Goal: Book appointment/travel/reservation

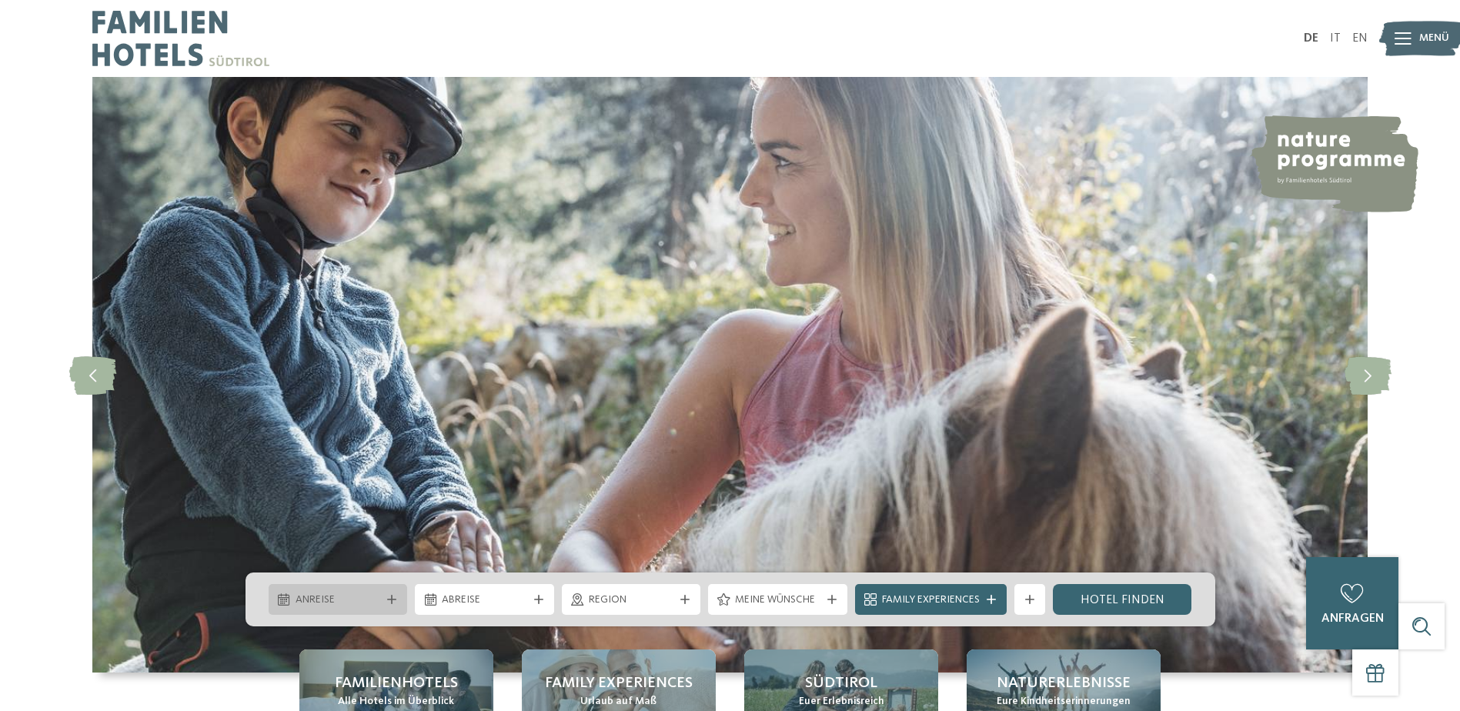
click at [392, 603] on icon at bounding box center [391, 599] width 9 height 9
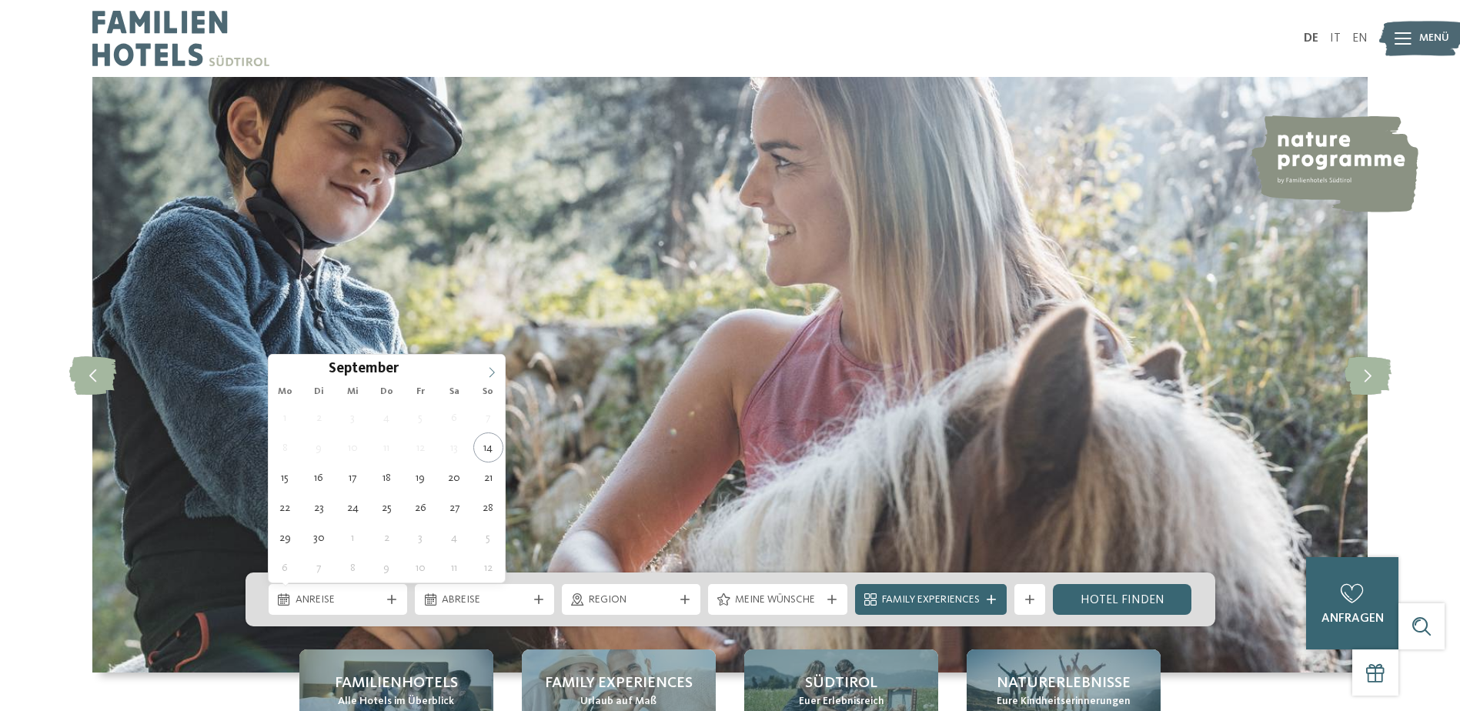
click at [495, 372] on icon at bounding box center [491, 372] width 11 height 11
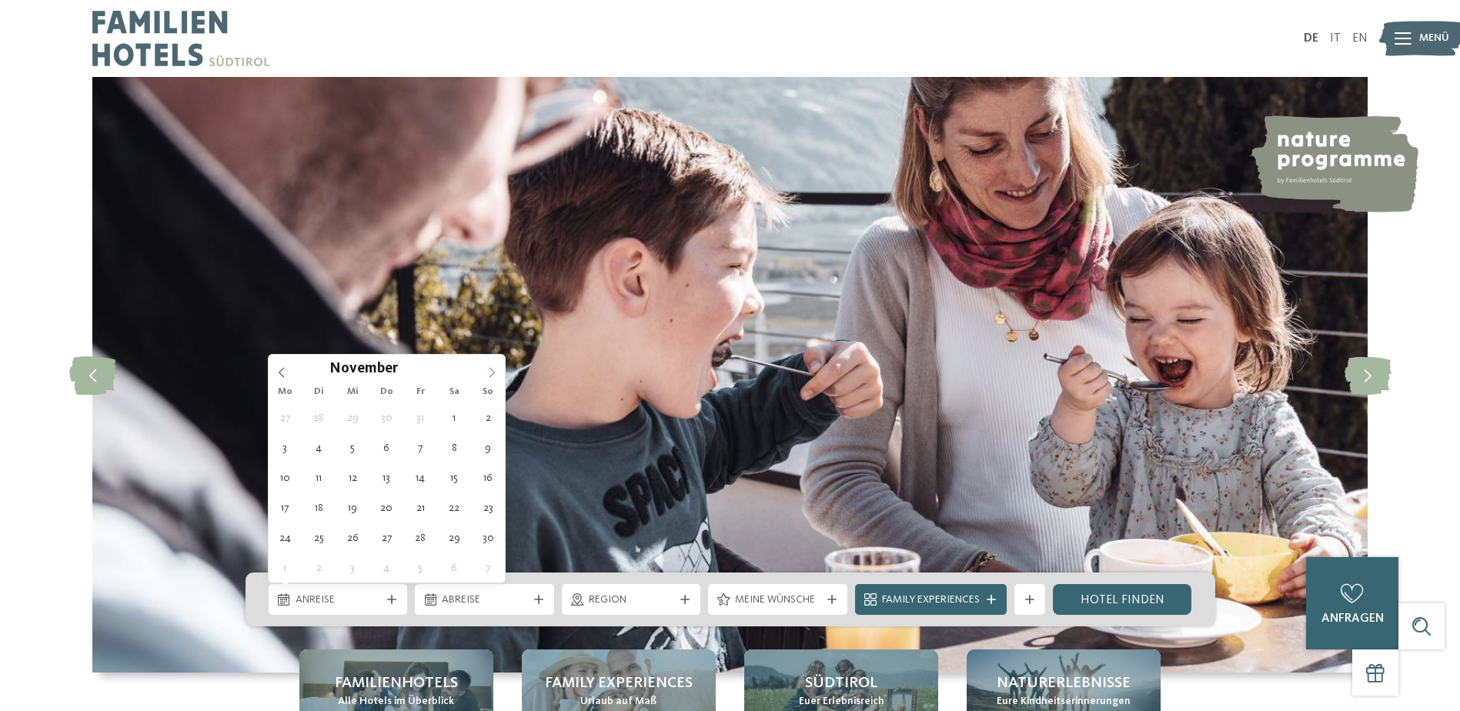
click at [495, 372] on icon at bounding box center [491, 372] width 11 height 11
type input "****"
click at [492, 374] on icon at bounding box center [491, 372] width 11 height 11
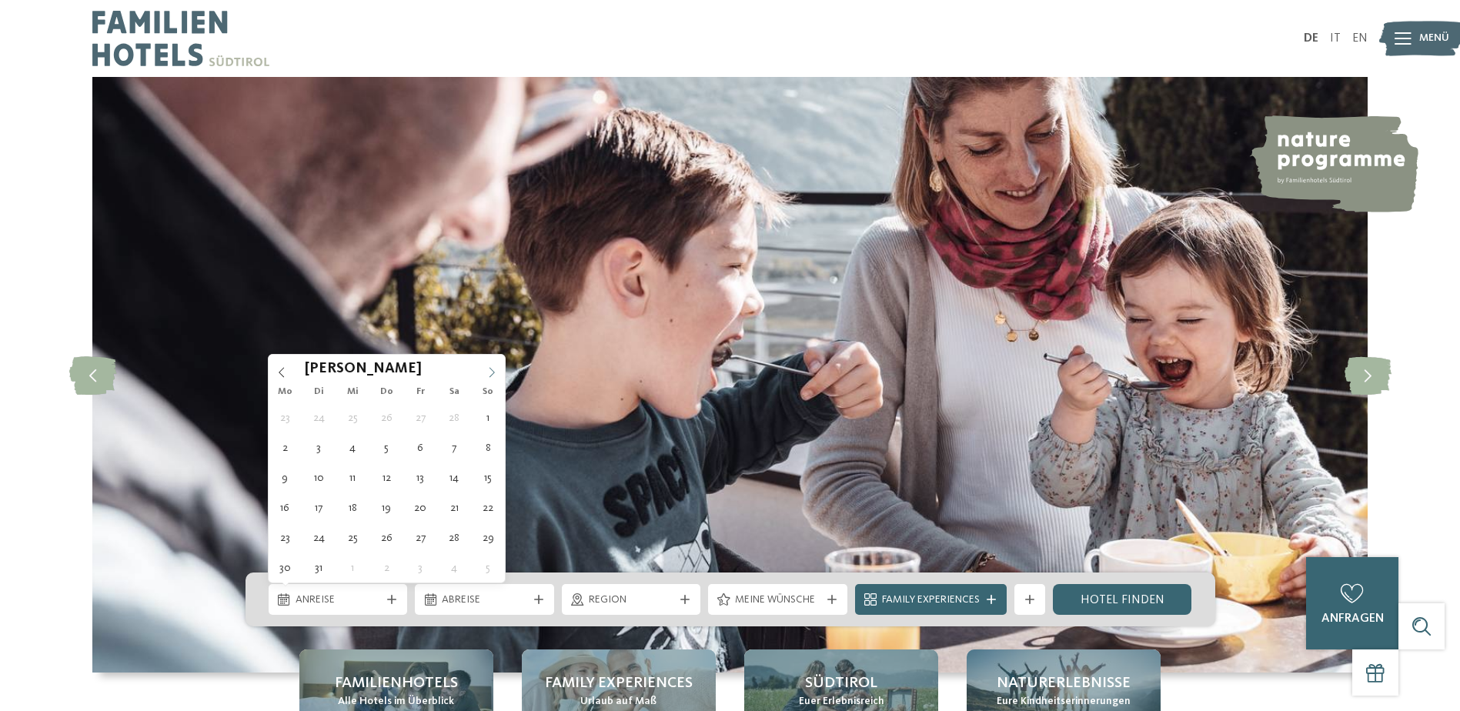
click at [492, 374] on icon at bounding box center [491, 372] width 11 height 11
type div "02.04.2026"
type input "****"
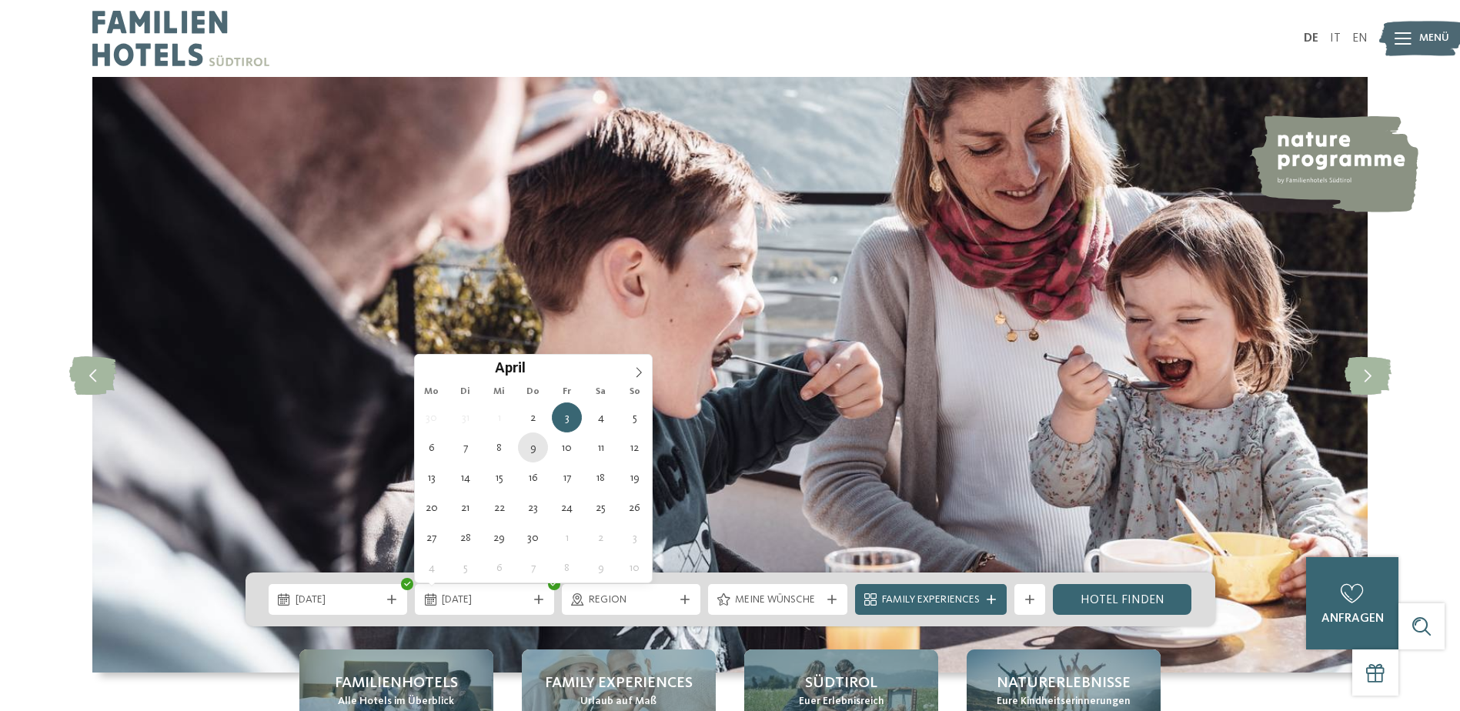
type div "09.04.2026"
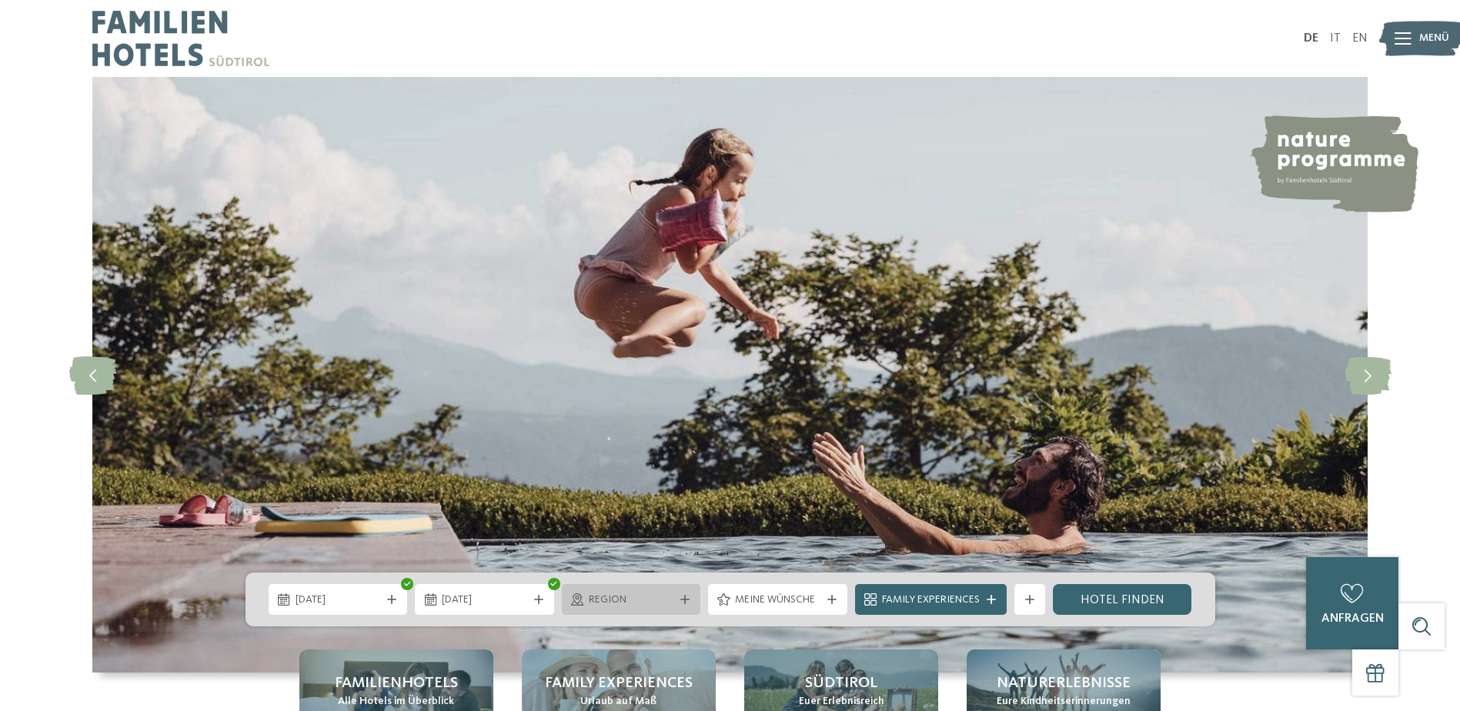
click at [678, 589] on div "Region" at bounding box center [631, 599] width 139 height 31
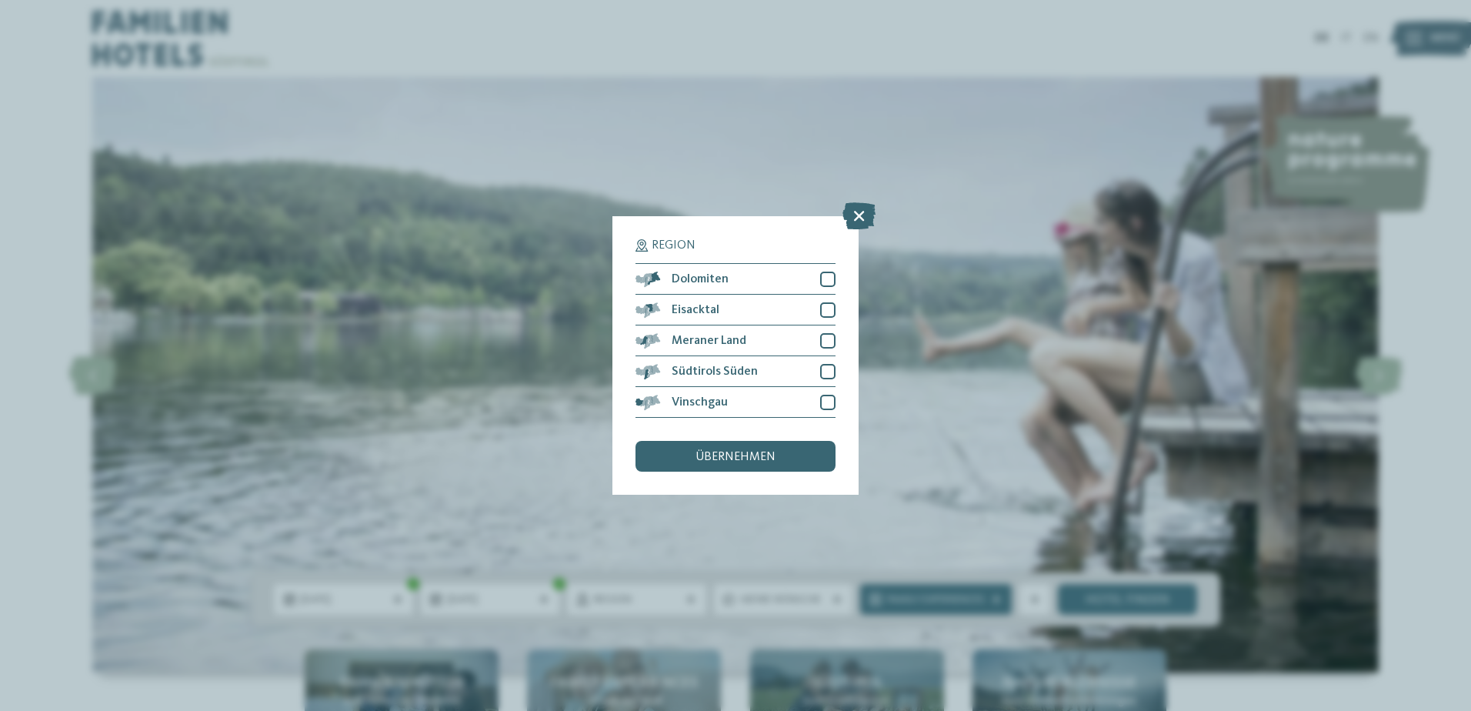
click at [836, 285] on div "Region Dolomiten Eisacktal" at bounding box center [736, 355] width 246 height 279
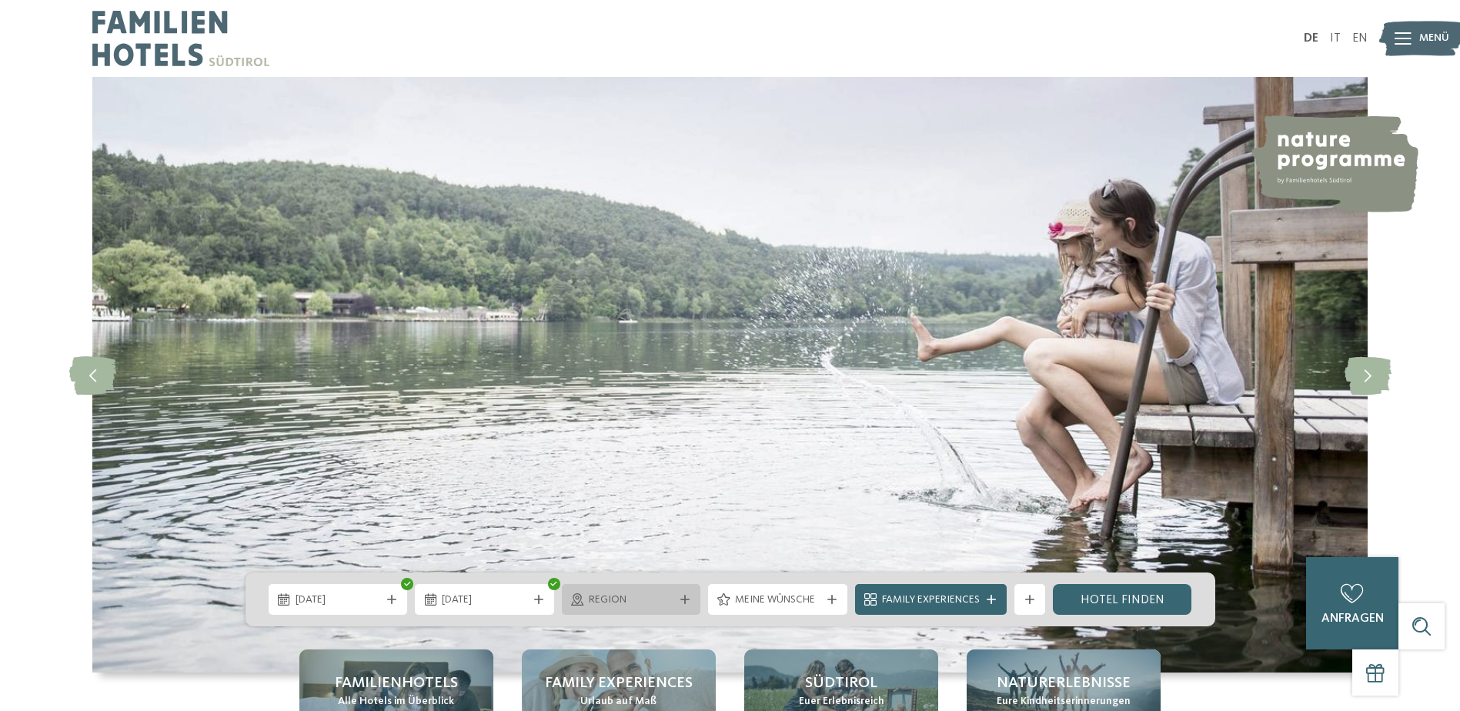
click at [670, 596] on span "Region" at bounding box center [631, 600] width 85 height 15
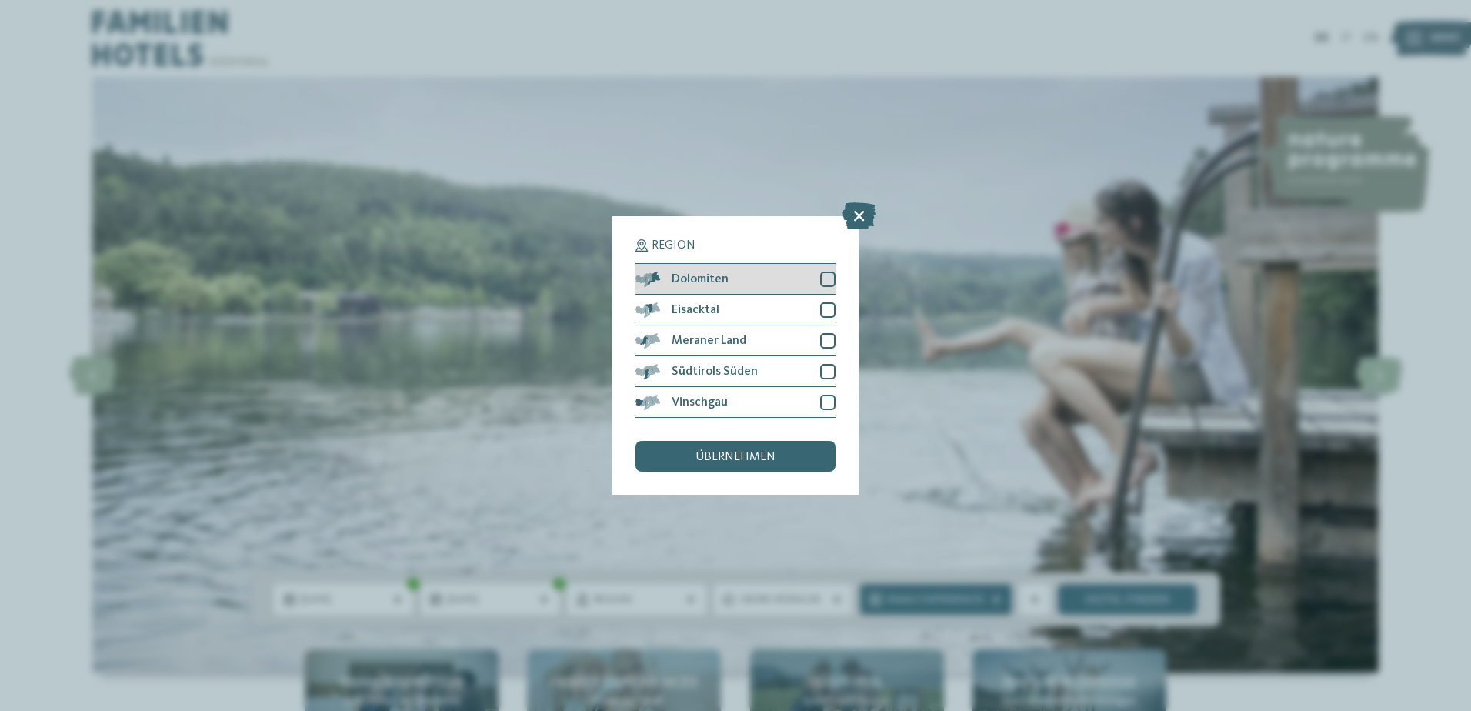
click at [826, 282] on div at bounding box center [827, 279] width 15 height 15
click at [802, 448] on div "übernehmen" at bounding box center [736, 456] width 200 height 31
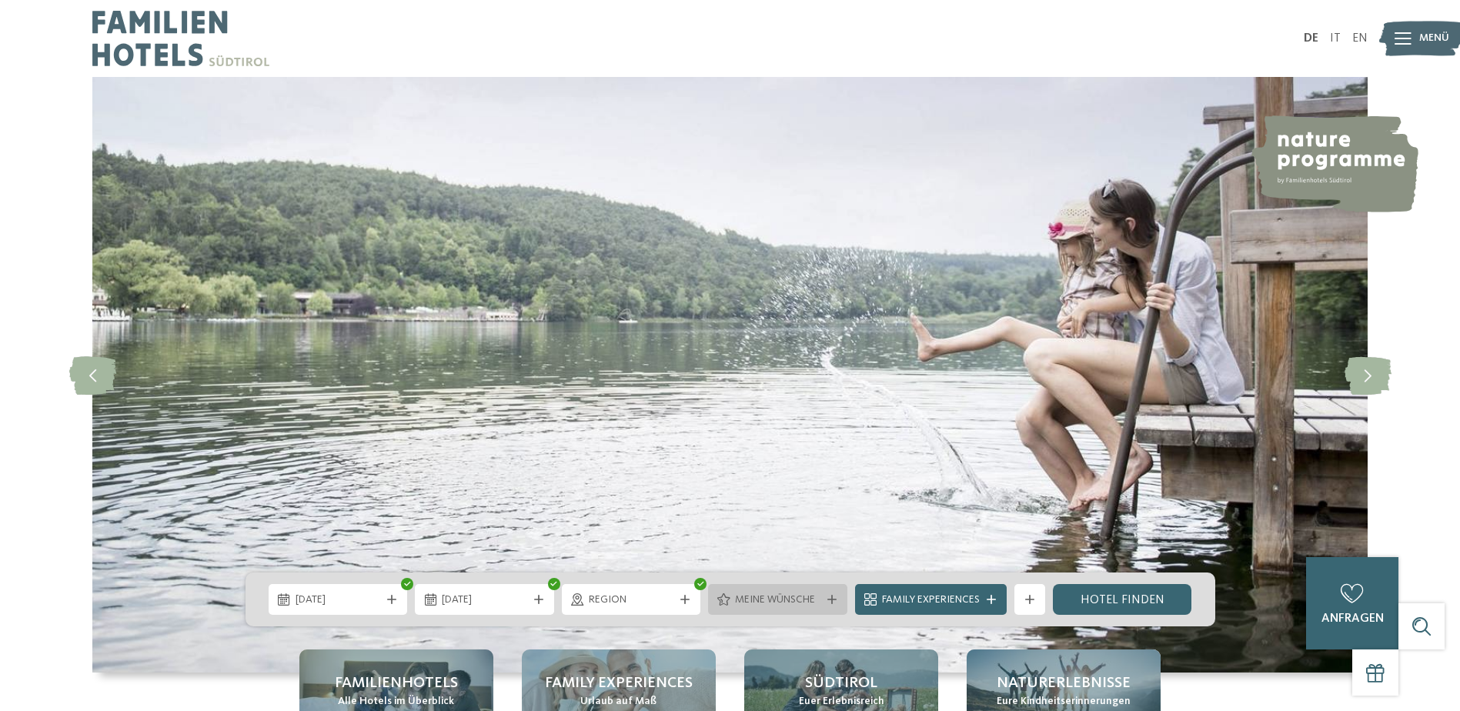
click at [780, 606] on span "Meine Wünsche" at bounding box center [777, 600] width 85 height 15
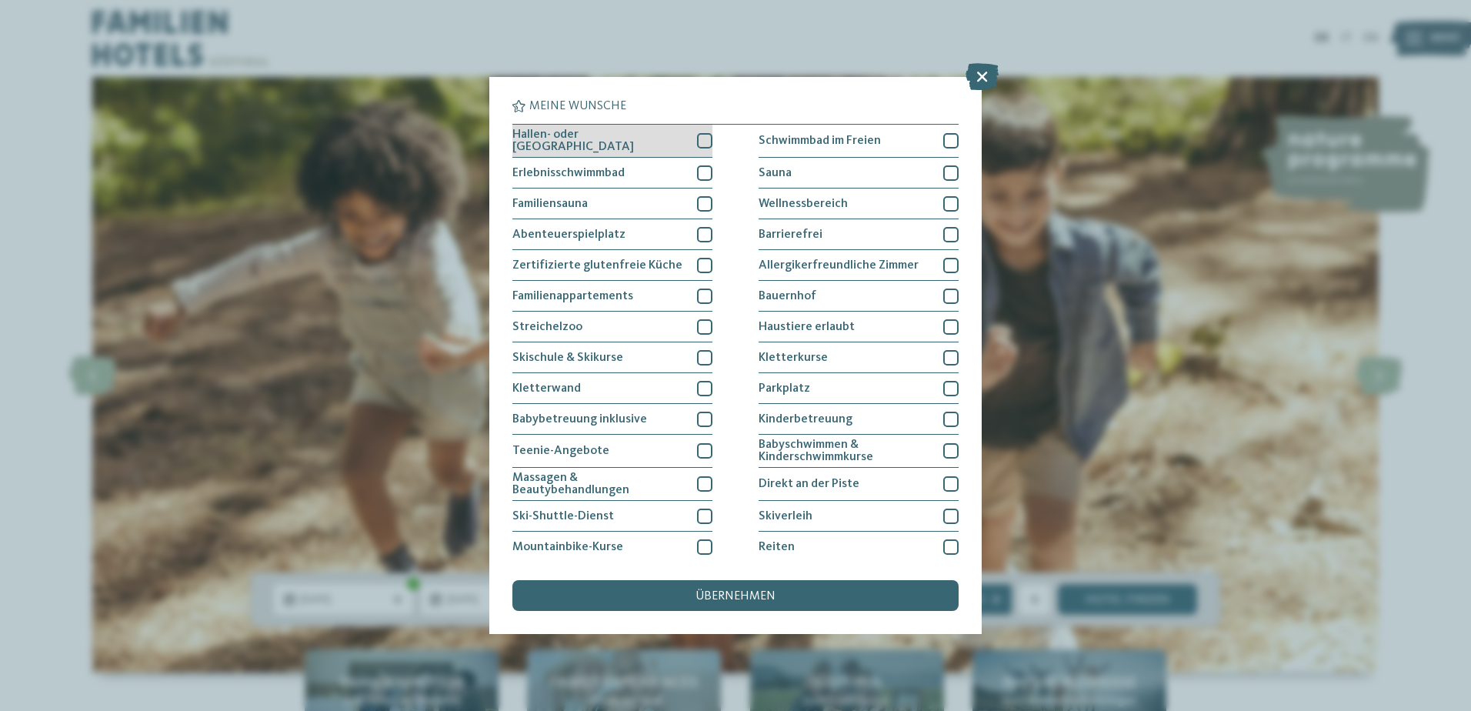
click at [708, 143] on div at bounding box center [704, 140] width 15 height 15
click at [703, 168] on div at bounding box center [704, 172] width 15 height 15
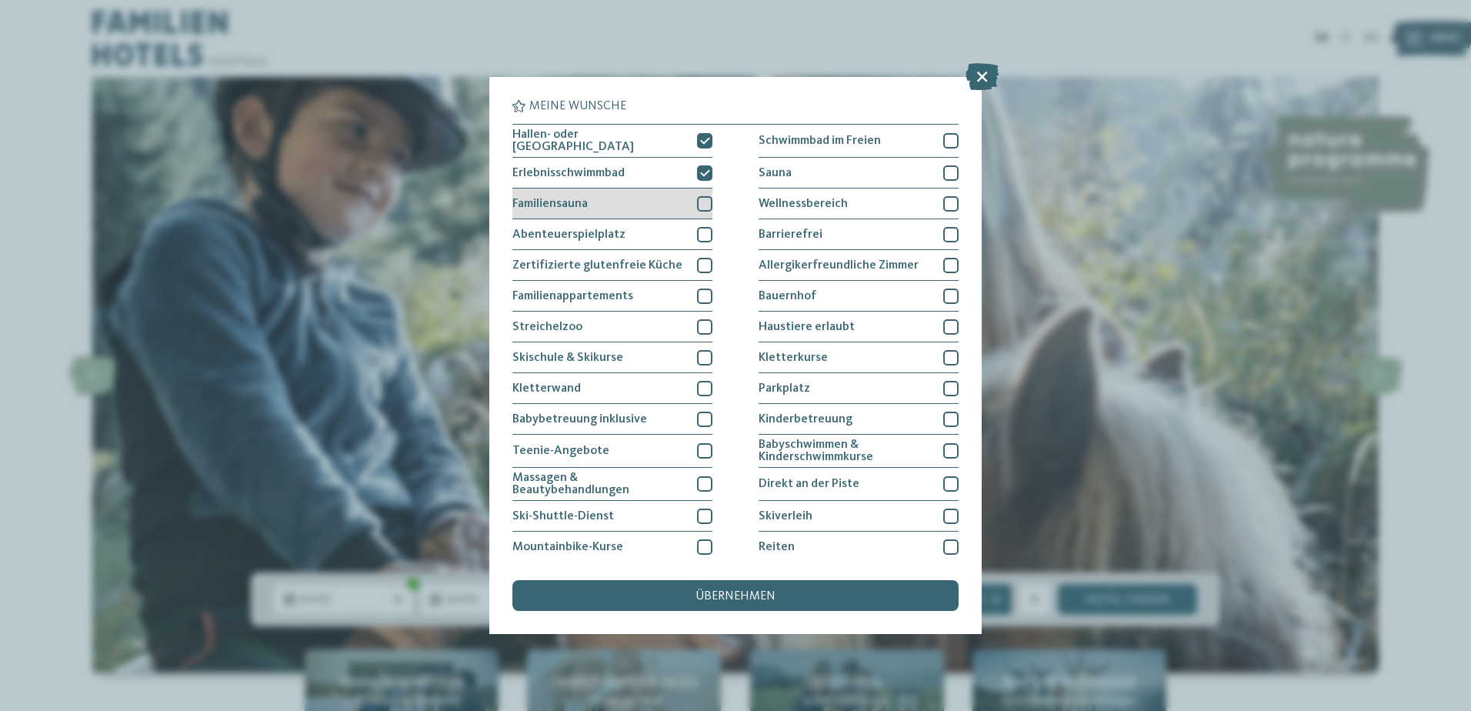
click at [703, 203] on div at bounding box center [704, 203] width 15 height 15
click at [783, 602] on div "übernehmen" at bounding box center [736, 595] width 446 height 31
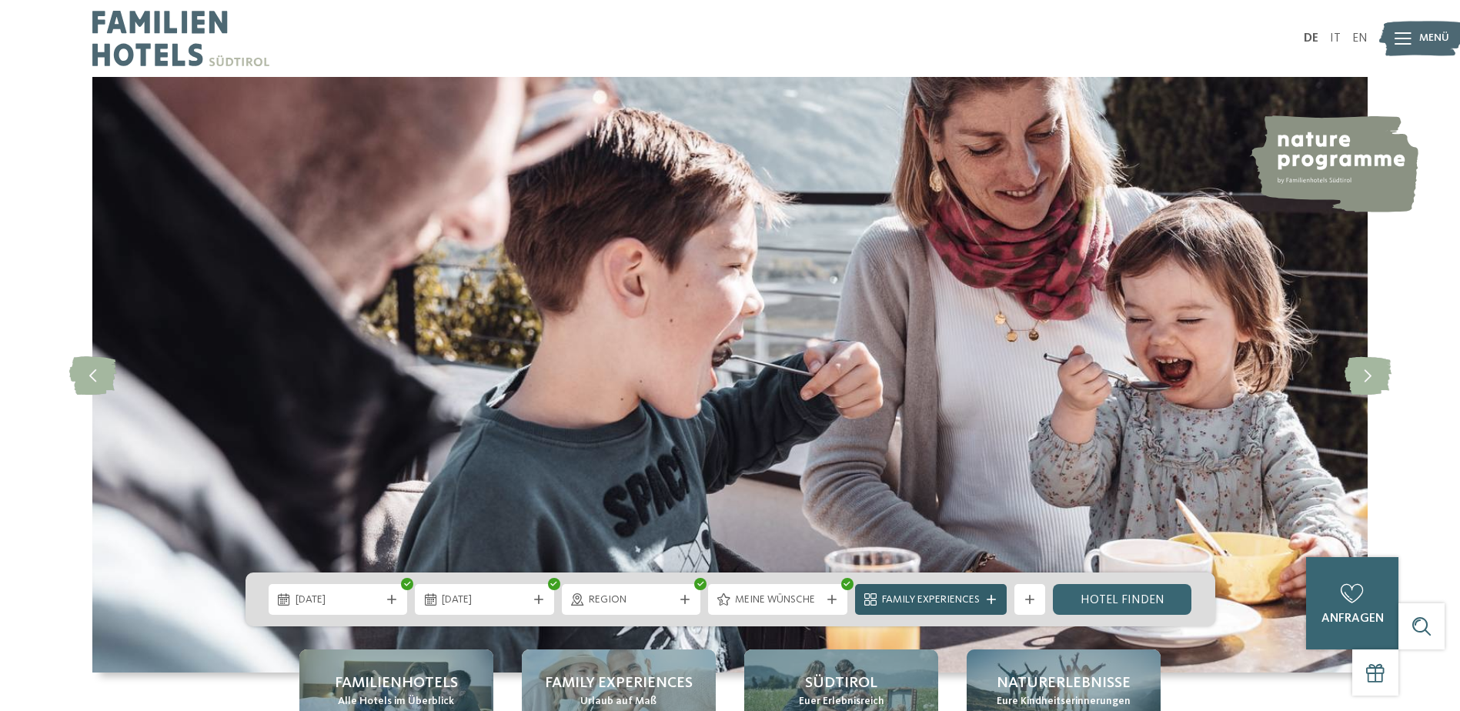
click at [971, 603] on span "Family Experiences" at bounding box center [931, 600] width 98 height 15
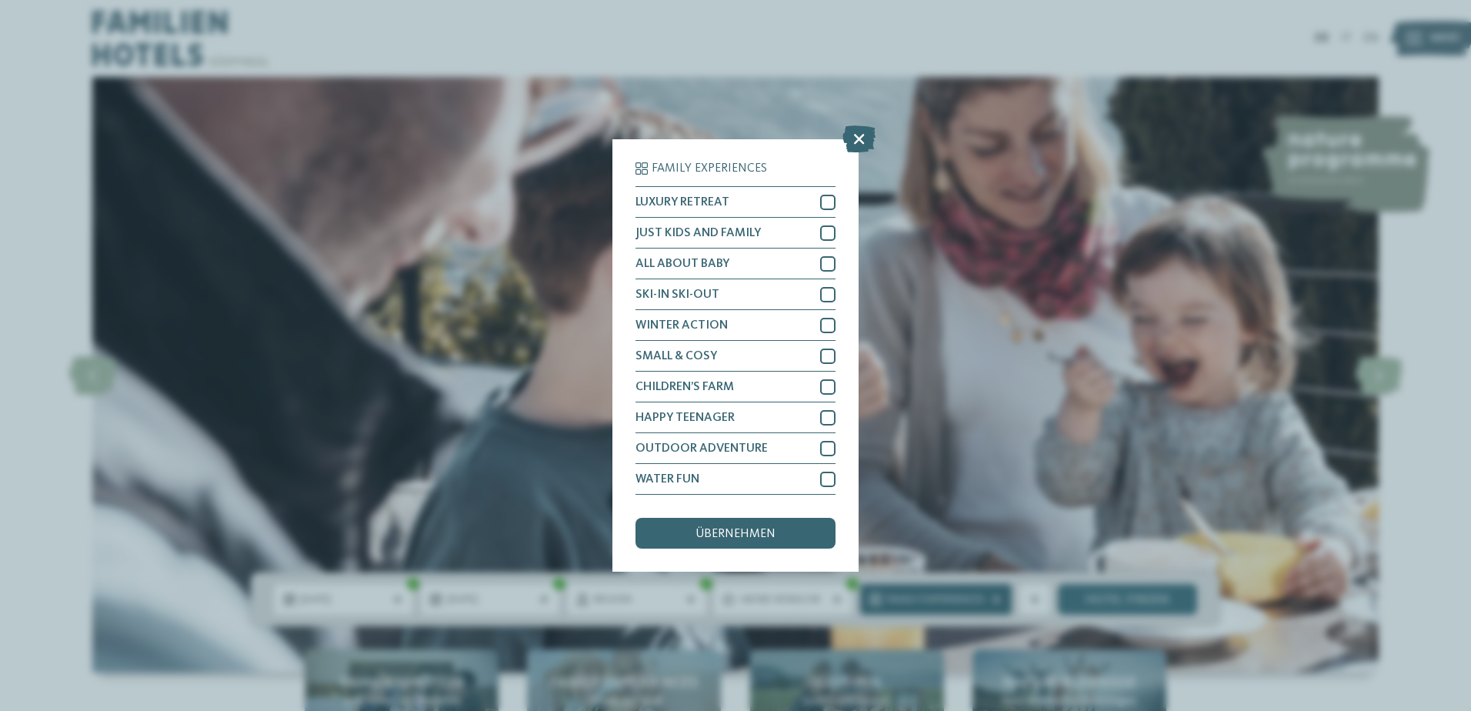
click at [971, 603] on div "Family Experiences LUXURY RETREAT JUST KIDS AND FAMILY" at bounding box center [735, 355] width 1471 height 711
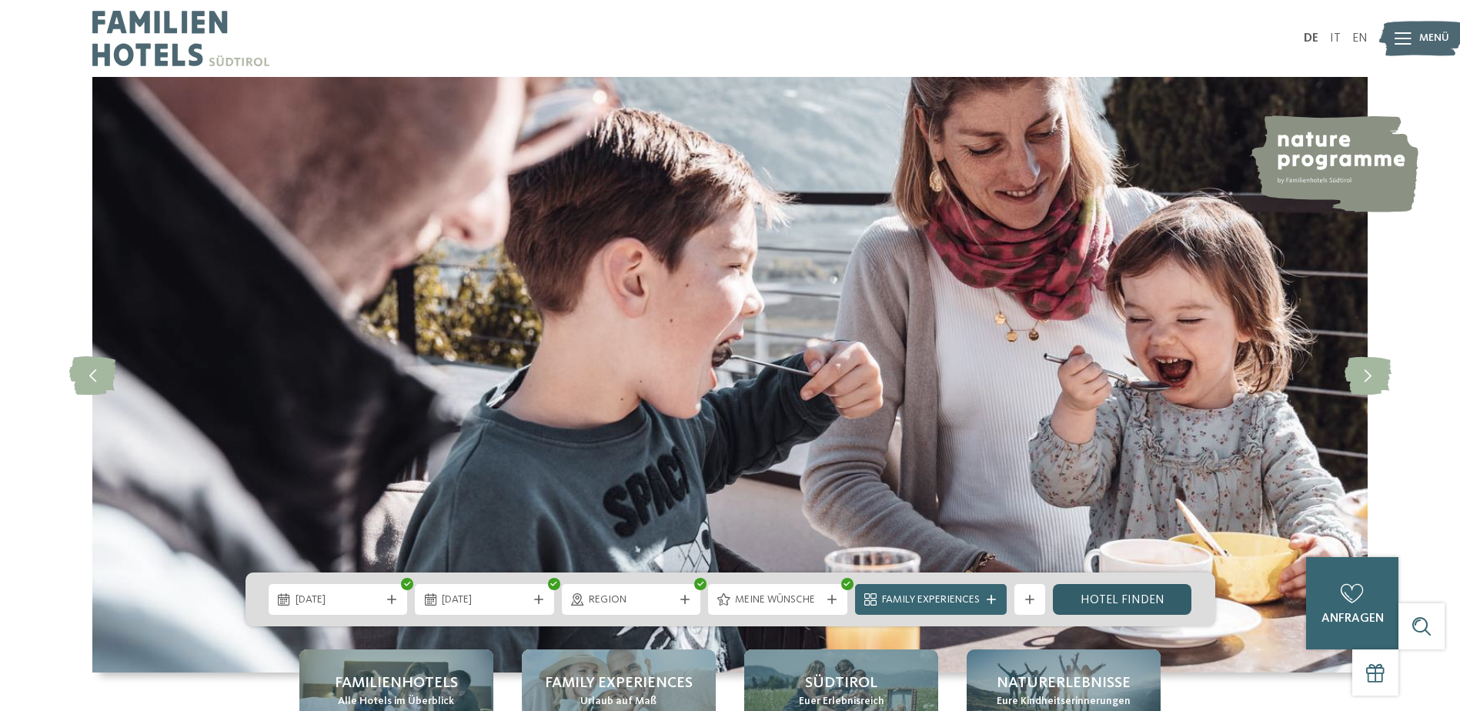
click at [1110, 602] on link "Hotel finden" at bounding box center [1122, 599] width 139 height 31
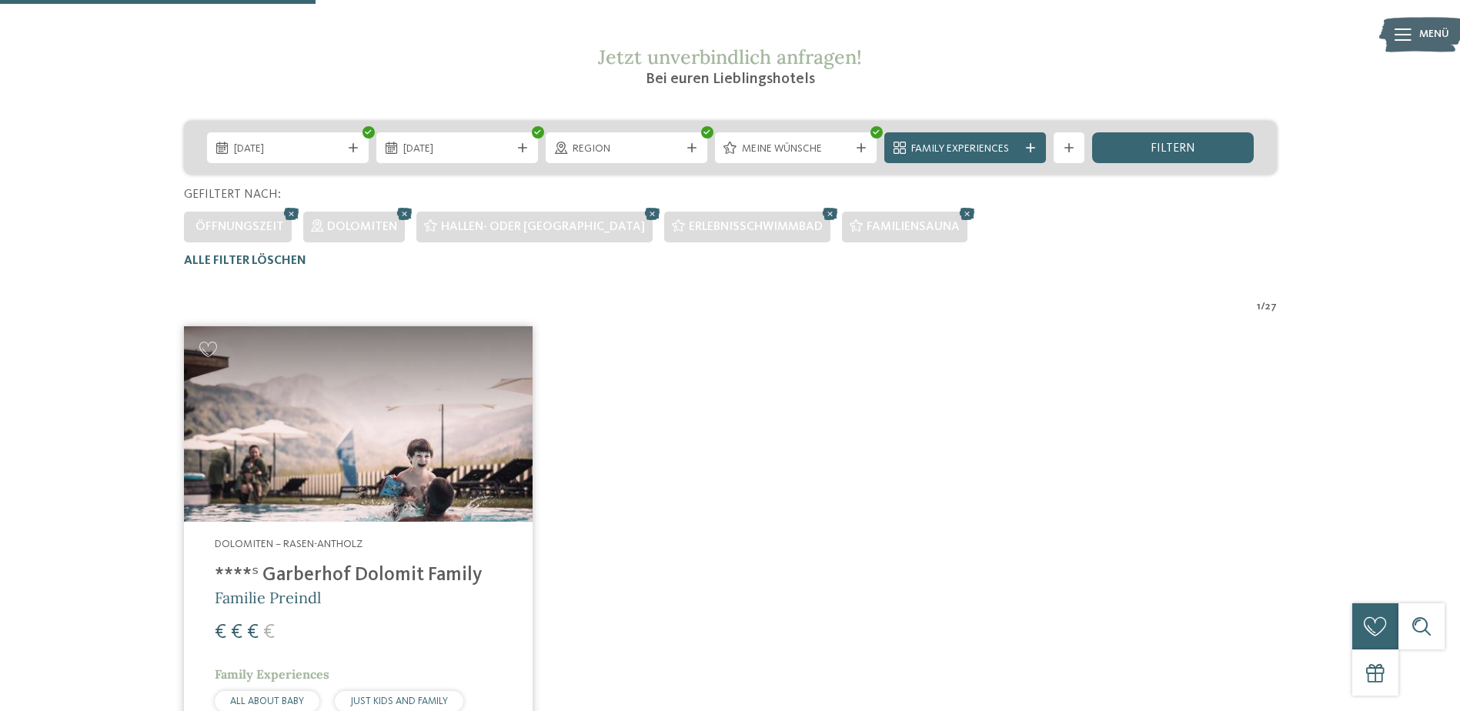
scroll to position [43, 0]
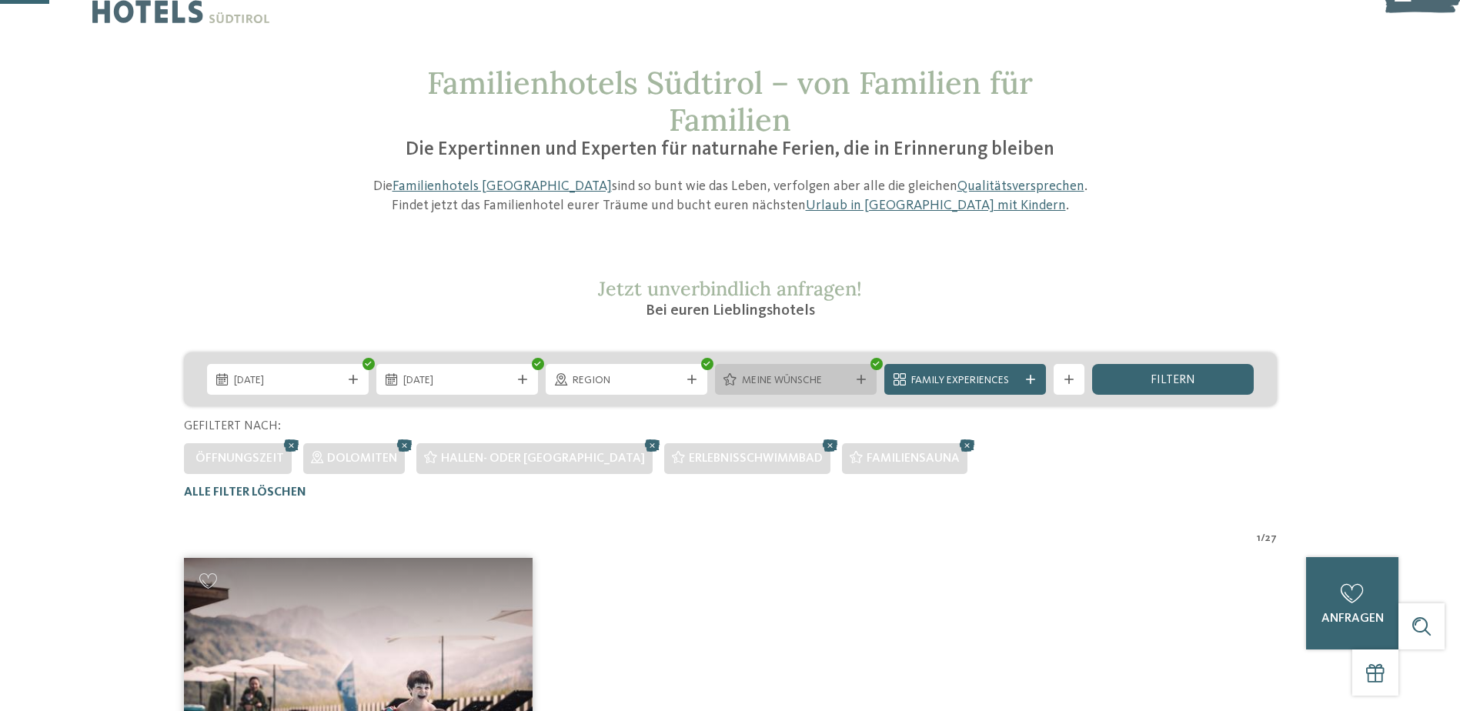
click at [791, 384] on span "Meine Wünsche" at bounding box center [796, 380] width 108 height 15
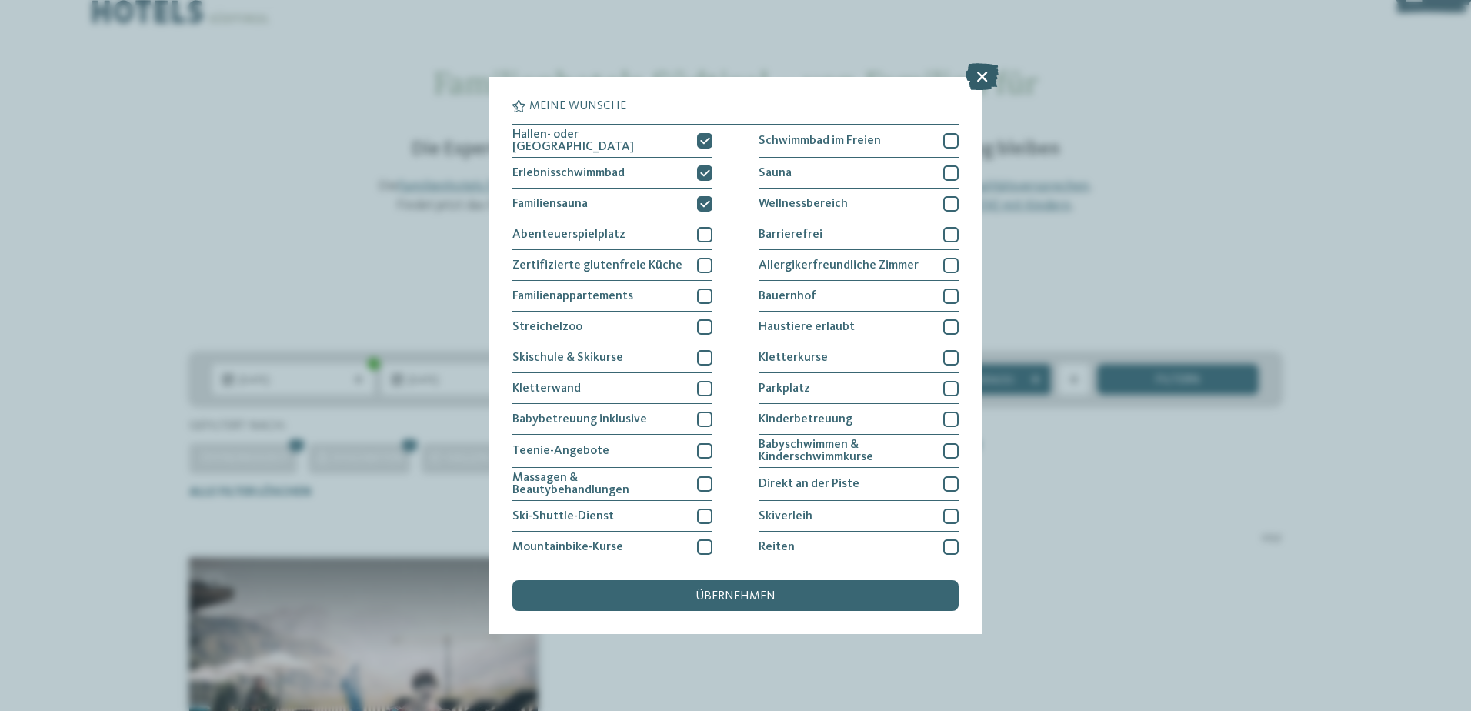
click at [980, 81] on icon at bounding box center [982, 76] width 33 height 27
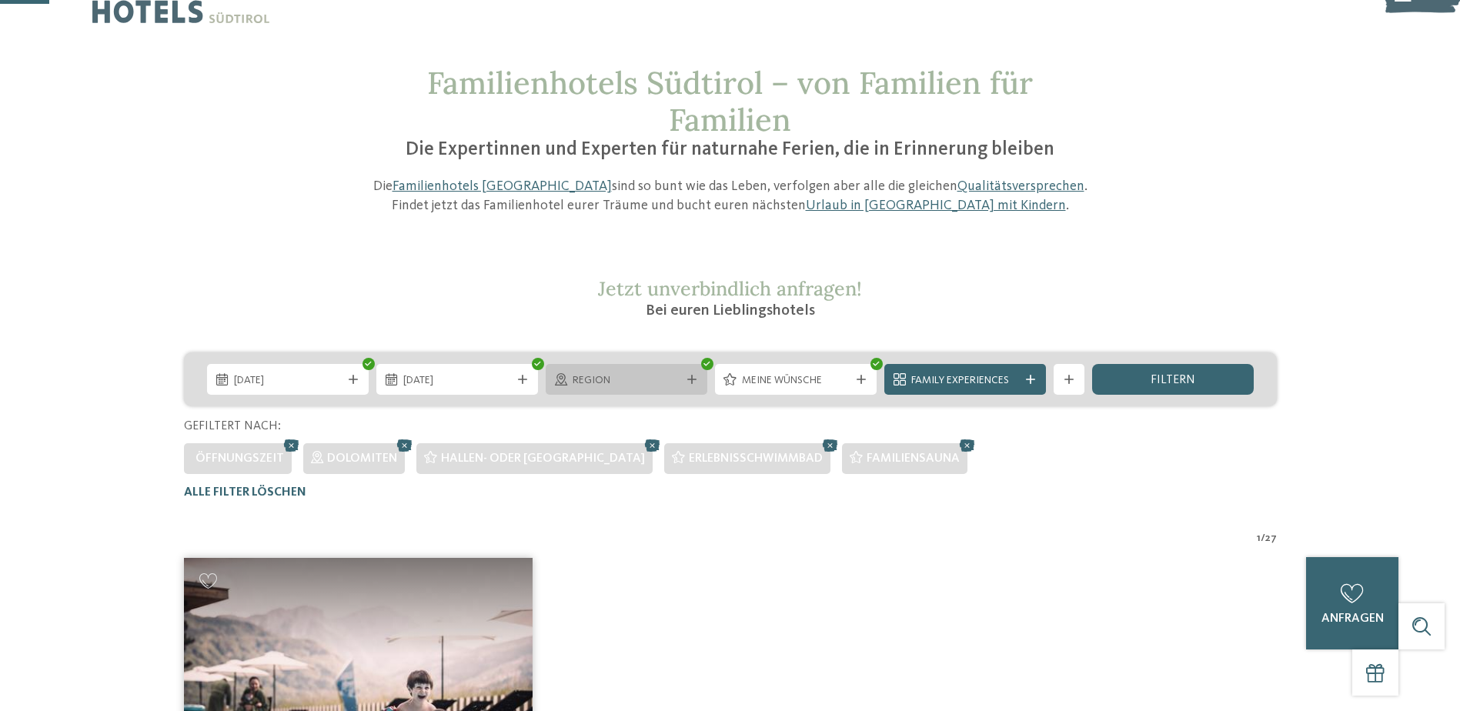
click at [686, 390] on div "Region" at bounding box center [627, 379] width 162 height 31
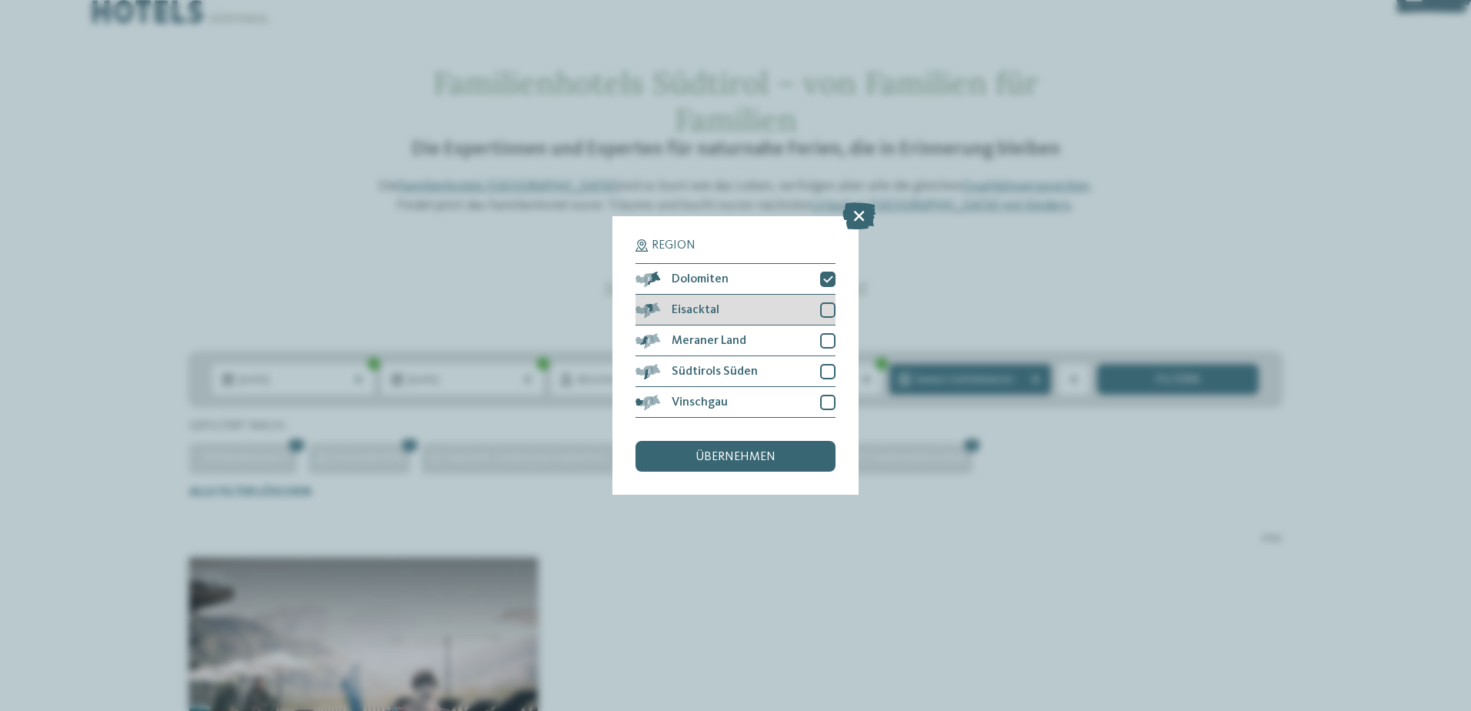
click at [821, 316] on div at bounding box center [827, 309] width 15 height 15
click at [830, 343] on div at bounding box center [827, 340] width 15 height 15
click at [830, 375] on div at bounding box center [827, 371] width 15 height 15
click at [827, 399] on div at bounding box center [827, 402] width 15 height 15
click at [808, 449] on div "übernehmen" at bounding box center [736, 456] width 200 height 31
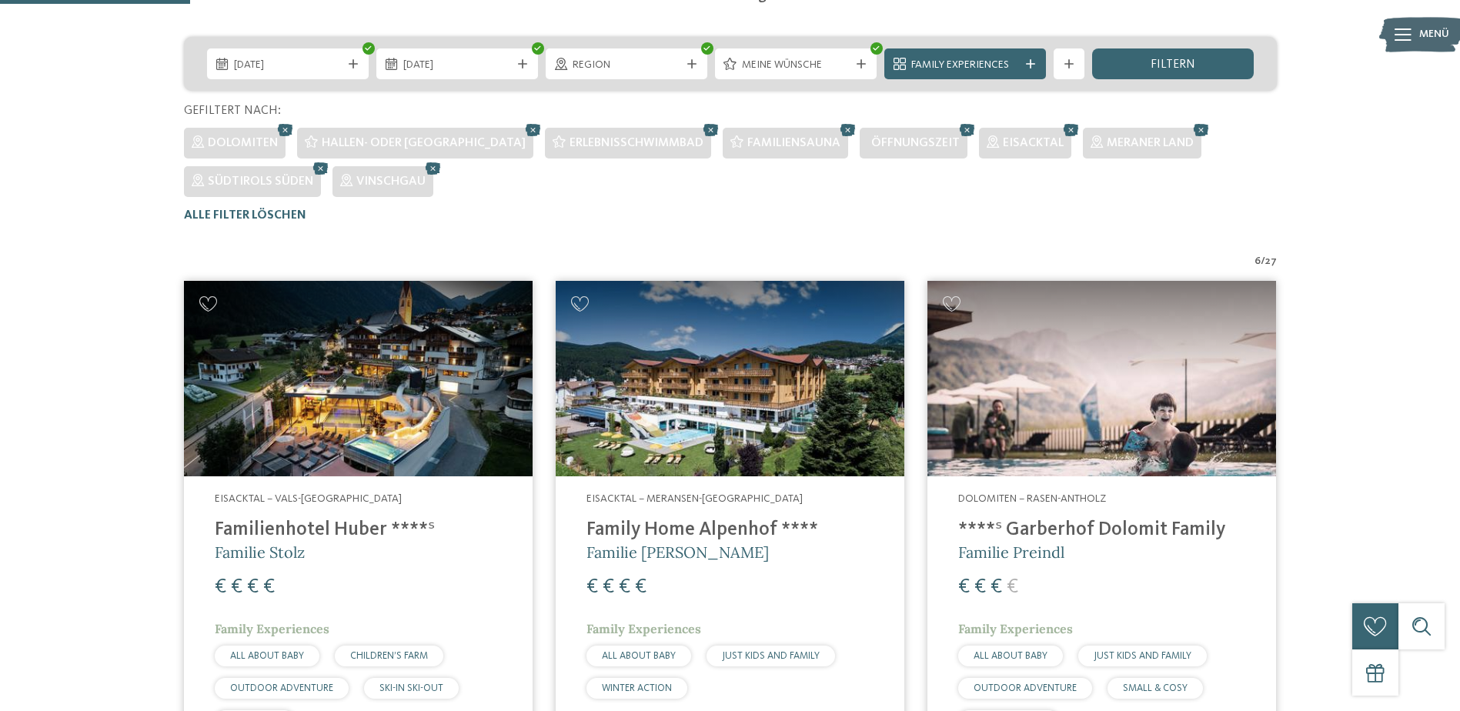
scroll to position [235, 0]
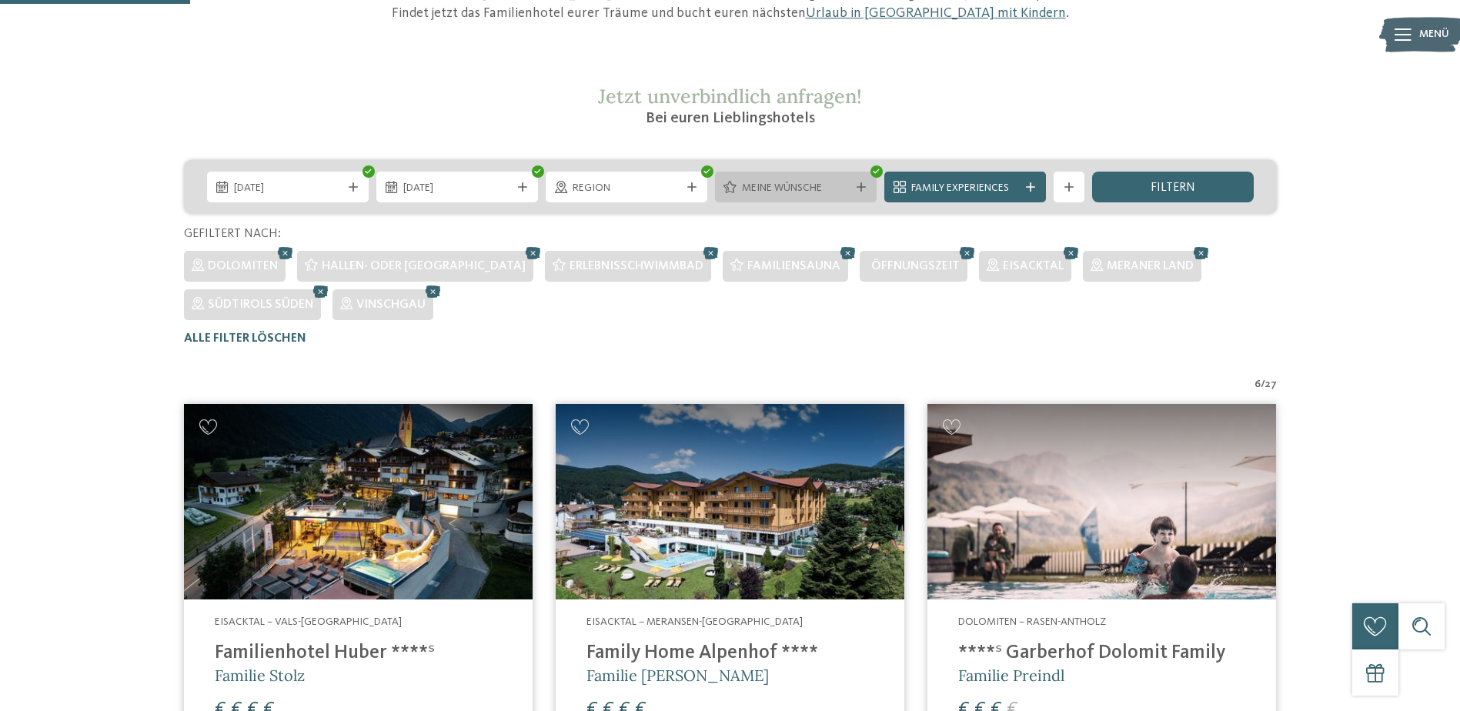
click at [763, 182] on span "Meine Wünsche" at bounding box center [796, 188] width 108 height 15
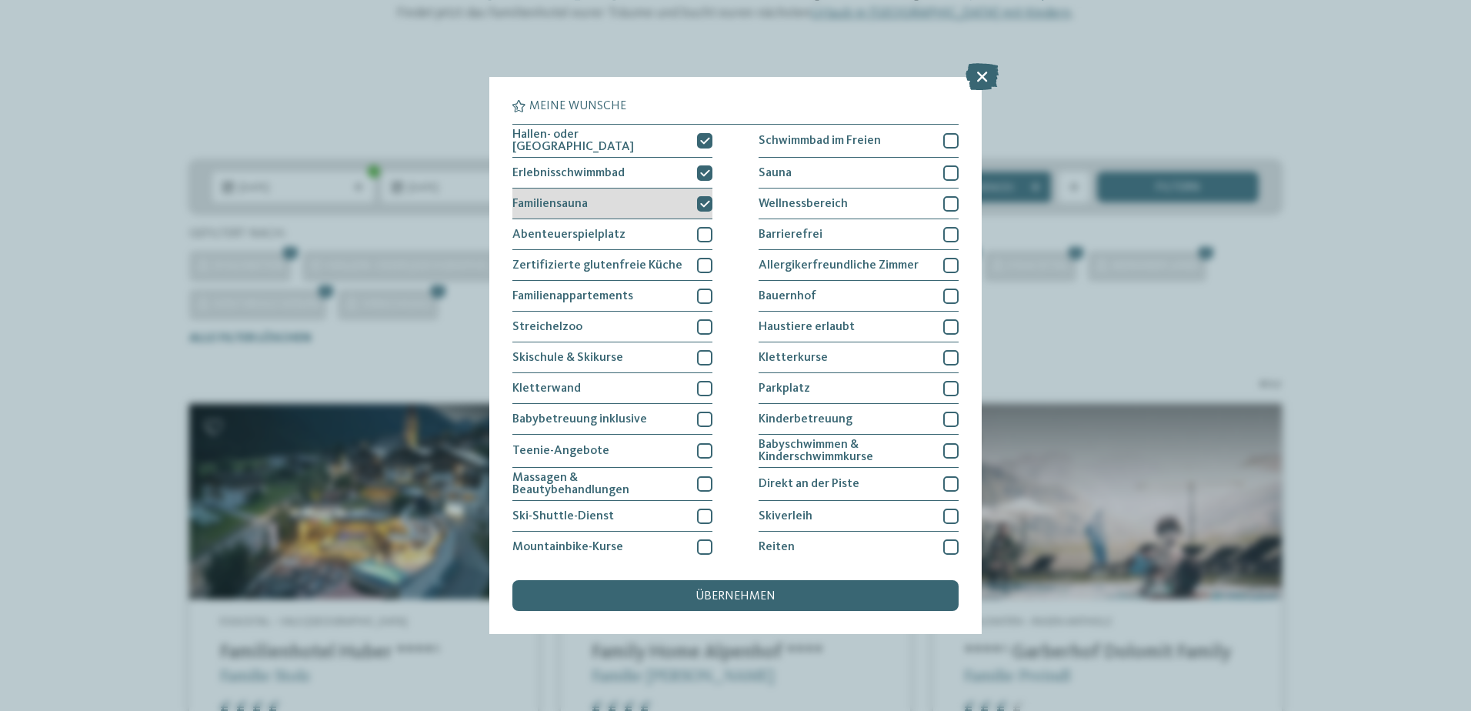
click at [703, 199] on icon at bounding box center [705, 203] width 10 height 9
click at [705, 169] on icon at bounding box center [705, 173] width 10 height 9
click at [773, 591] on span "übernehmen" at bounding box center [736, 596] width 80 height 12
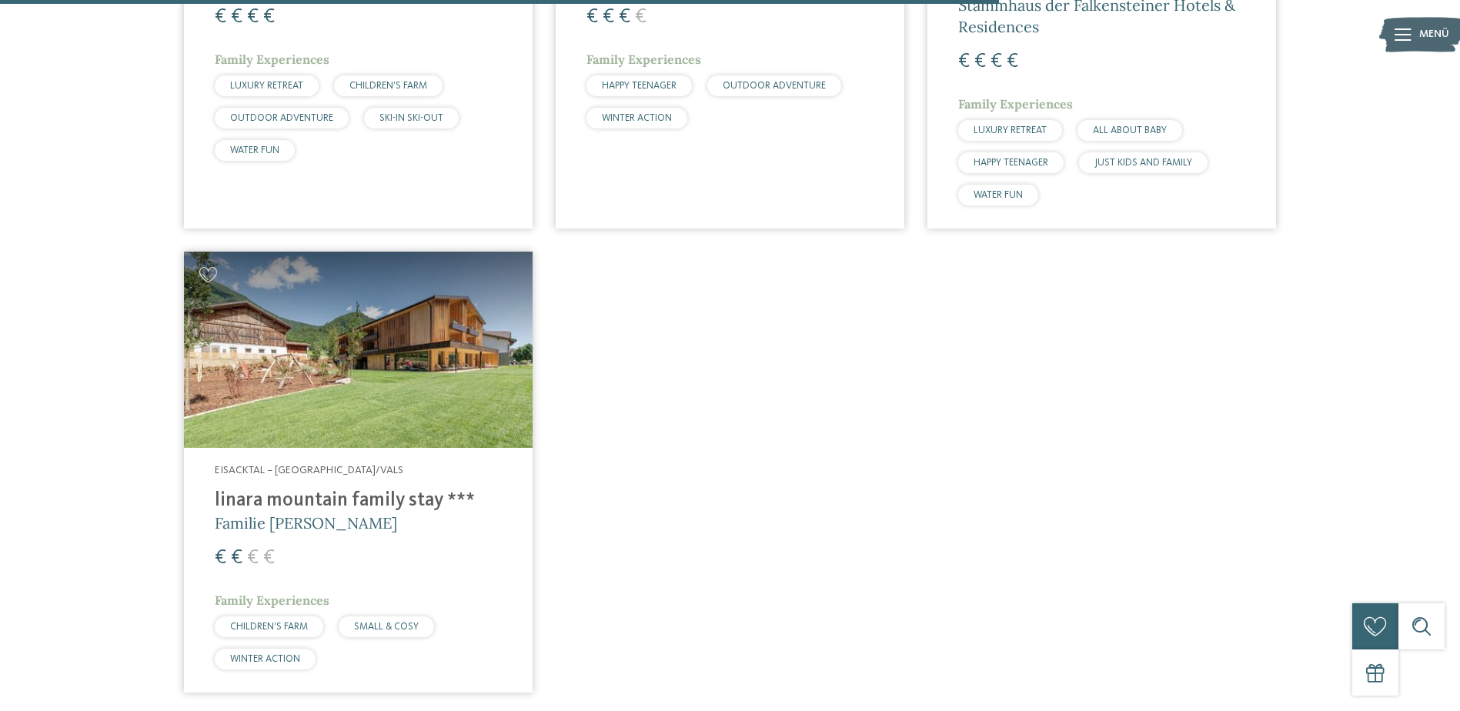
scroll to position [2044, 0]
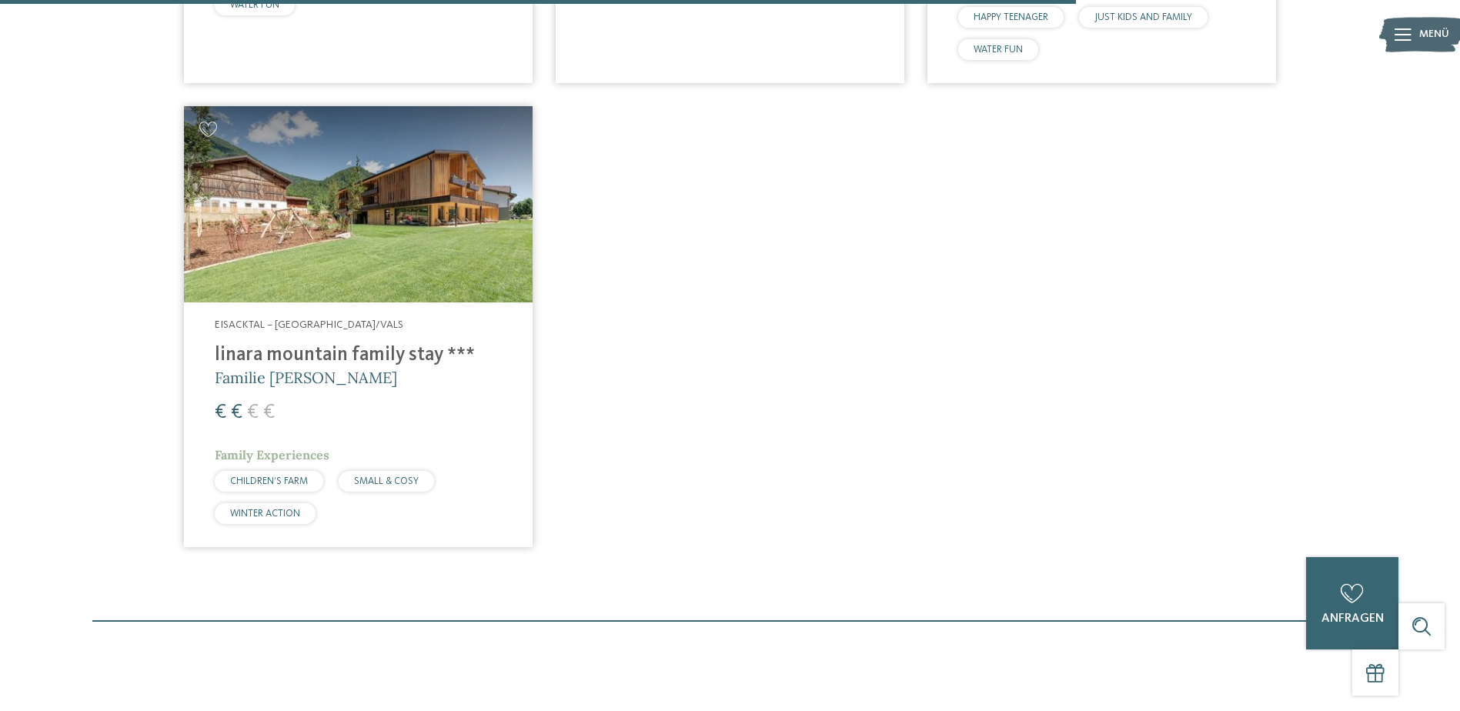
click at [389, 344] on h4 "linara mountain family stay ***" at bounding box center [358, 355] width 287 height 23
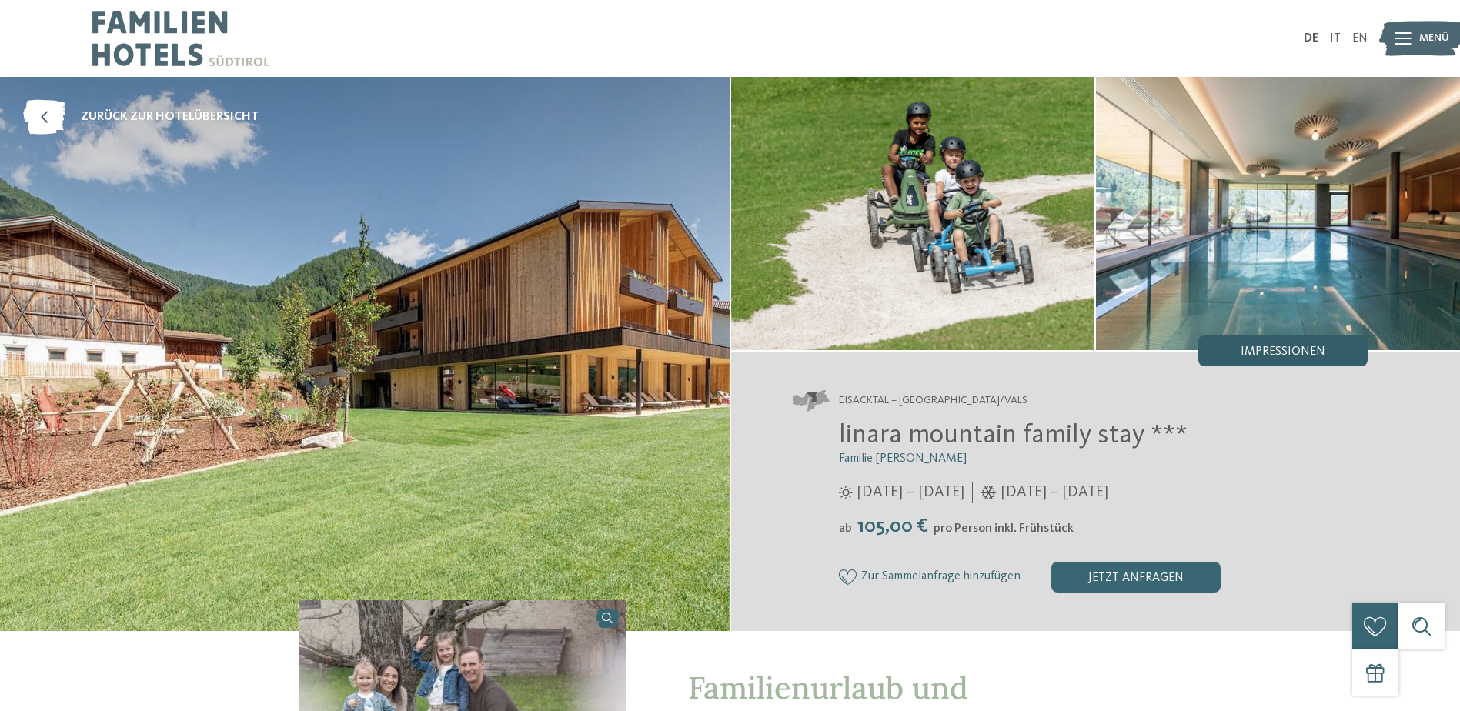
click at [1260, 358] on div "Impressionen" at bounding box center [1282, 351] width 169 height 31
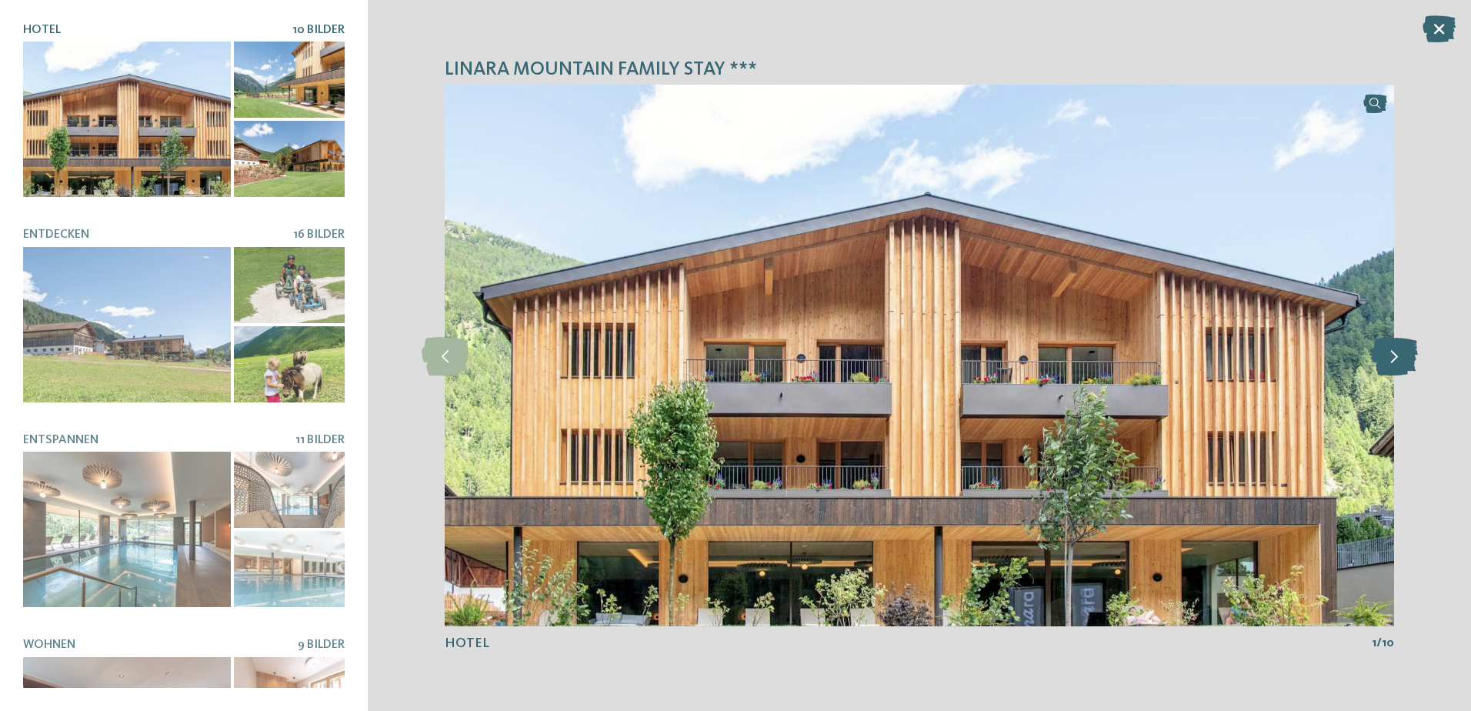
click at [1394, 359] on icon at bounding box center [1394, 355] width 47 height 38
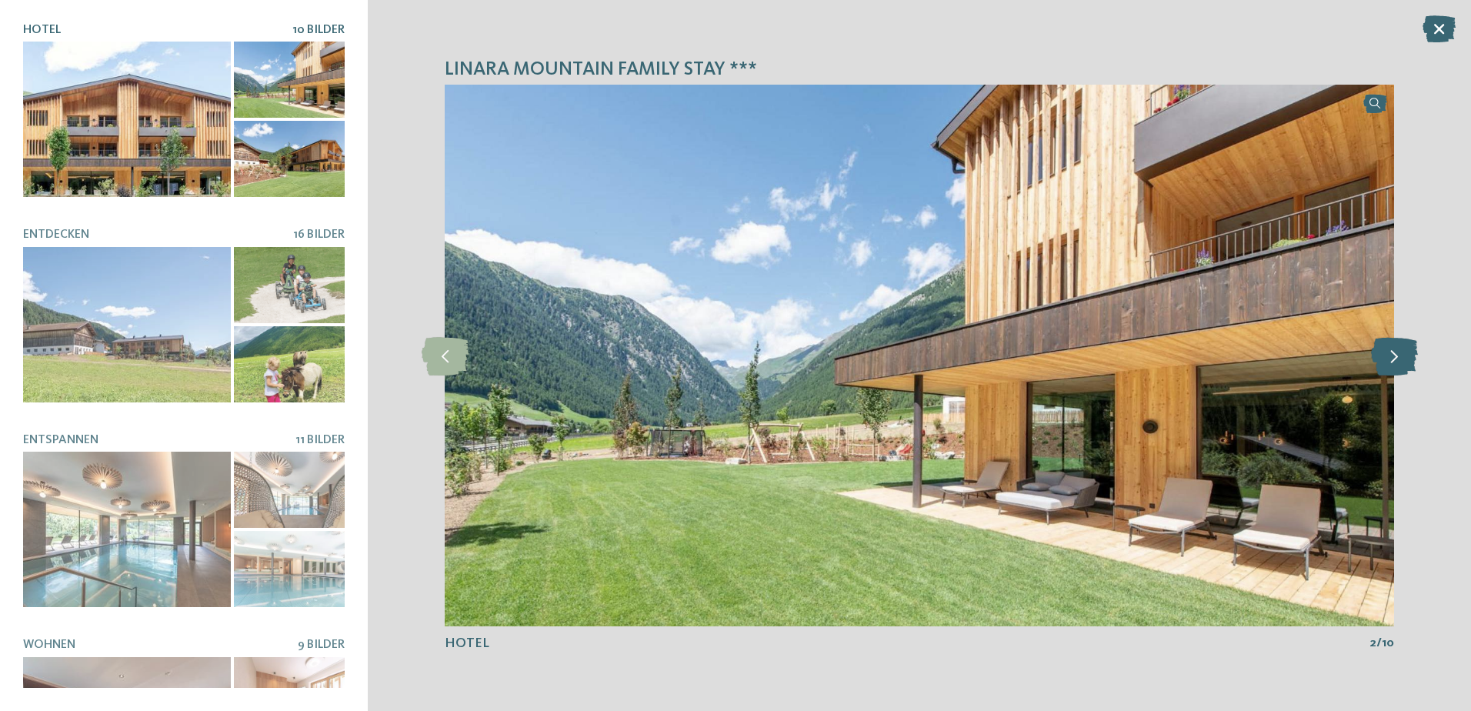
click at [1394, 359] on icon at bounding box center [1394, 355] width 47 height 38
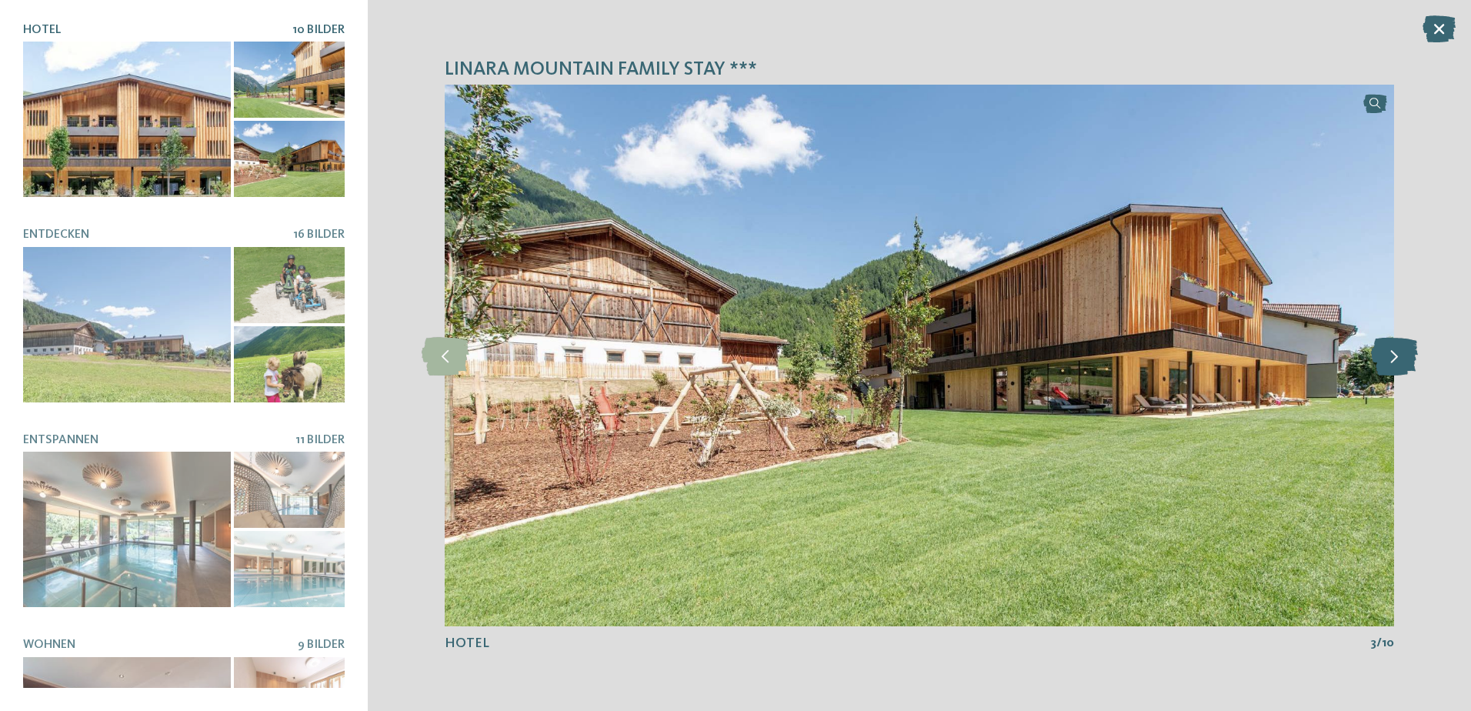
click at [1394, 359] on icon at bounding box center [1394, 355] width 47 height 38
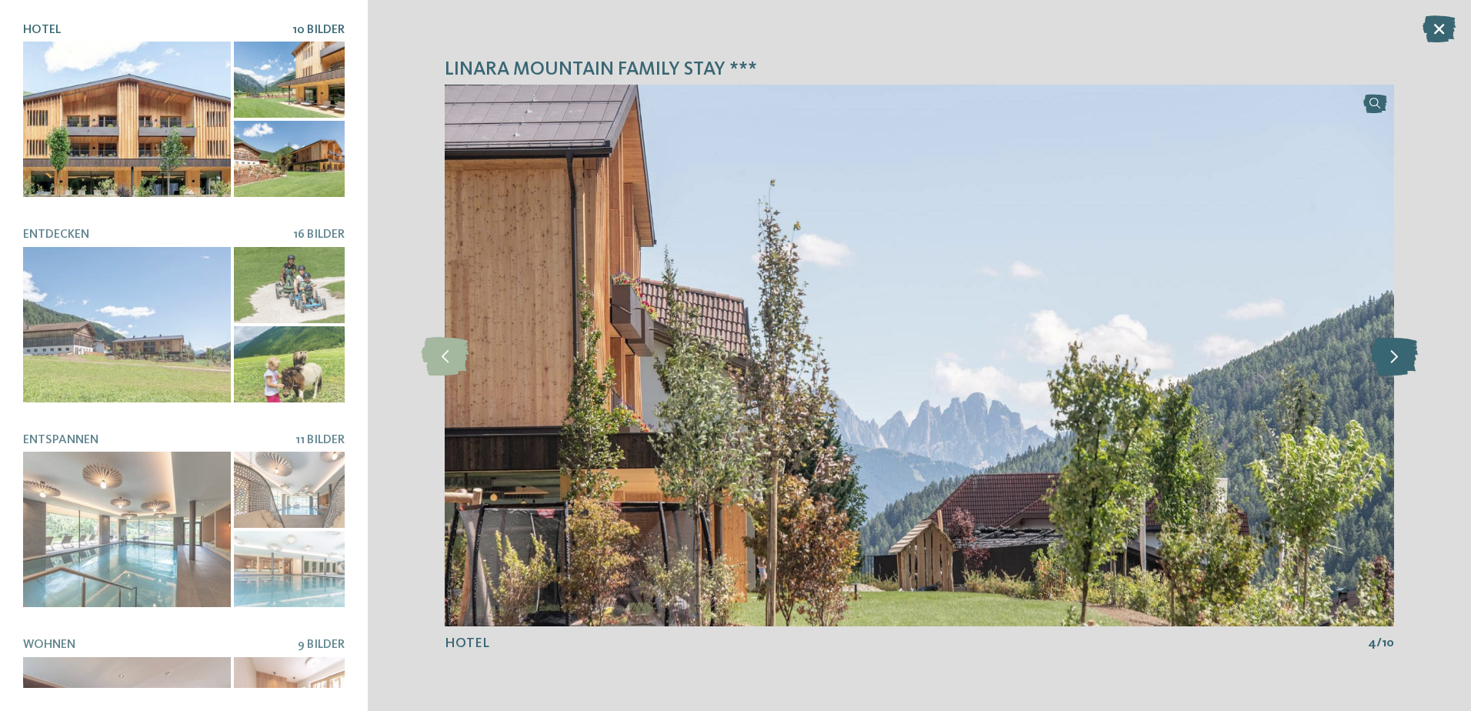
click at [1394, 359] on icon at bounding box center [1394, 355] width 47 height 38
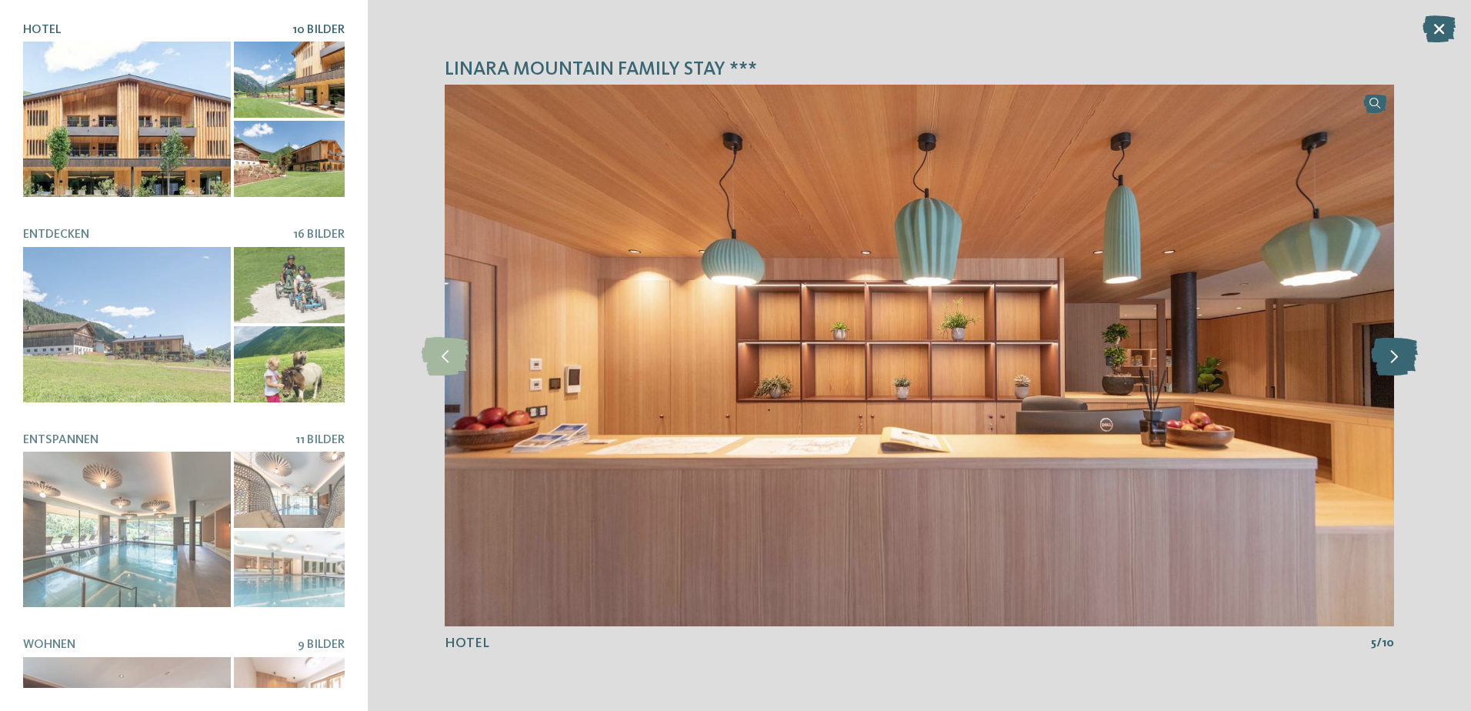
click at [1394, 359] on icon at bounding box center [1394, 355] width 47 height 38
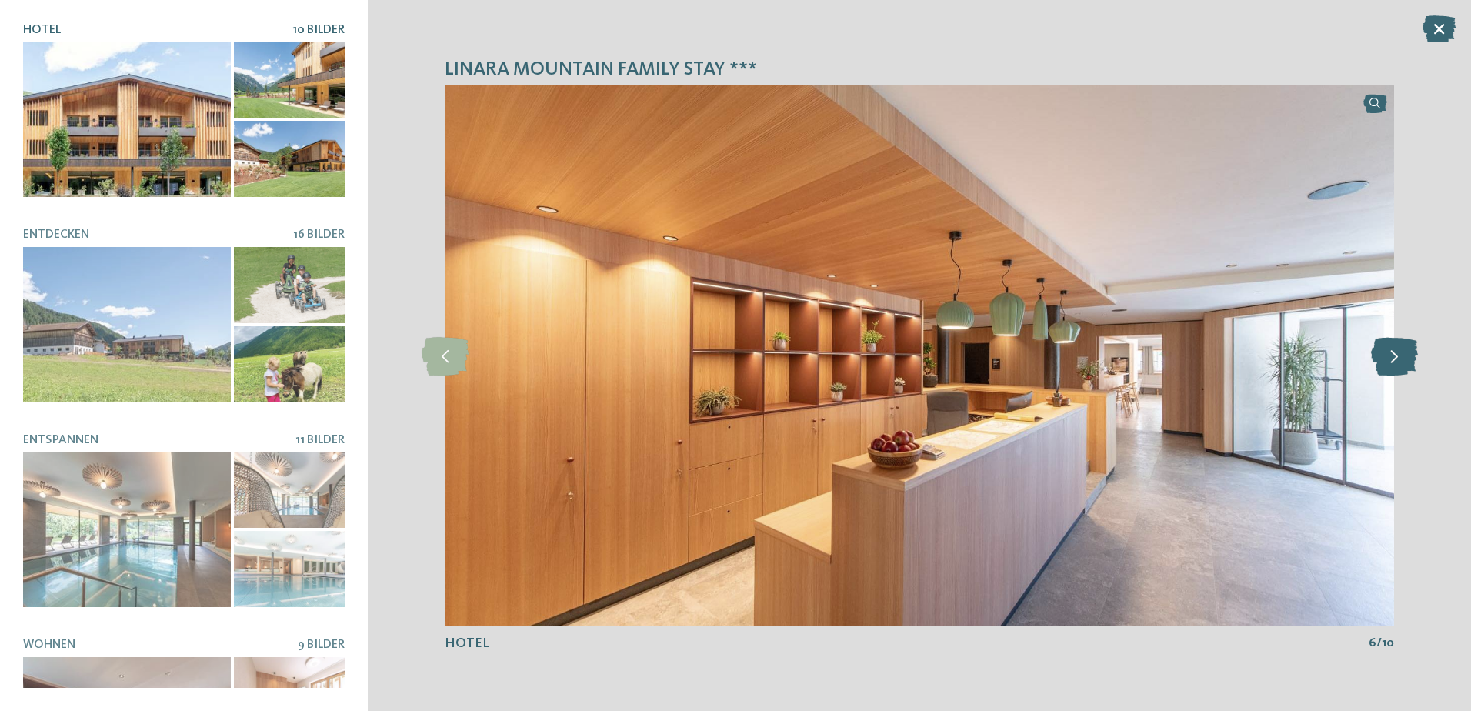
click at [1394, 359] on icon at bounding box center [1394, 355] width 47 height 38
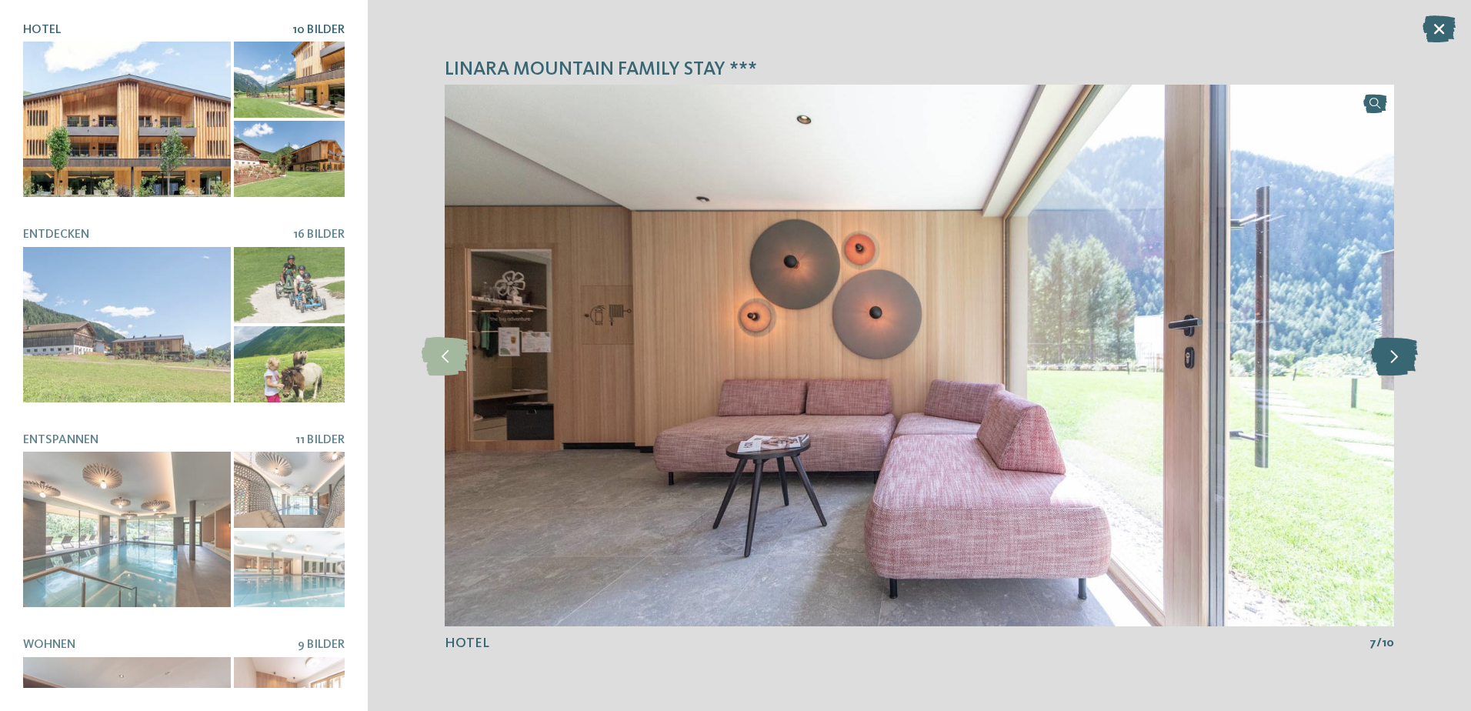
click at [1394, 359] on icon at bounding box center [1394, 355] width 47 height 38
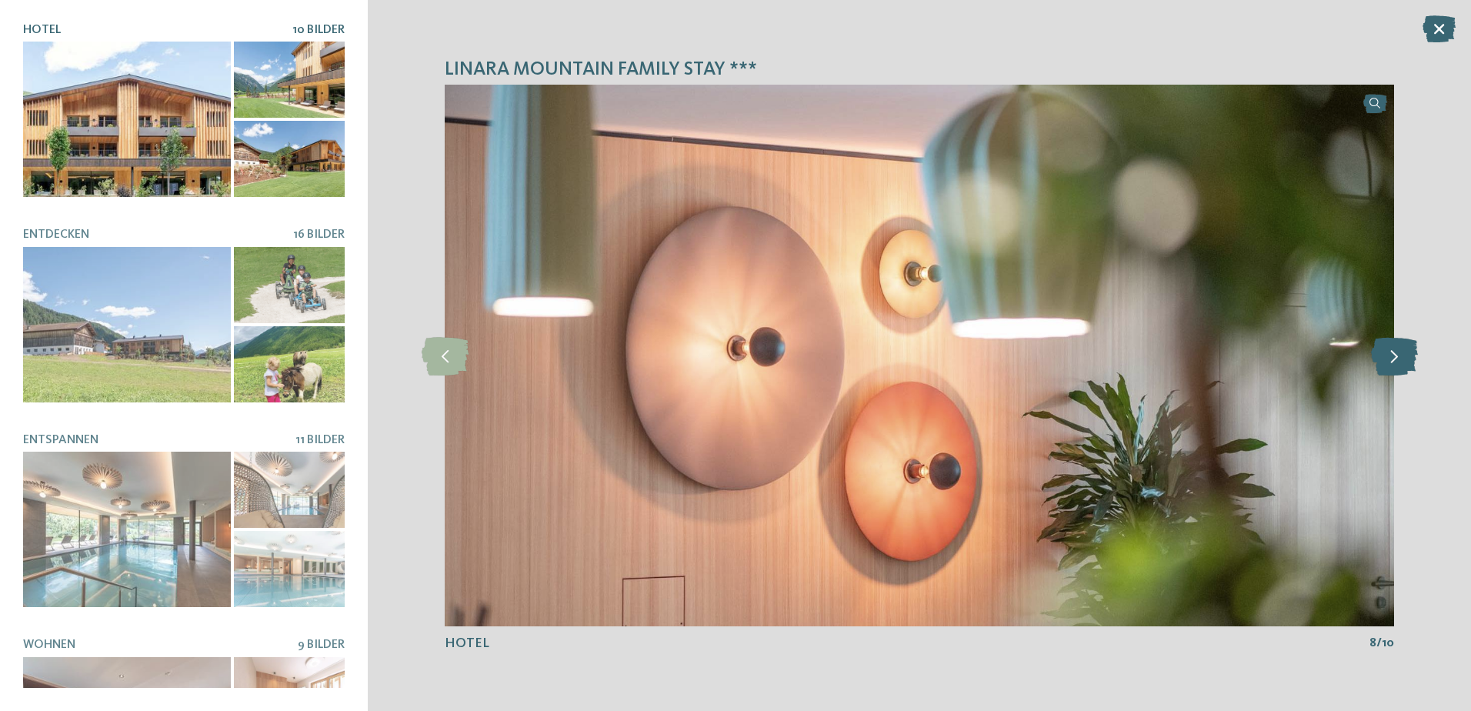
click at [1394, 359] on icon at bounding box center [1394, 355] width 47 height 38
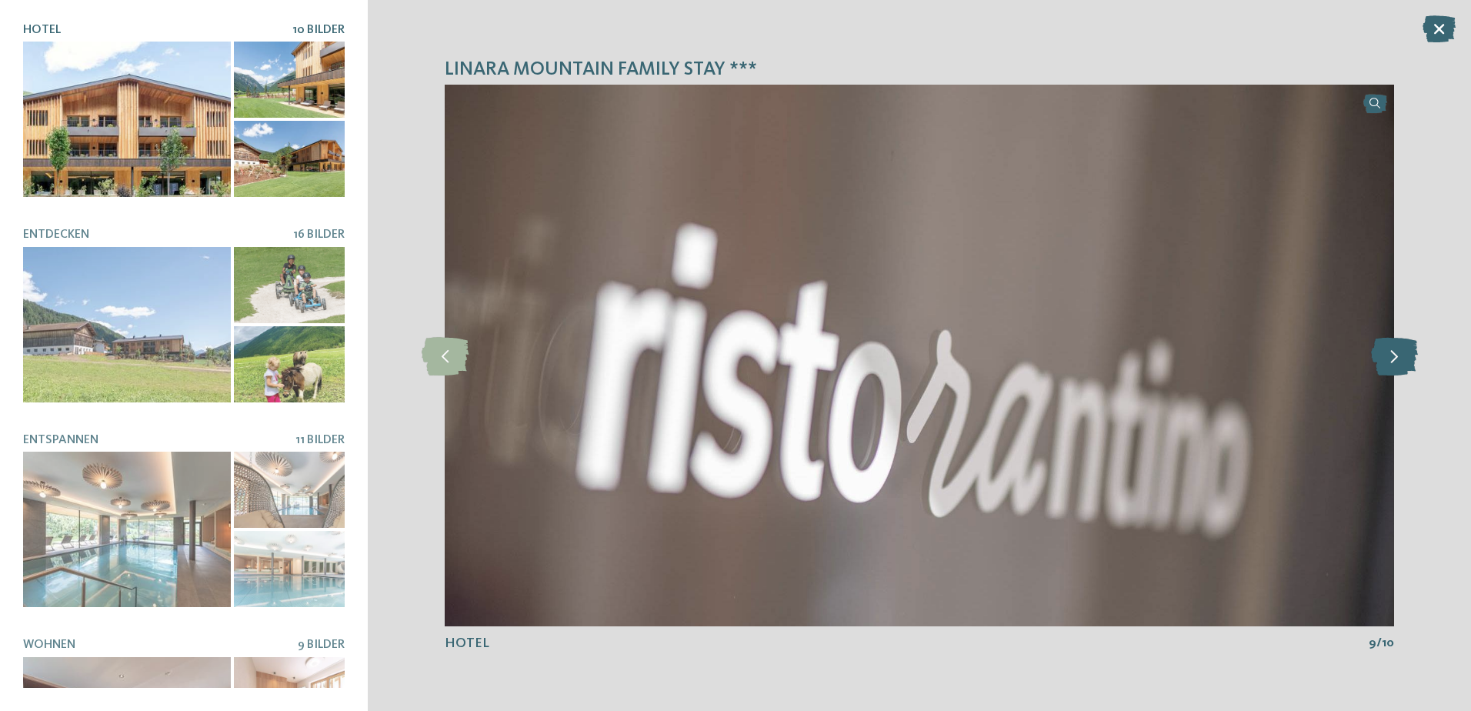
click at [1394, 359] on icon at bounding box center [1394, 355] width 47 height 38
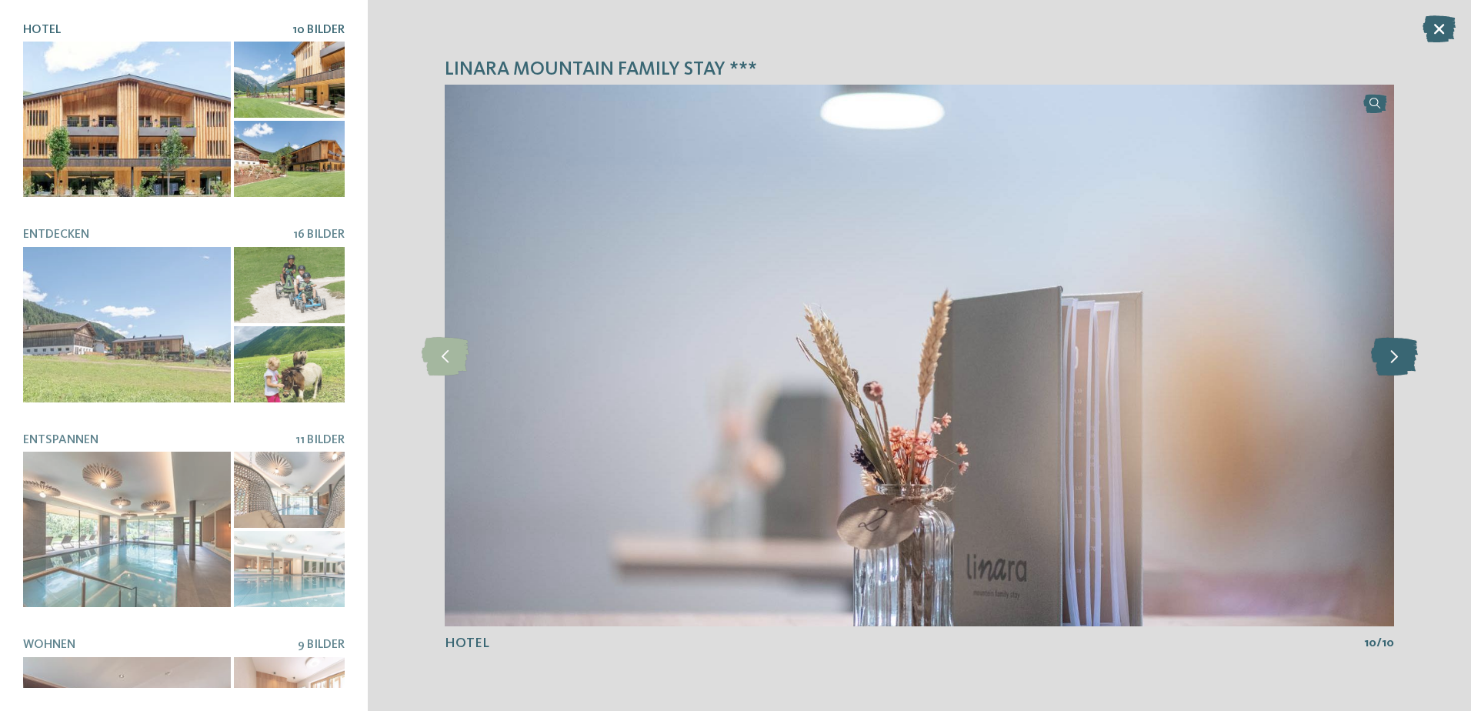
click at [1394, 359] on icon at bounding box center [1394, 355] width 47 height 38
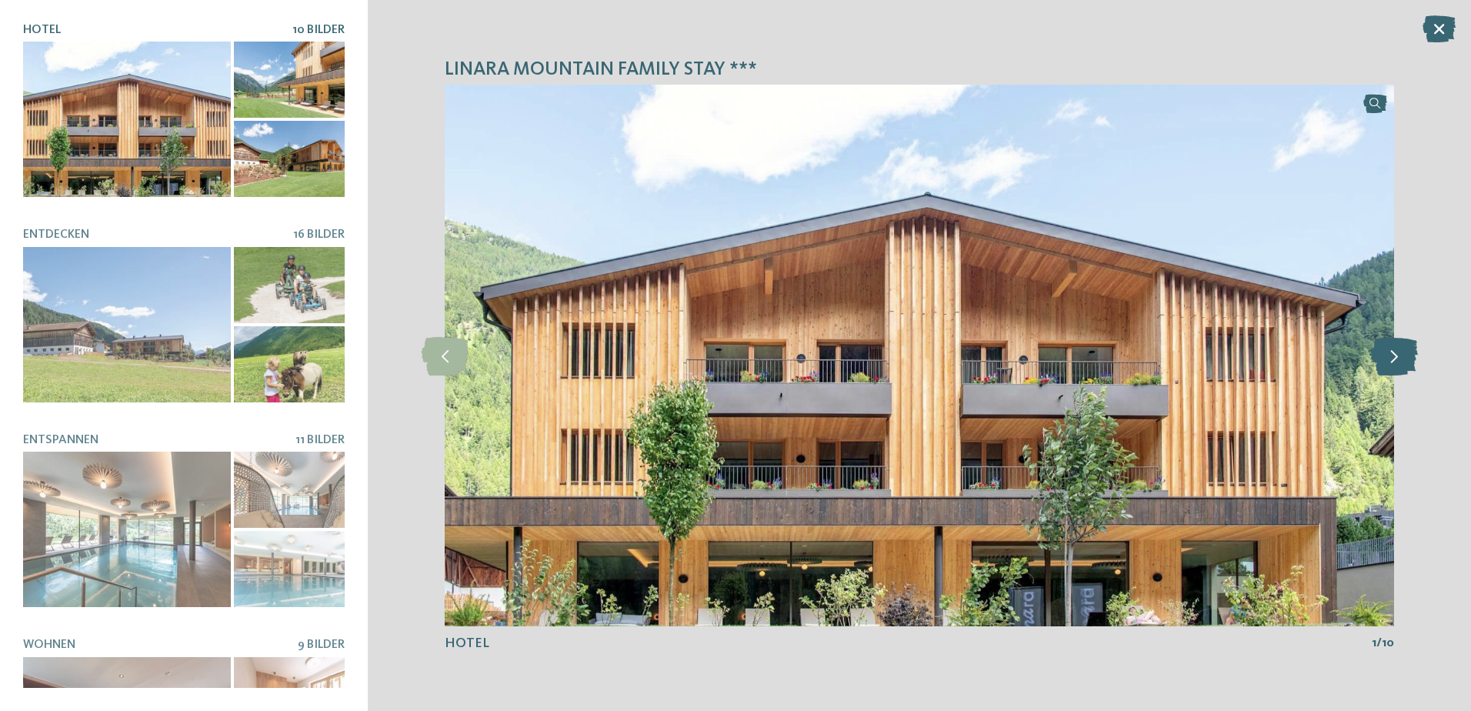
click at [1394, 359] on icon at bounding box center [1394, 355] width 47 height 38
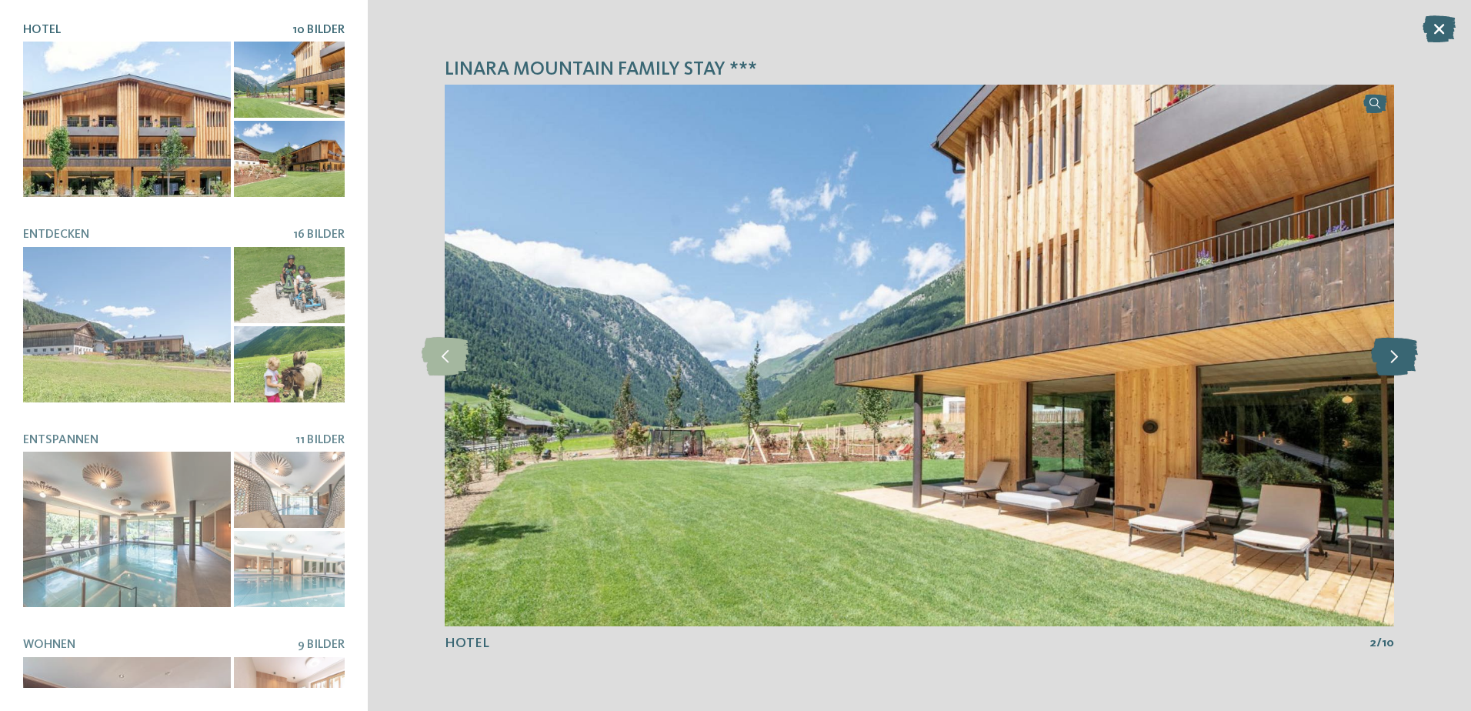
click at [1394, 359] on icon at bounding box center [1394, 355] width 47 height 38
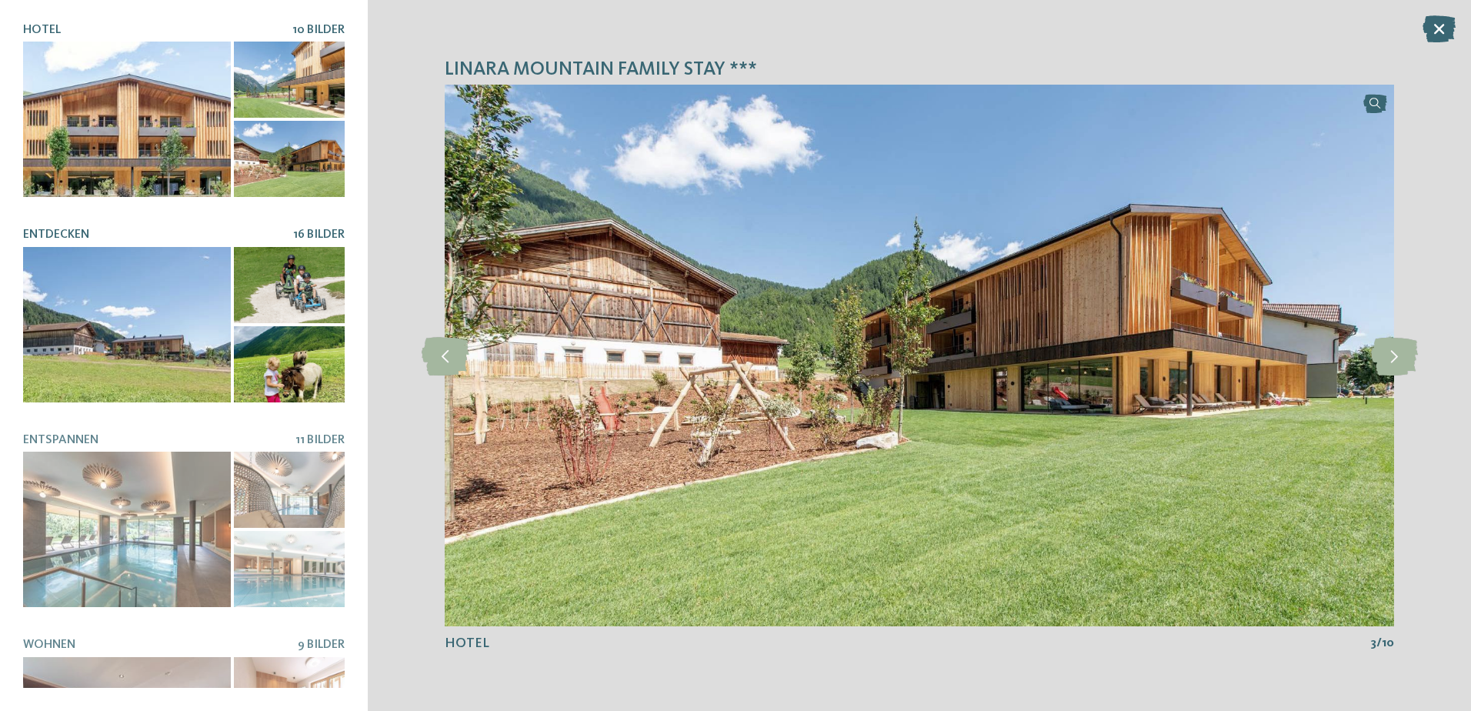
click at [179, 327] on div at bounding box center [127, 324] width 208 height 155
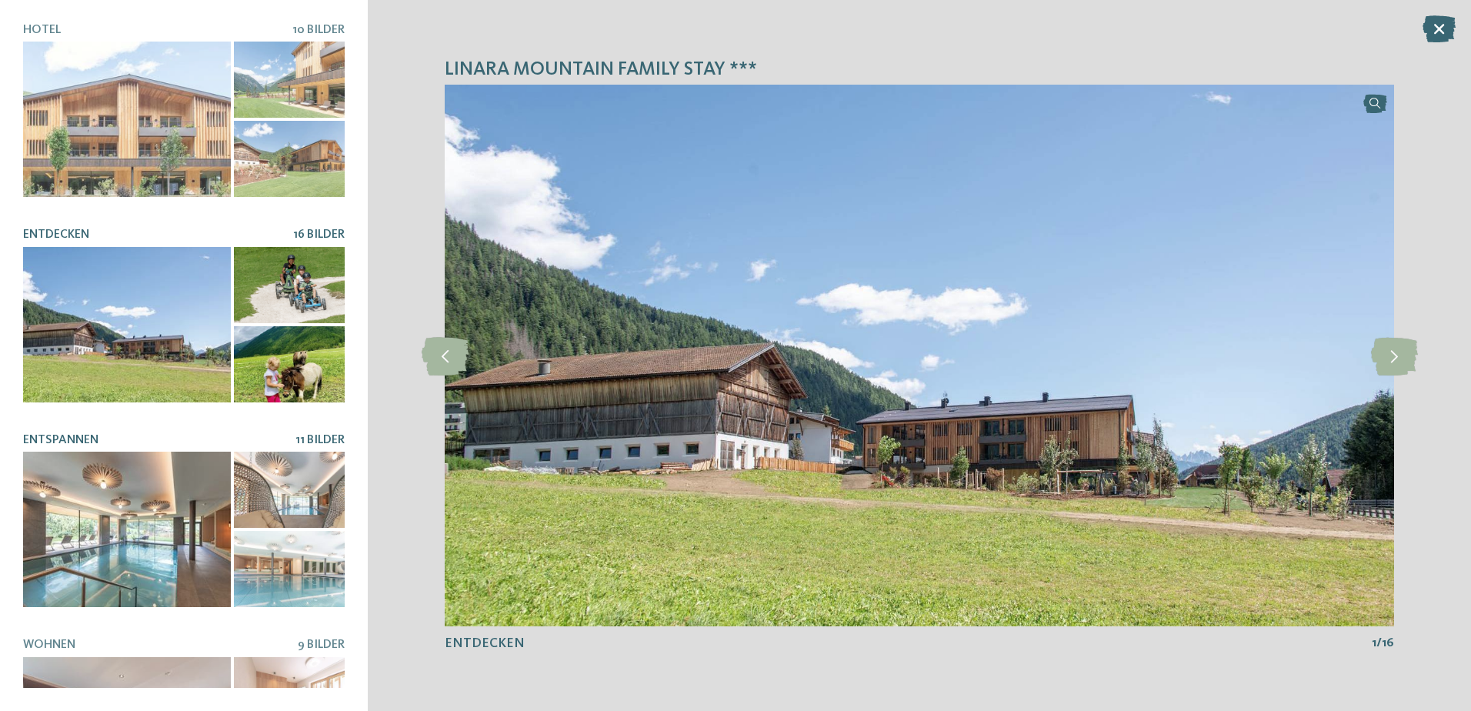
drag, startPoint x: 161, startPoint y: 534, endPoint x: 259, endPoint y: 533, distance: 97.7
click at [161, 534] on div at bounding box center [127, 529] width 208 height 155
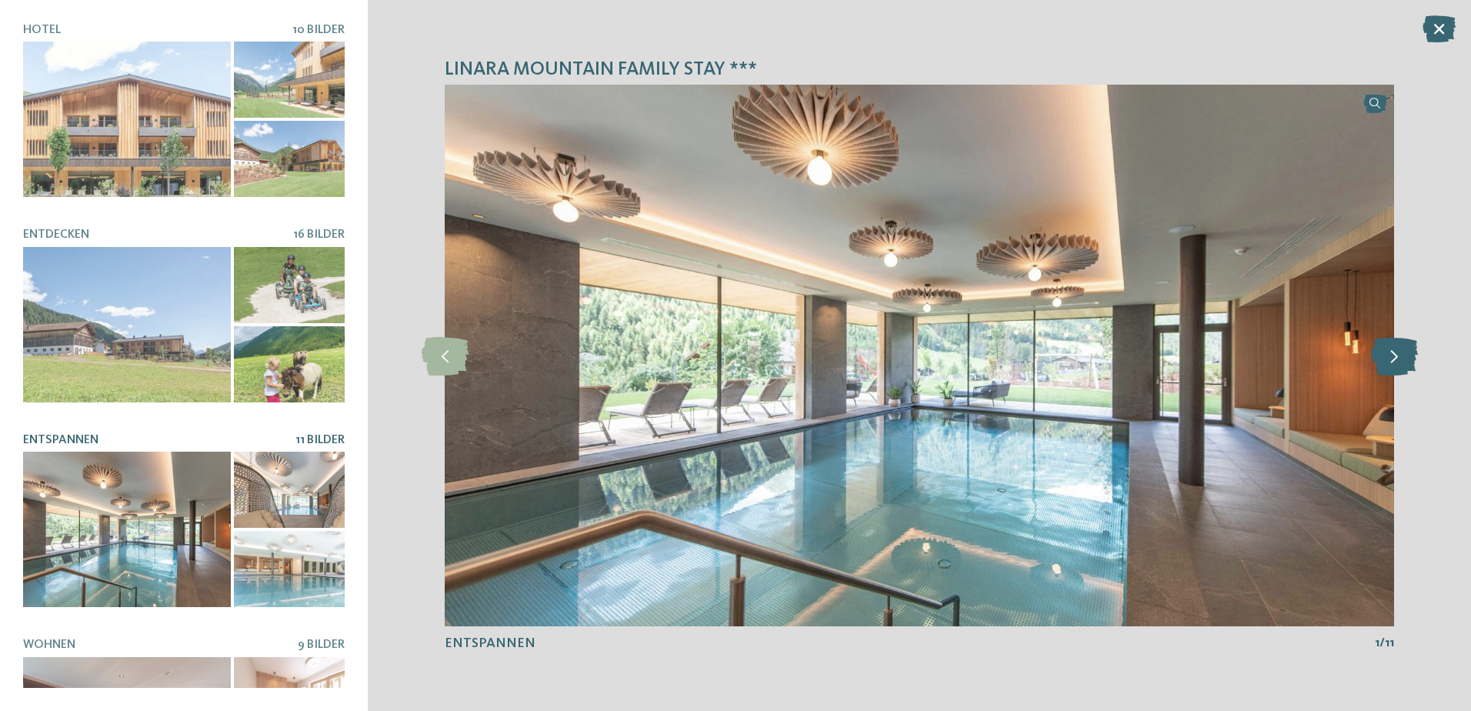
click at [1402, 361] on icon at bounding box center [1394, 355] width 47 height 38
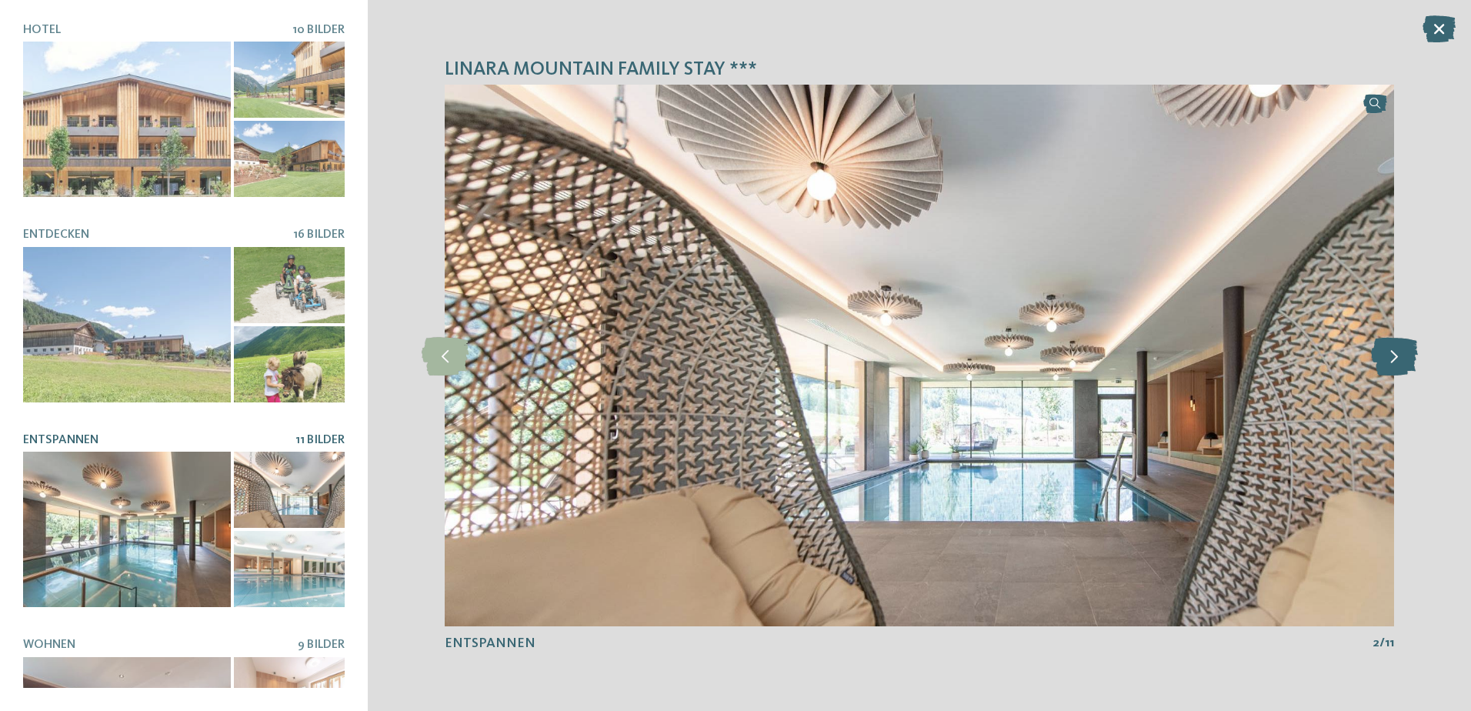
click at [1402, 361] on icon at bounding box center [1394, 355] width 47 height 38
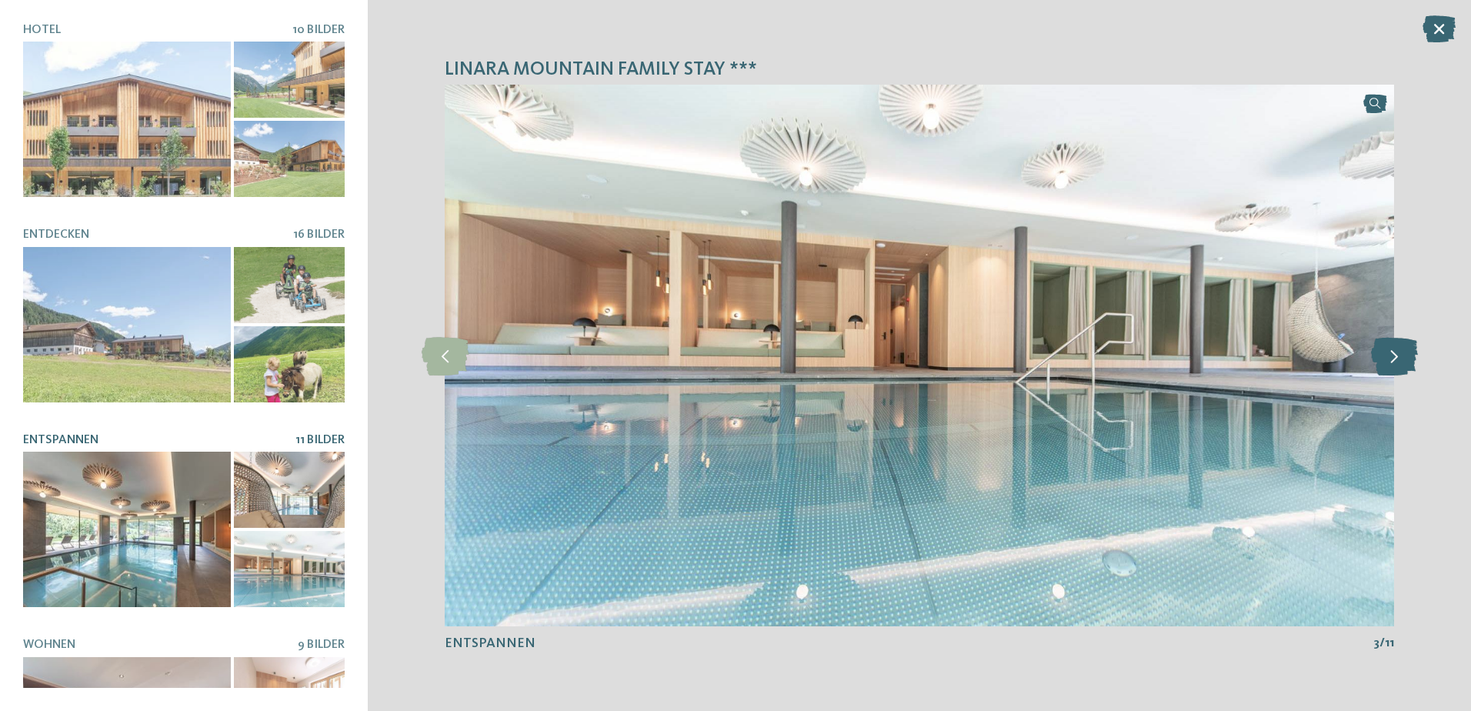
click at [1402, 361] on icon at bounding box center [1394, 355] width 47 height 38
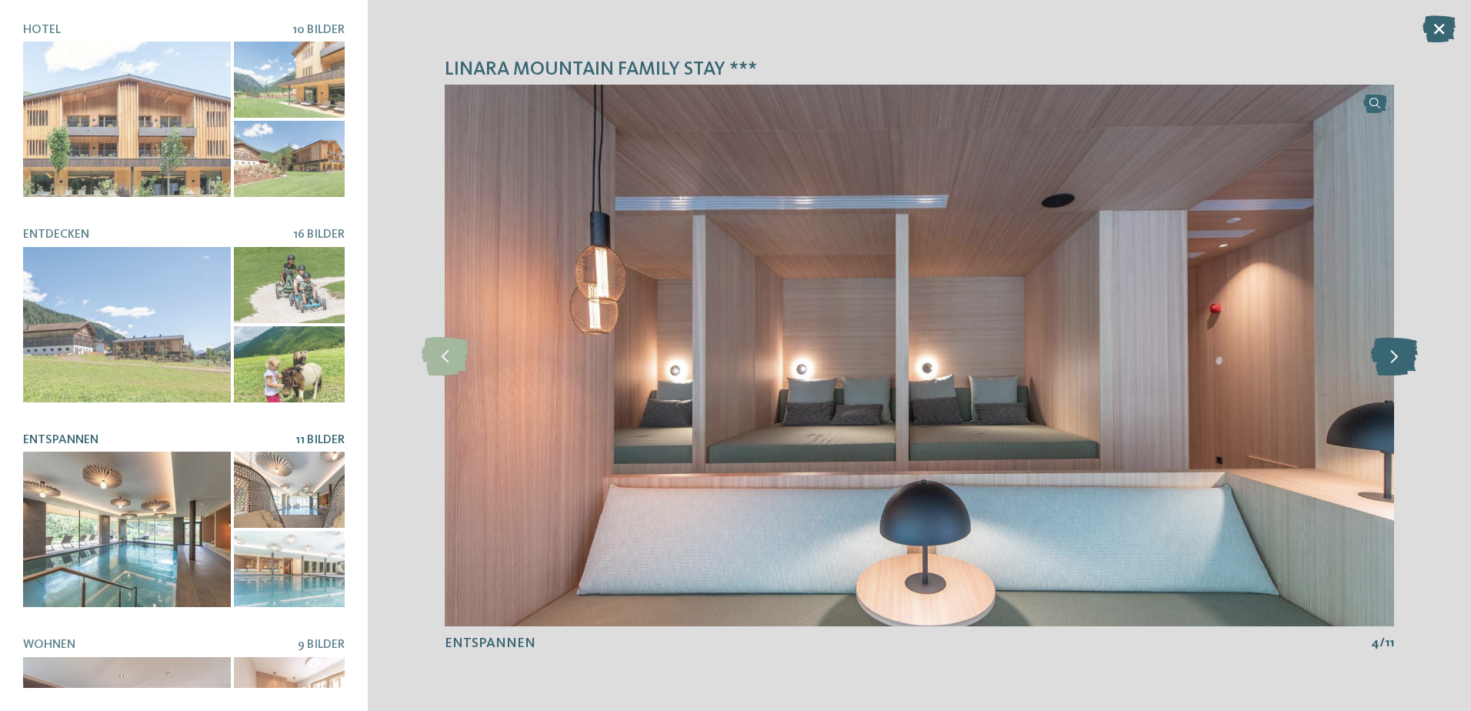
click at [1402, 361] on icon at bounding box center [1394, 355] width 47 height 38
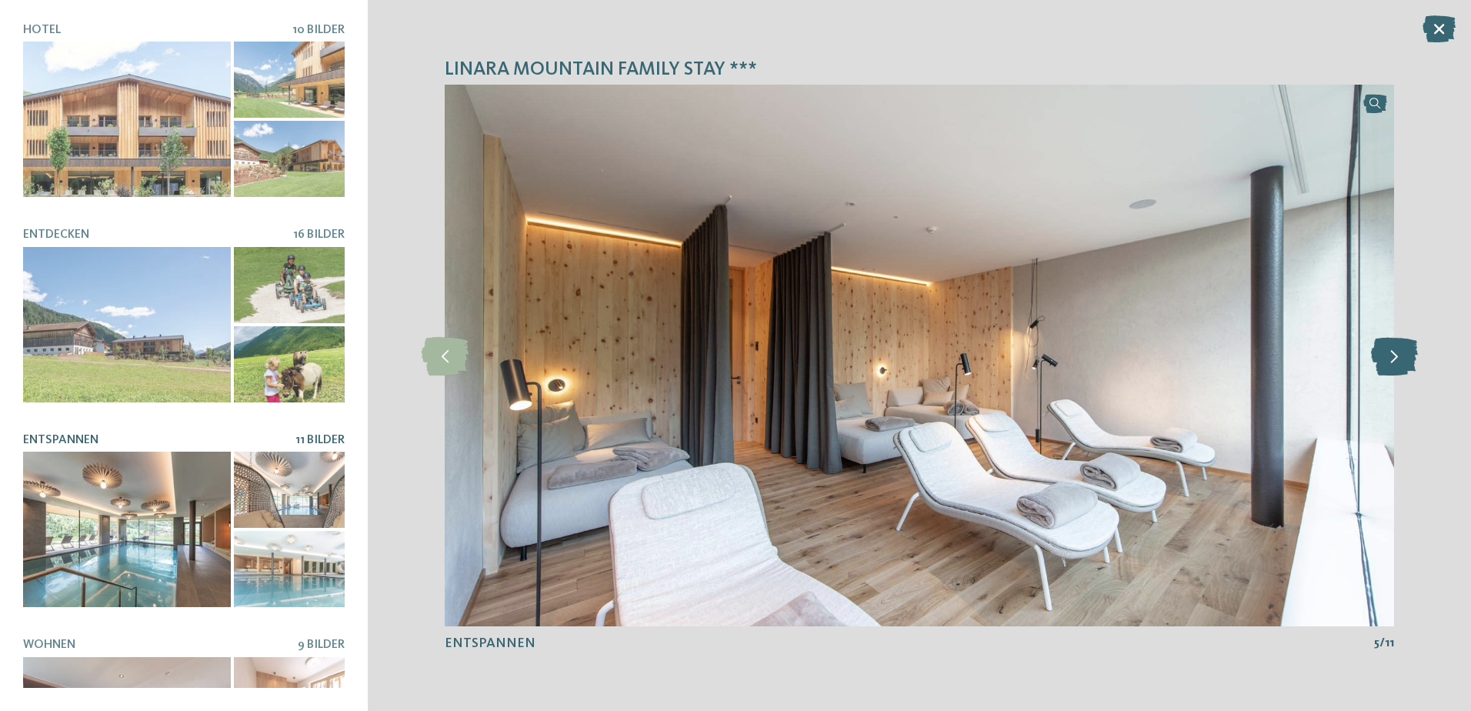
click at [1402, 361] on icon at bounding box center [1394, 355] width 47 height 38
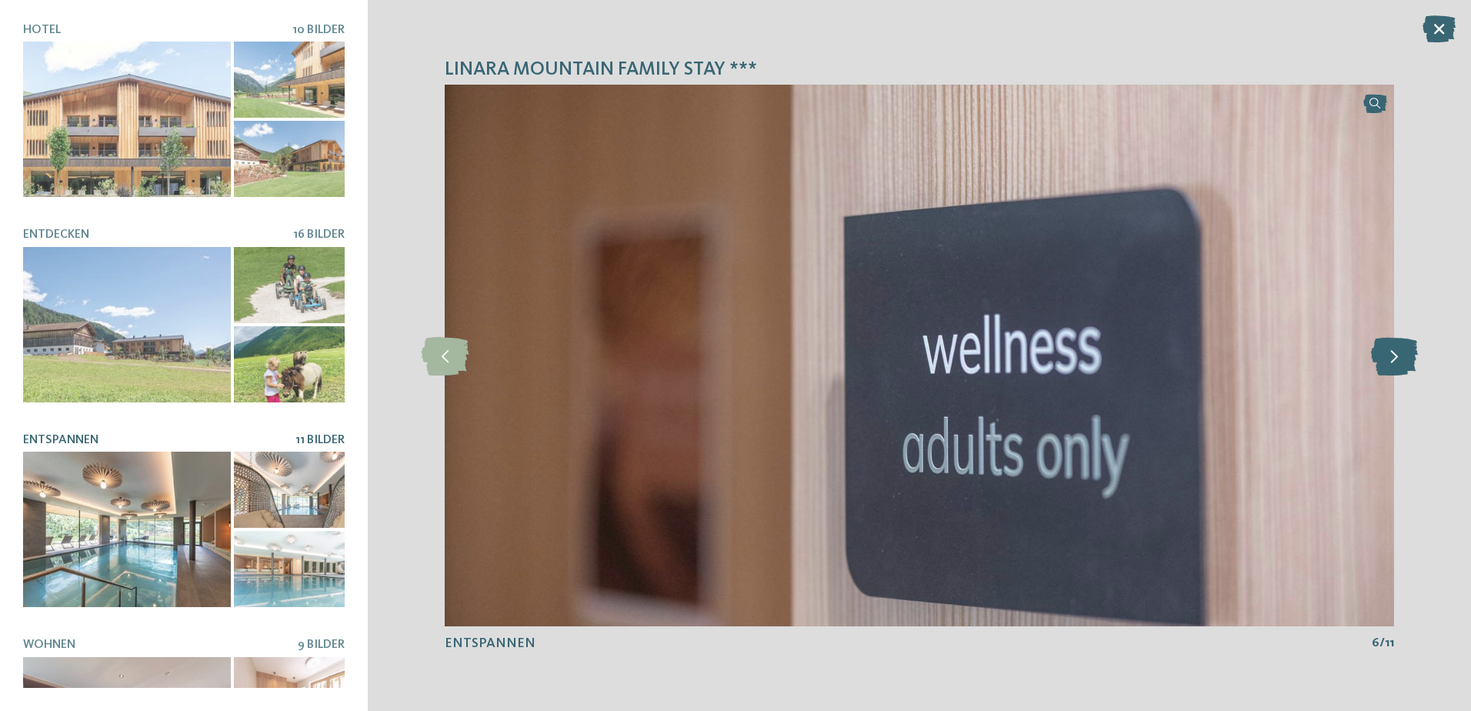
click at [1402, 361] on icon at bounding box center [1394, 355] width 47 height 38
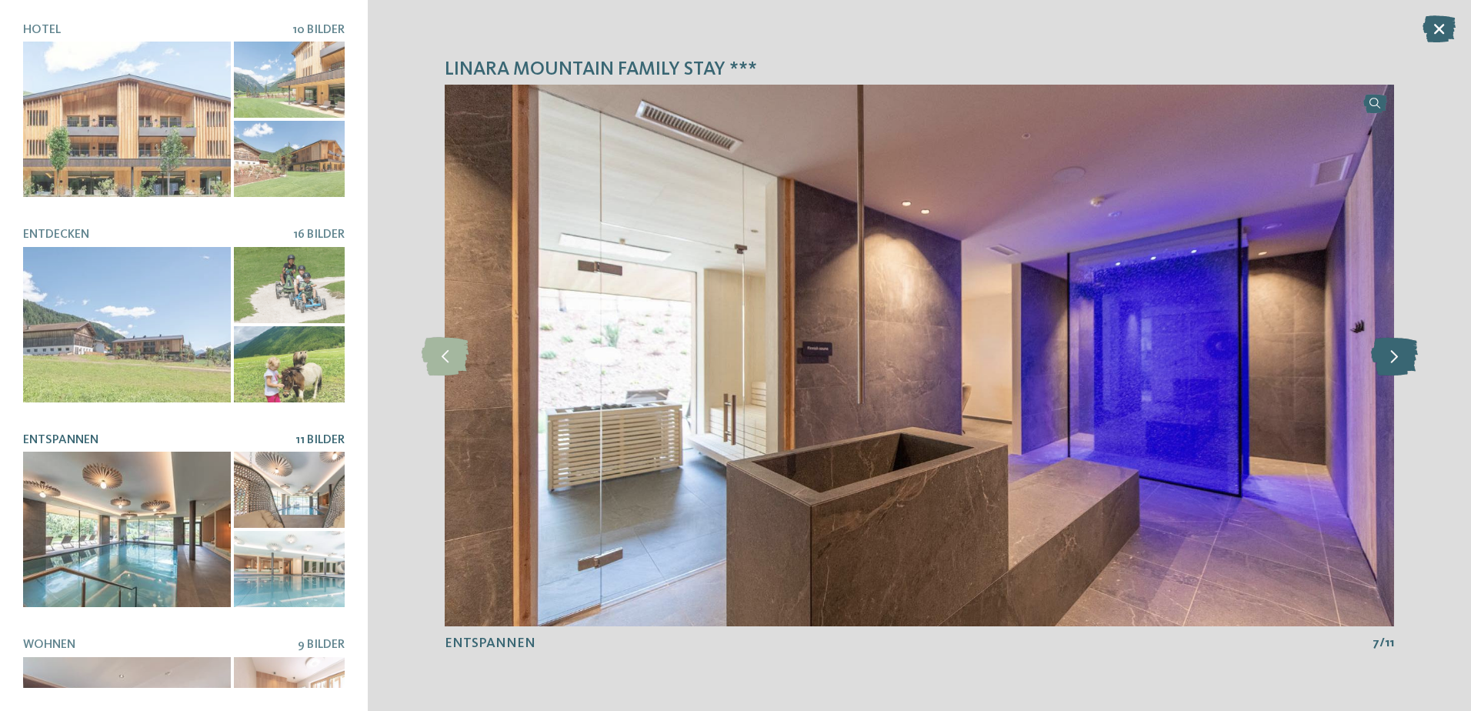
click at [1402, 361] on icon at bounding box center [1394, 355] width 47 height 38
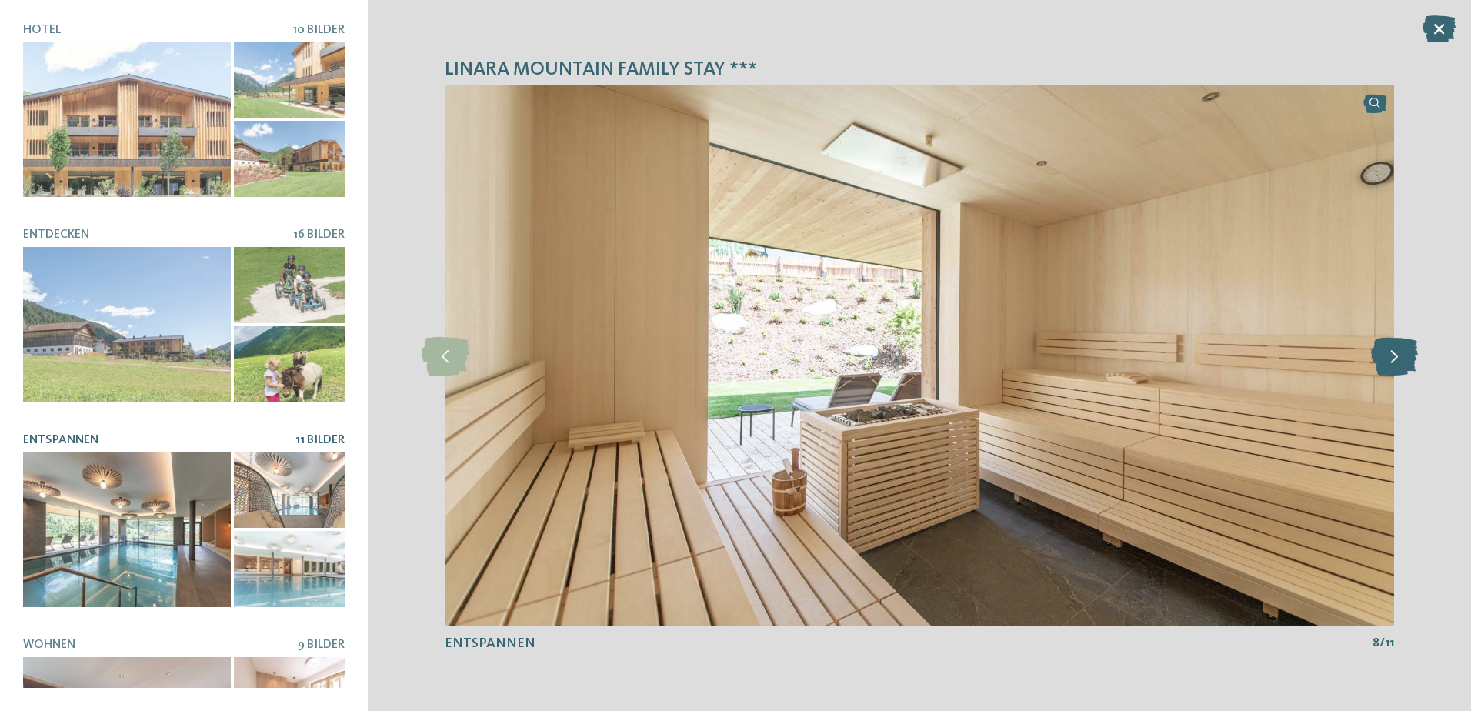
click at [1402, 361] on icon at bounding box center [1394, 355] width 47 height 38
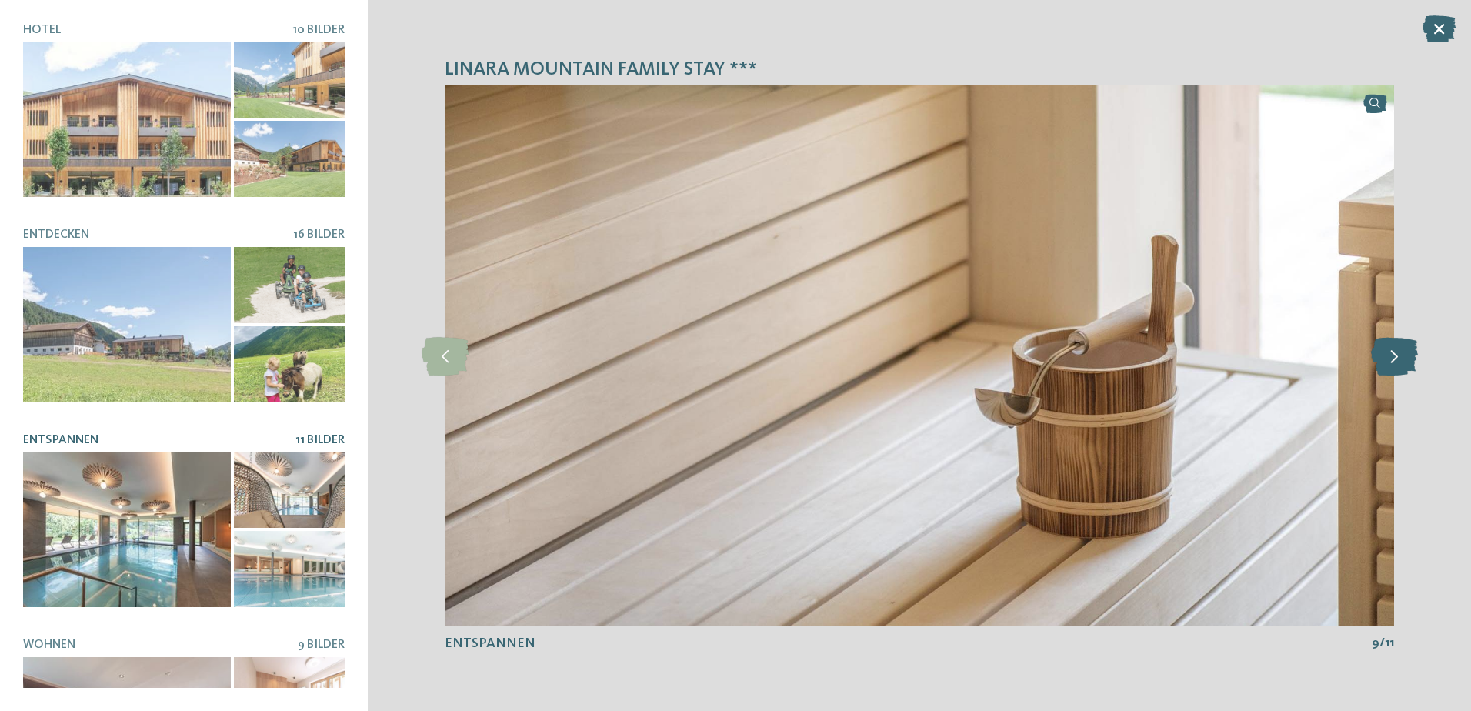
click at [1402, 361] on icon at bounding box center [1394, 355] width 47 height 38
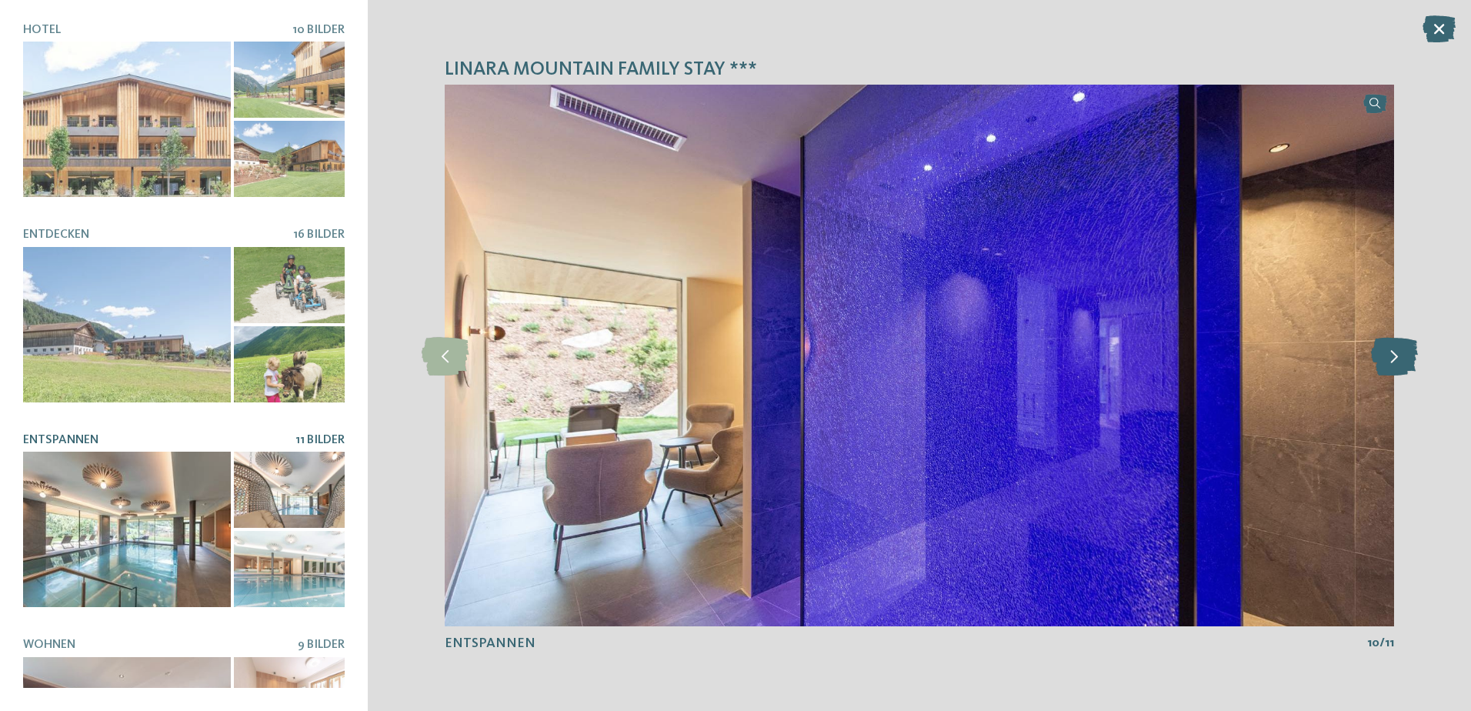
click at [1402, 361] on icon at bounding box center [1394, 355] width 47 height 38
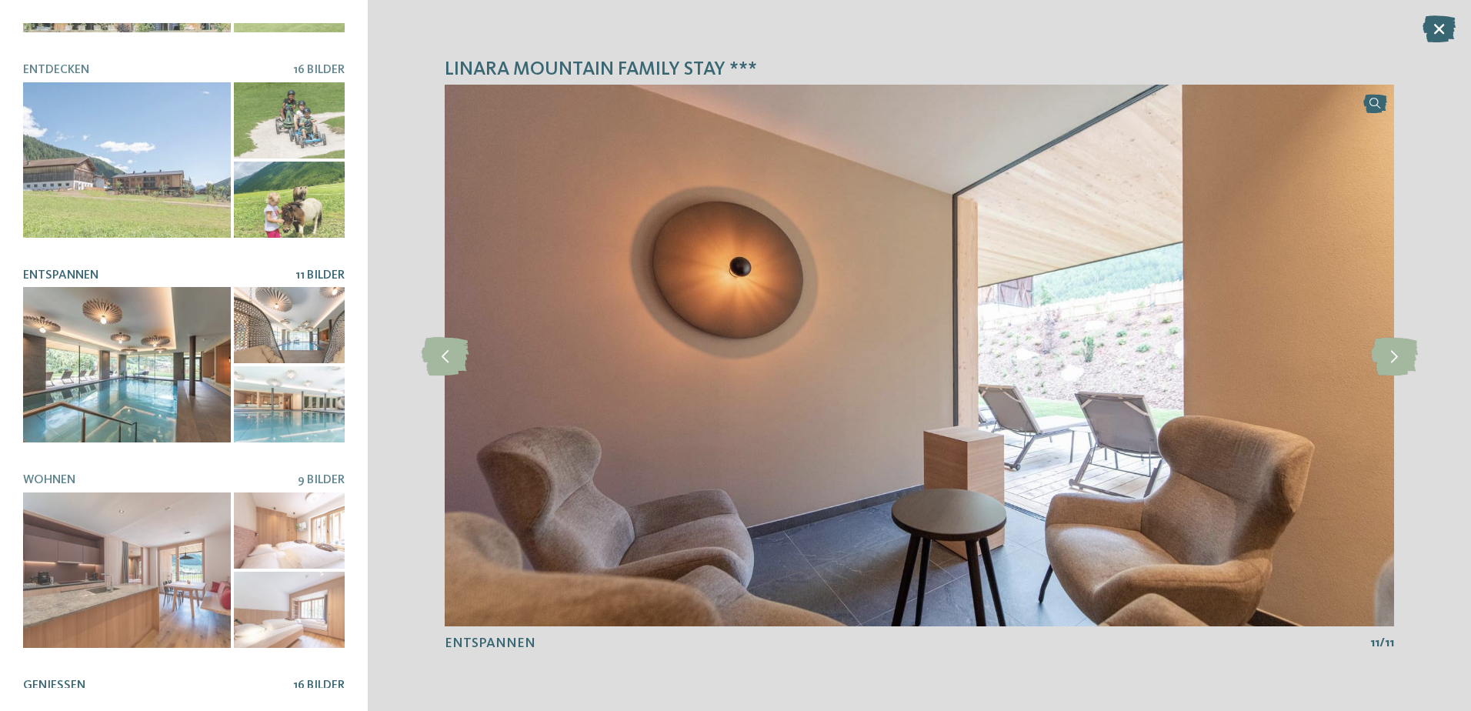
scroll to position [311, 0]
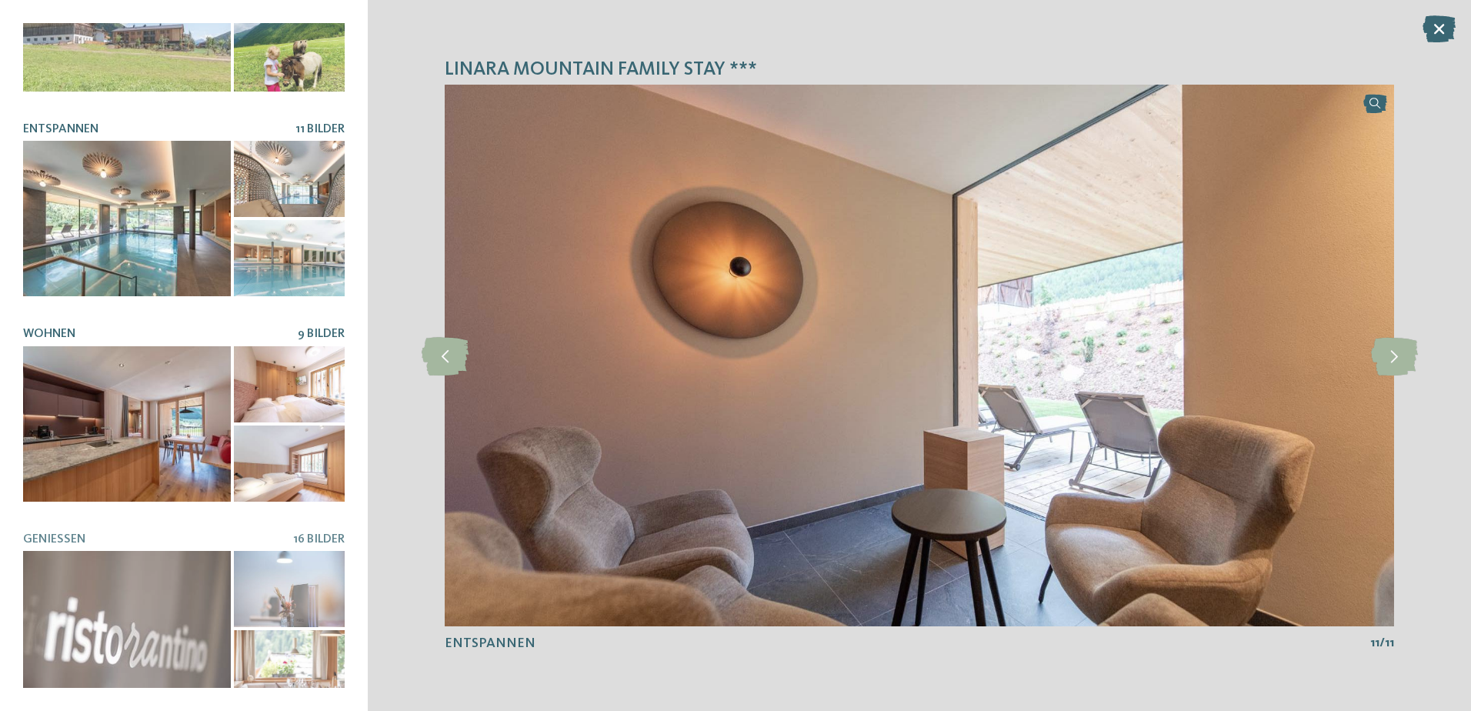
click at [112, 425] on div at bounding box center [127, 423] width 208 height 155
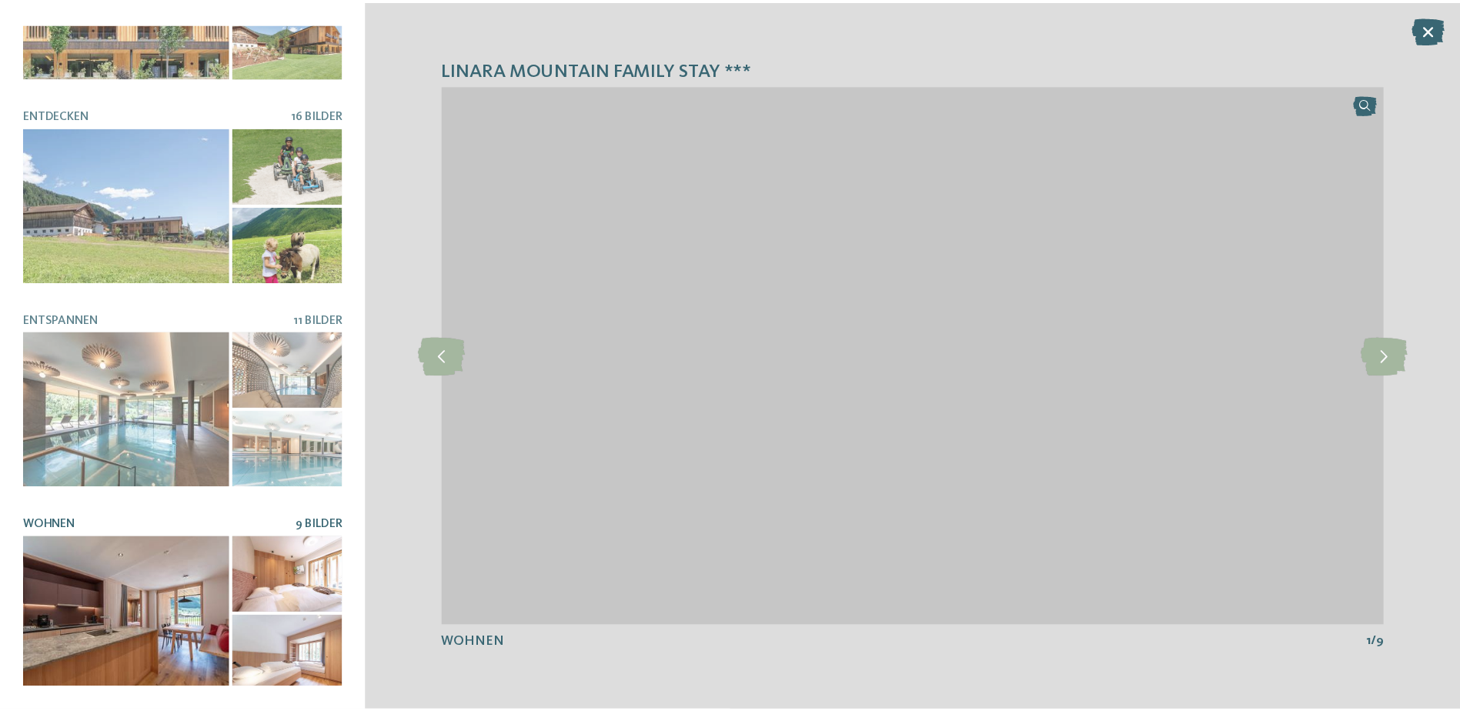
scroll to position [0, 0]
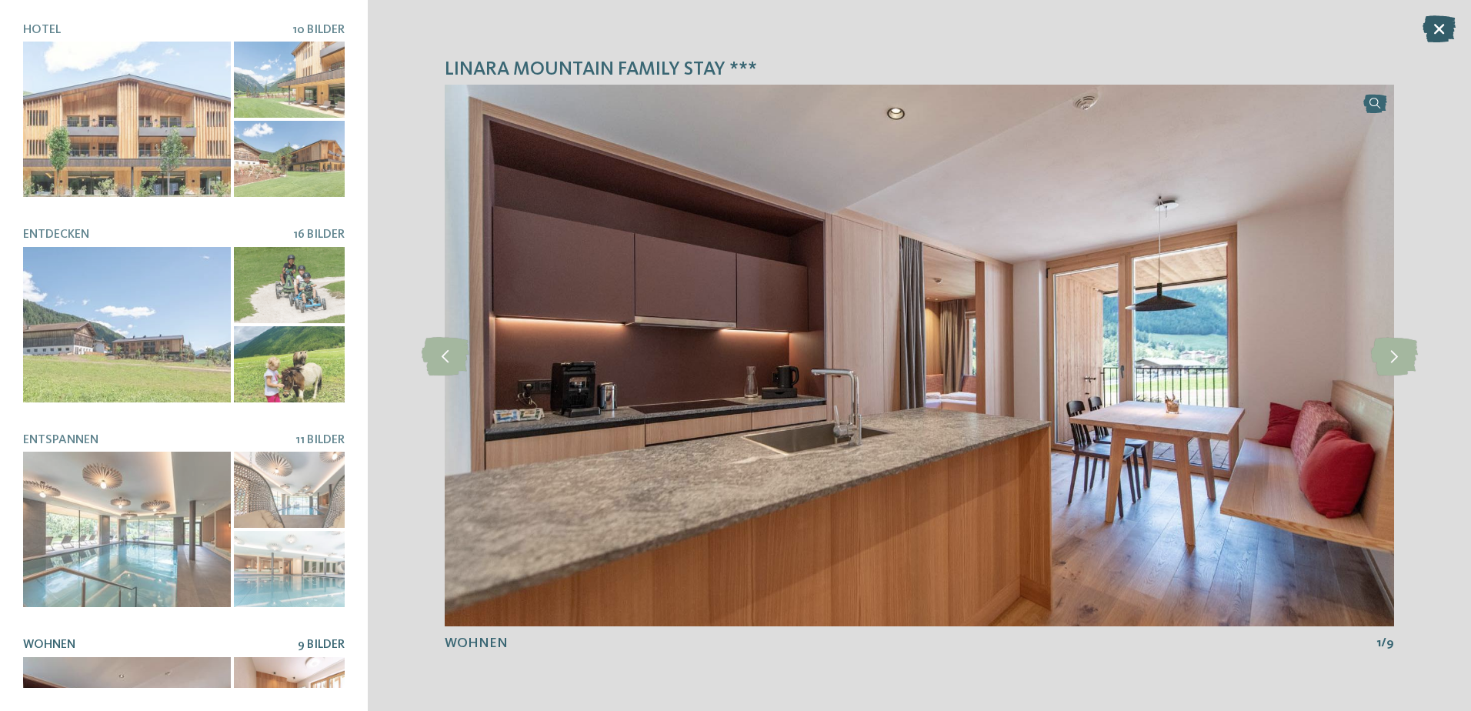
click at [1424, 32] on icon at bounding box center [1439, 28] width 33 height 27
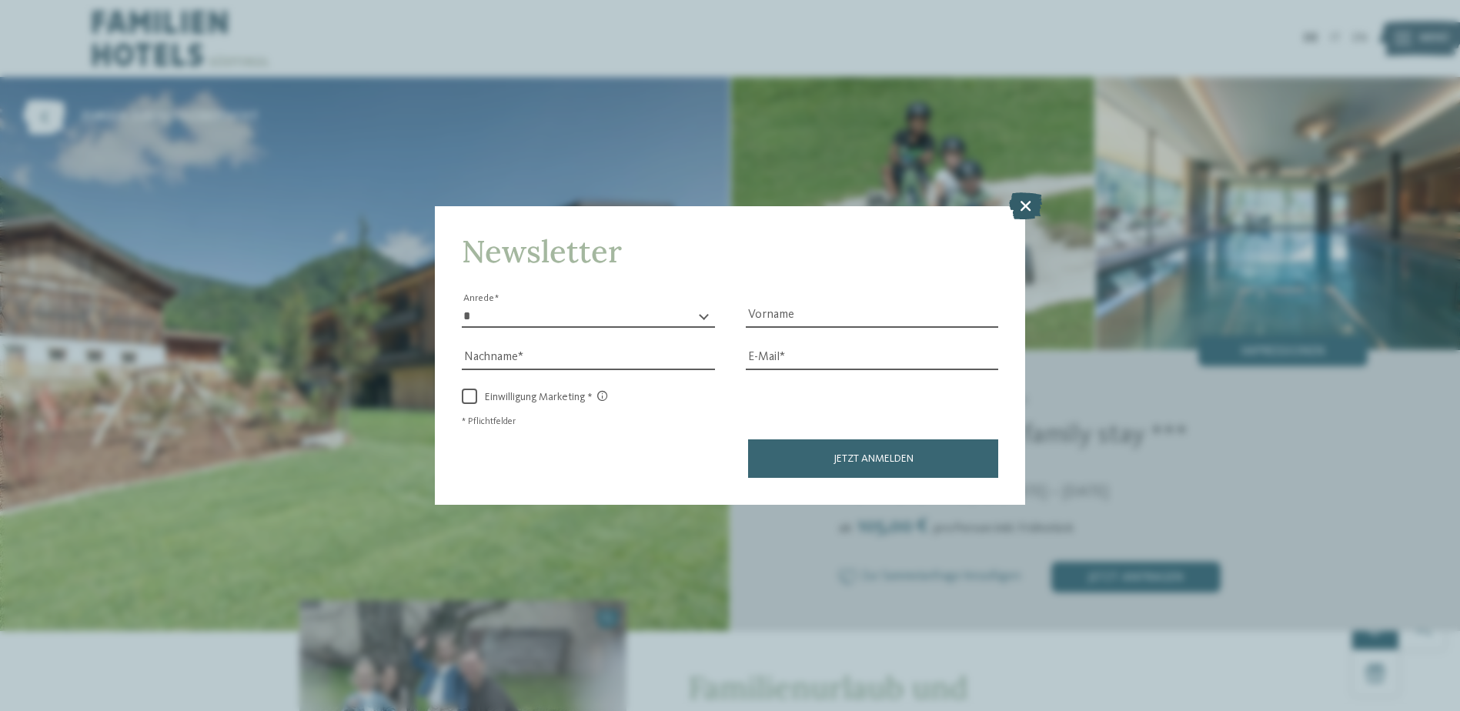
click at [1030, 205] on icon at bounding box center [1025, 205] width 33 height 27
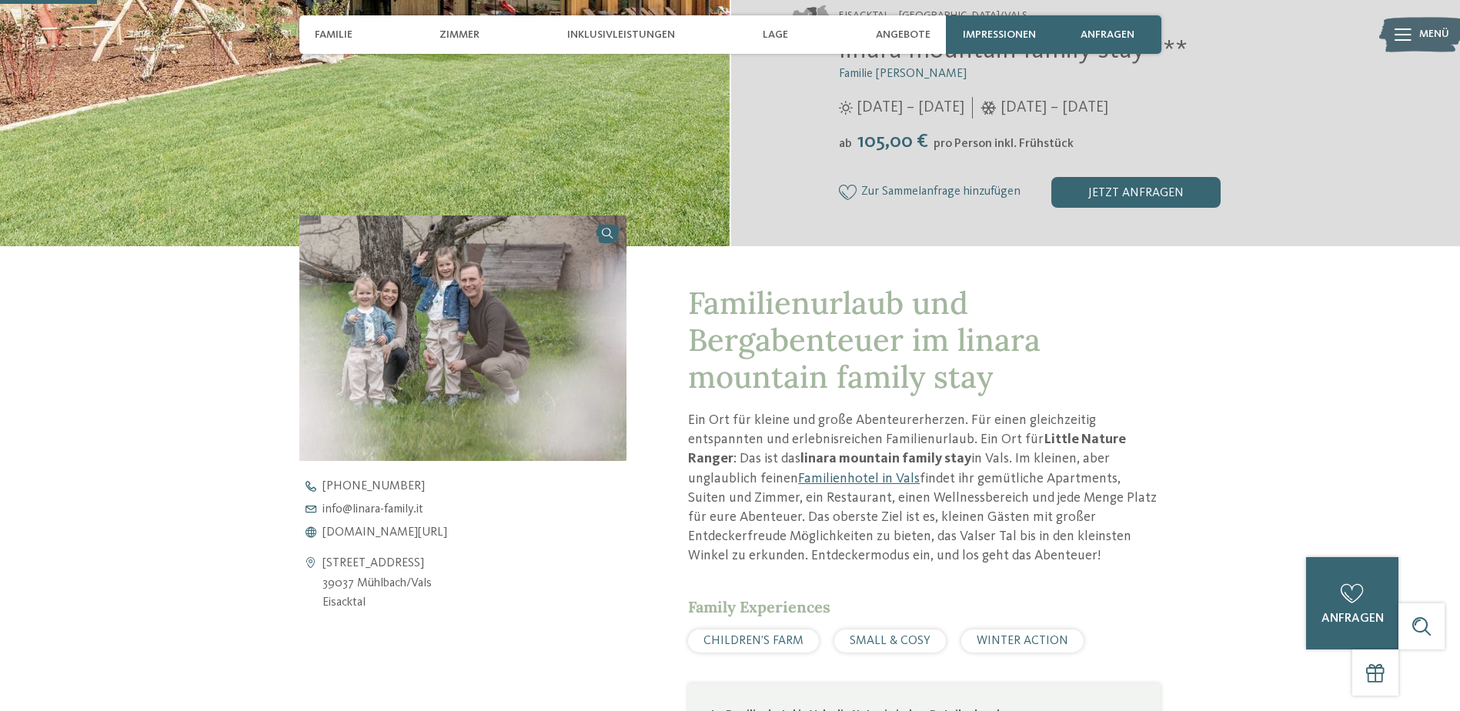
scroll to position [77, 0]
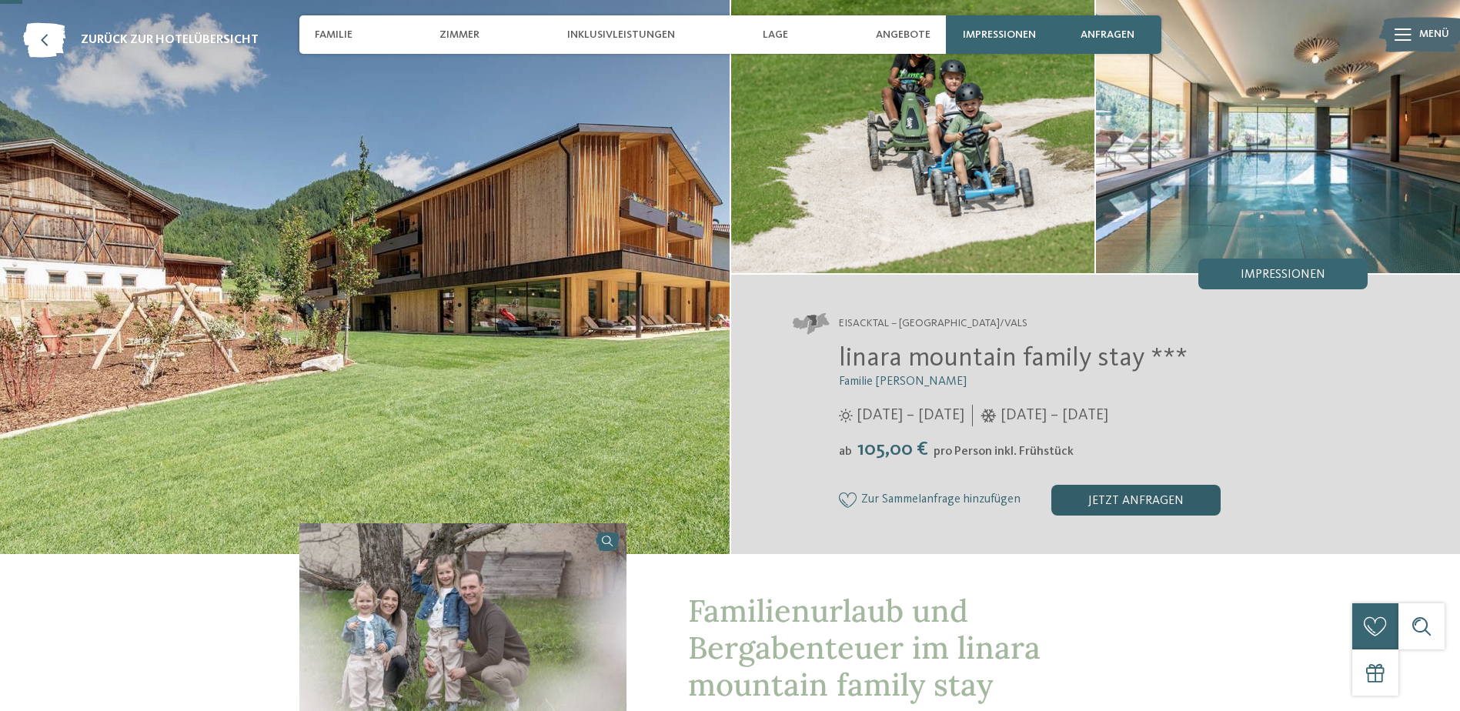
click at [1164, 486] on div "jetzt anfragen" at bounding box center [1135, 500] width 169 height 31
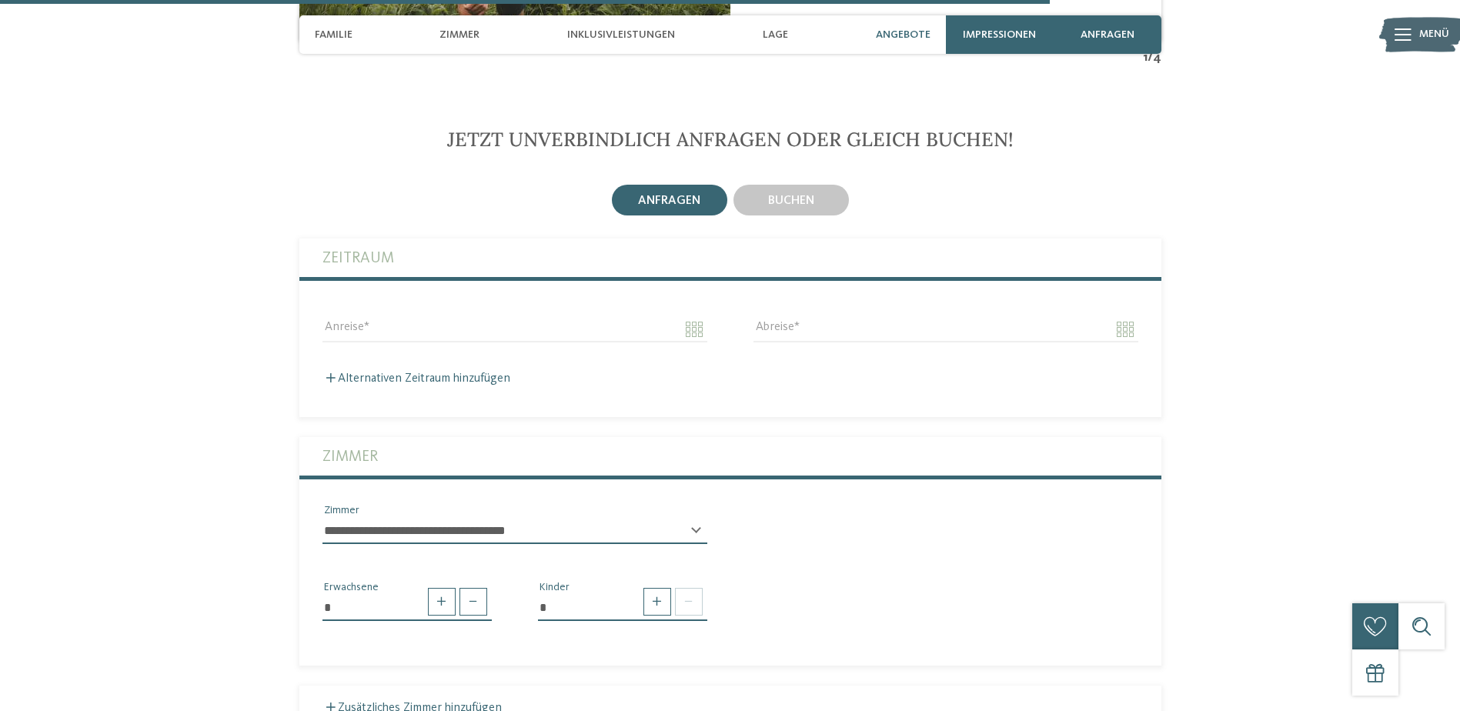
scroll to position [3586, 0]
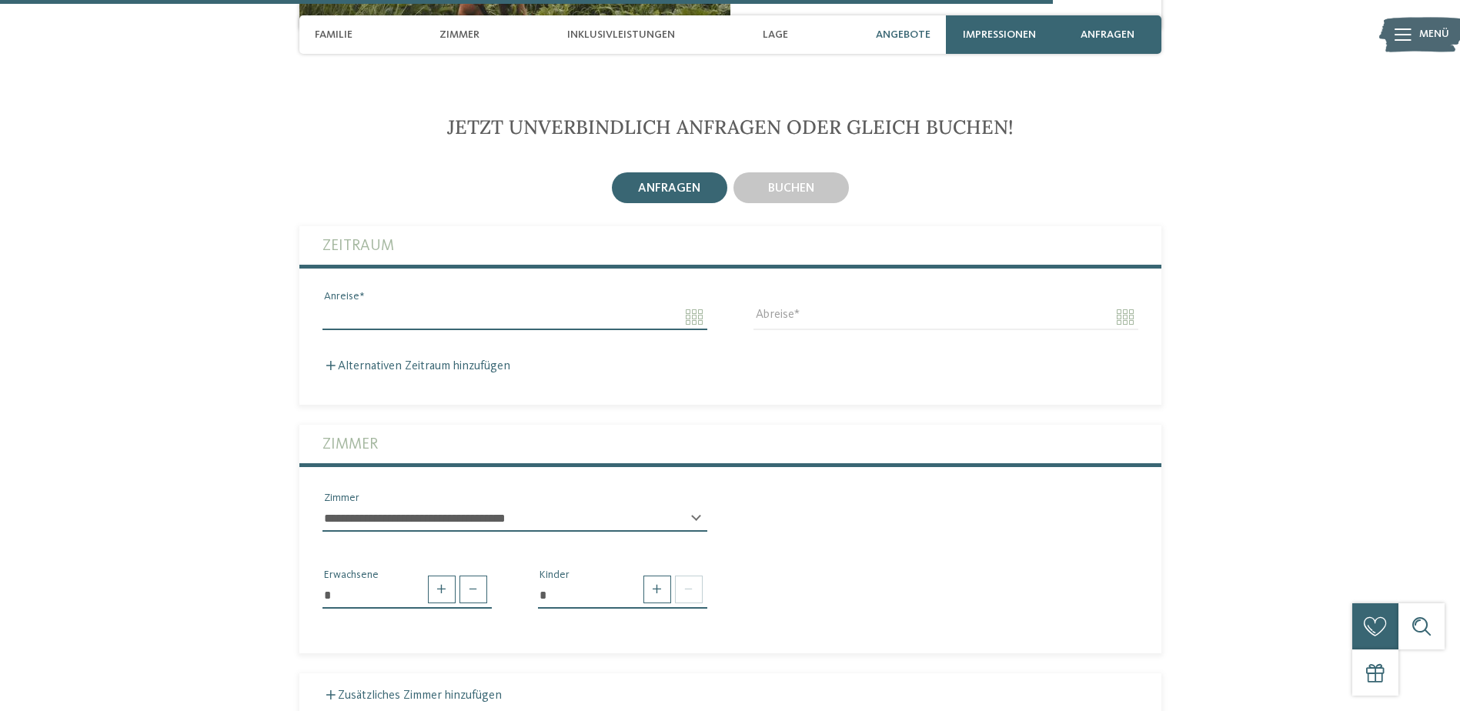
click at [673, 304] on input "Anreise" at bounding box center [514, 317] width 385 height 26
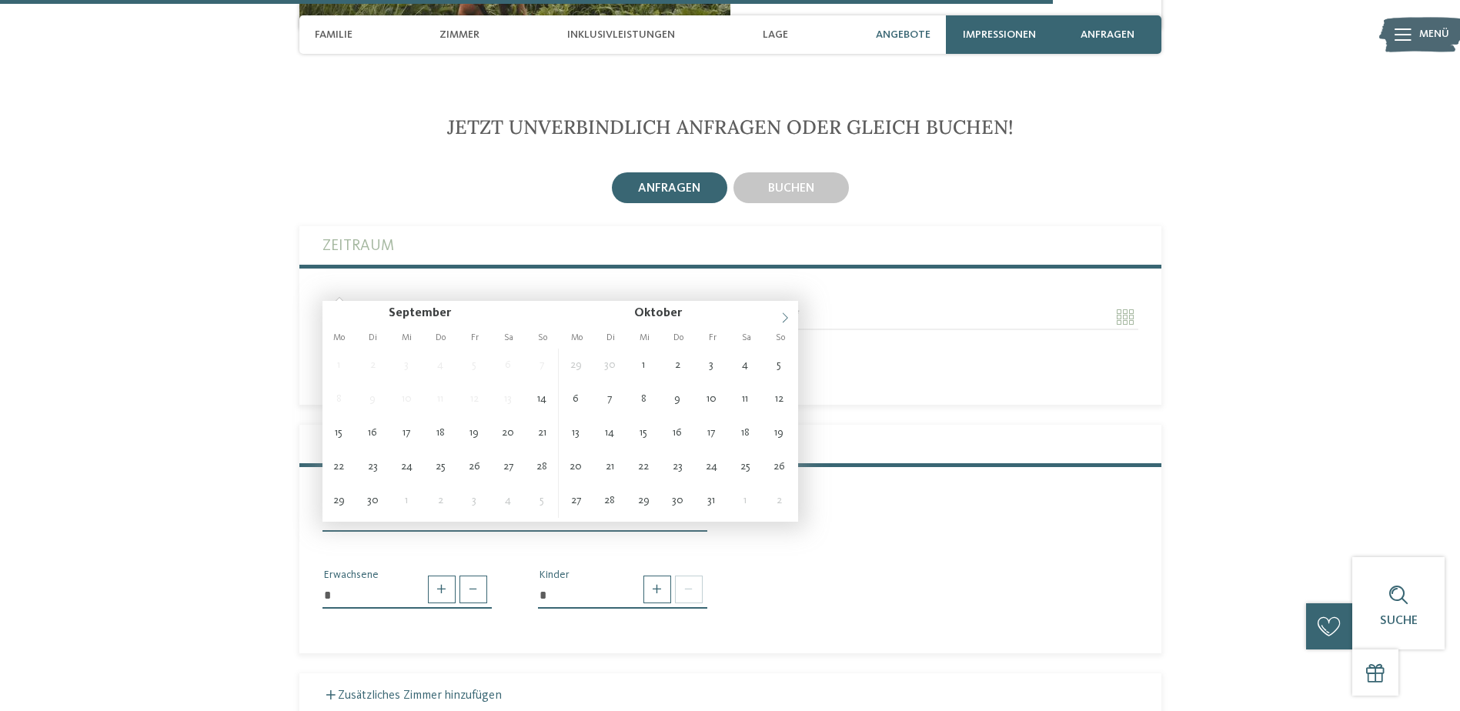
click at [782, 318] on icon at bounding box center [785, 317] width 11 height 11
type input "****"
click at [782, 318] on icon at bounding box center [785, 317] width 11 height 11
type input "****"
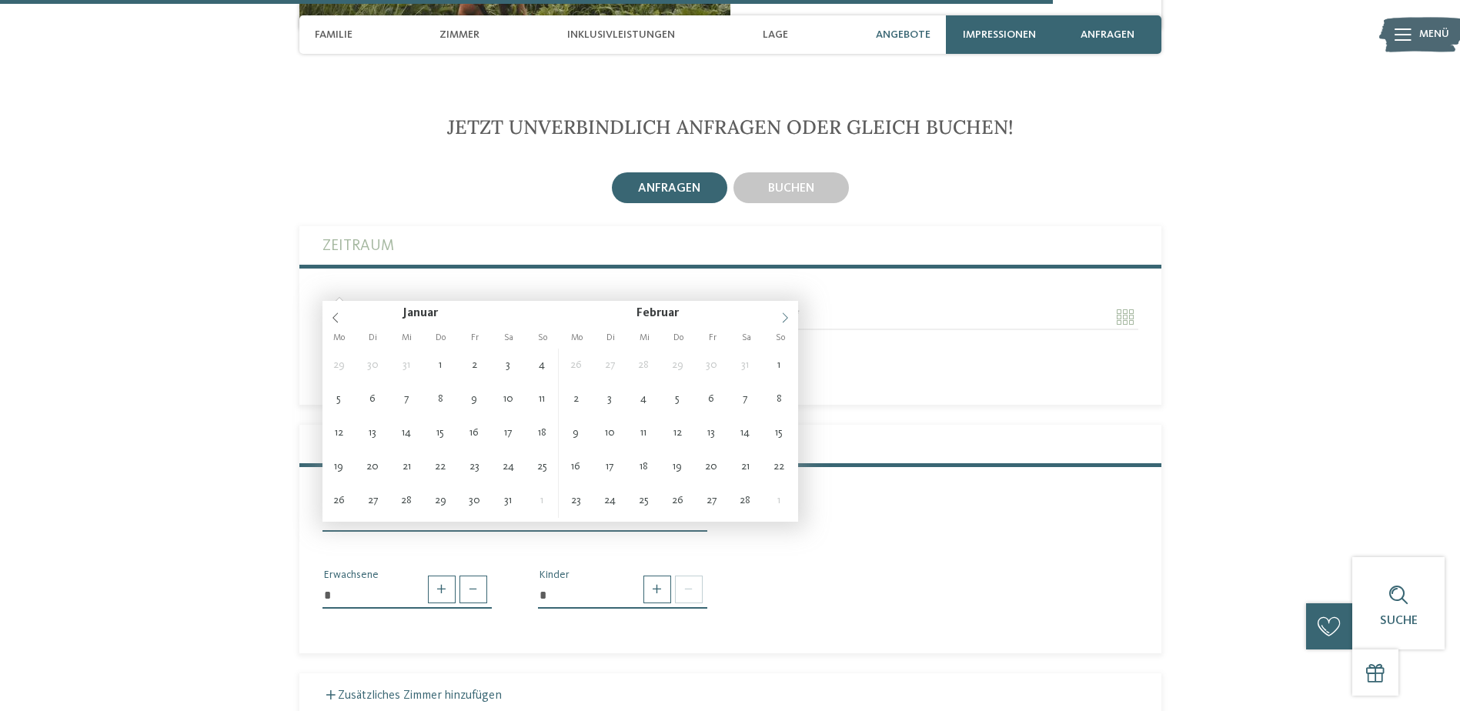
click at [782, 318] on icon at bounding box center [785, 317] width 11 height 11
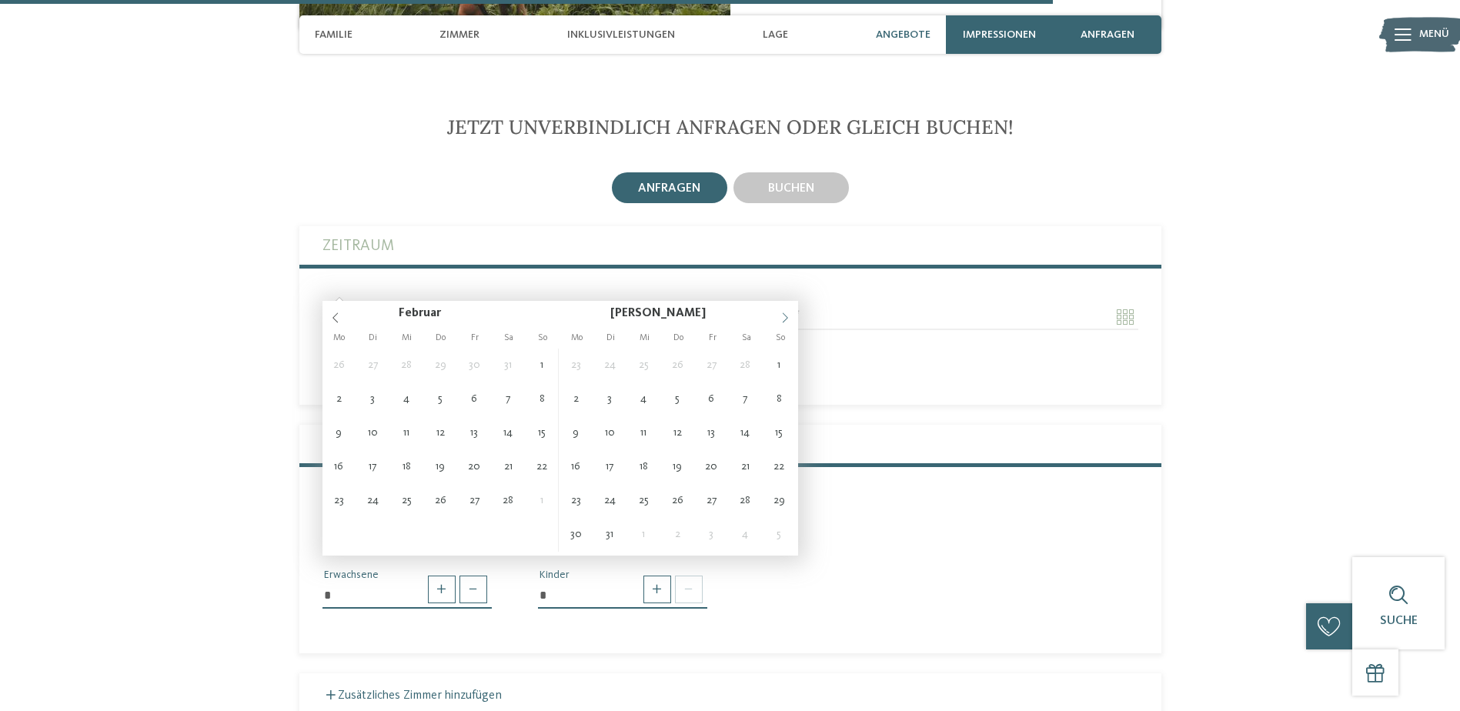
click at [782, 318] on icon at bounding box center [785, 317] width 11 height 11
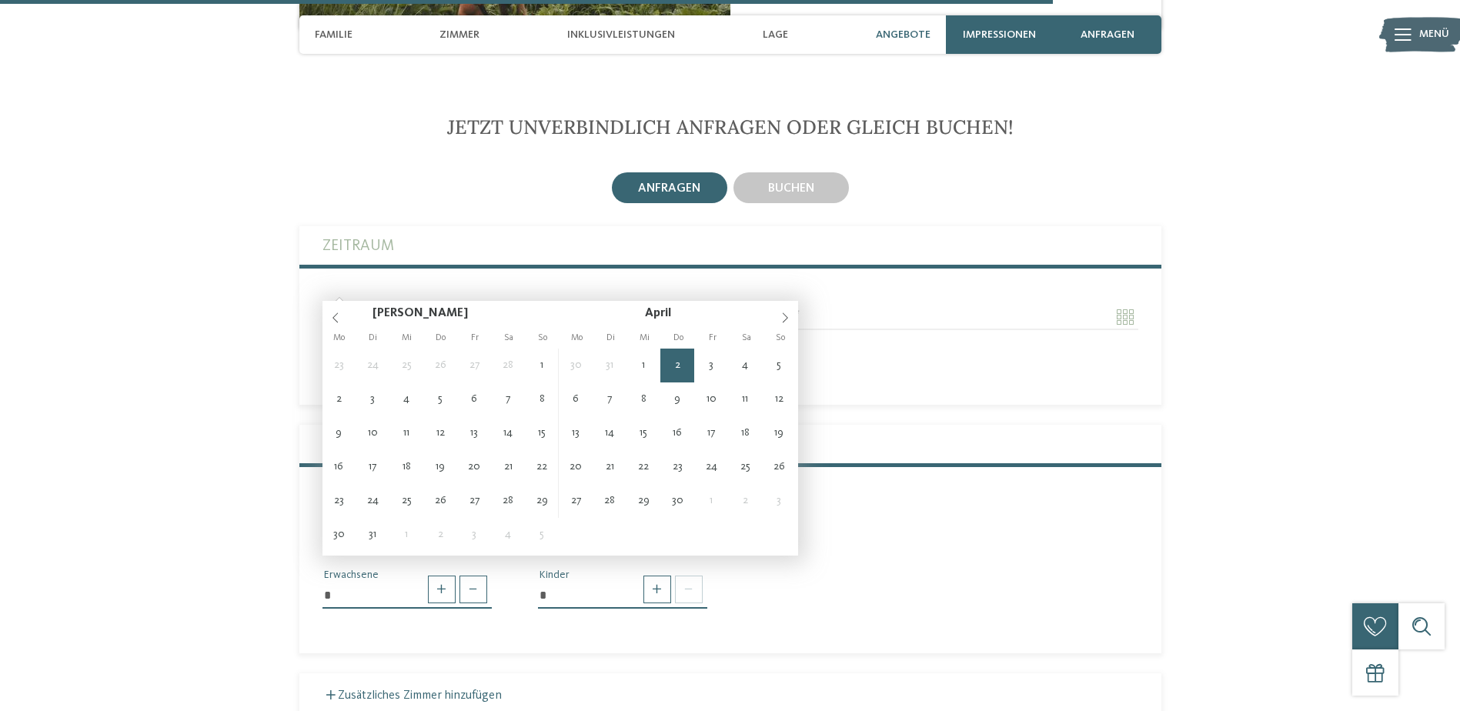
type input "**********"
type input "****"
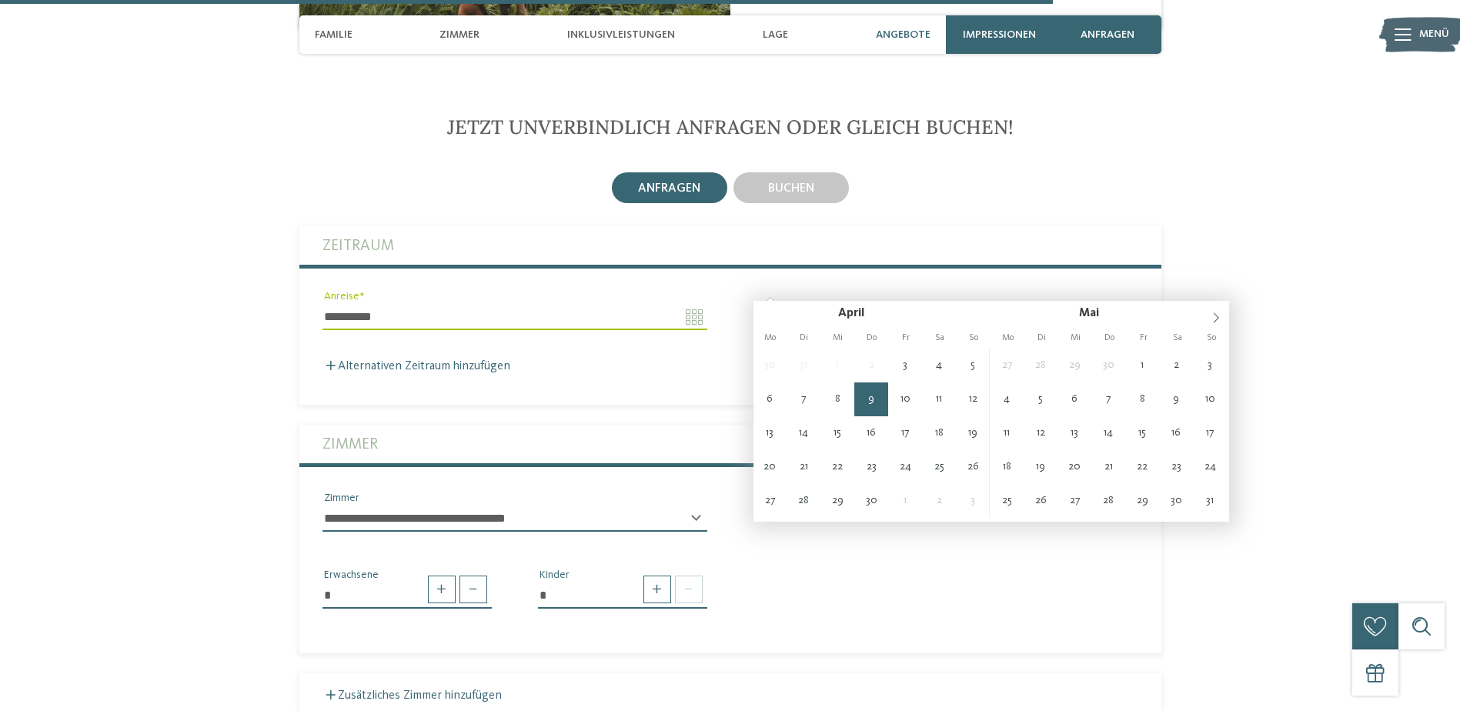
type input "**********"
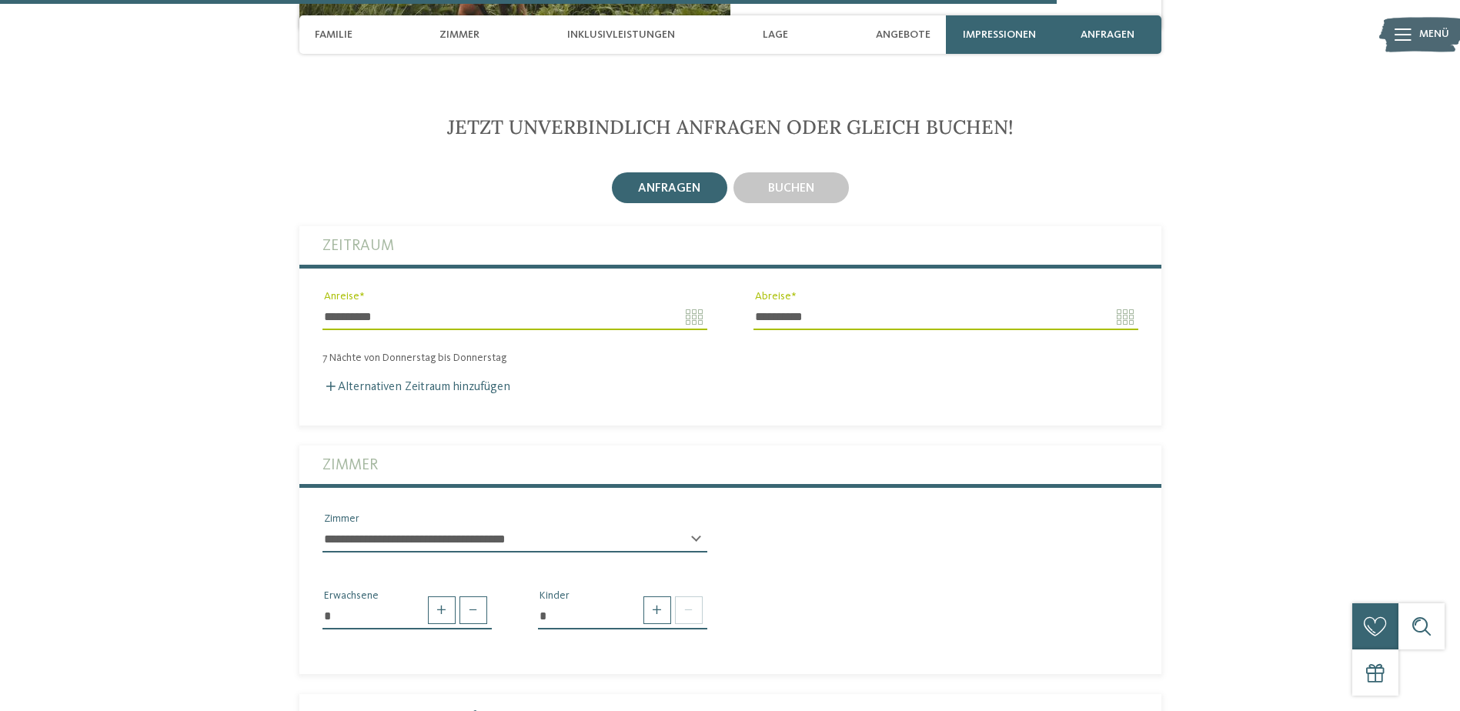
scroll to position [3817, 0]
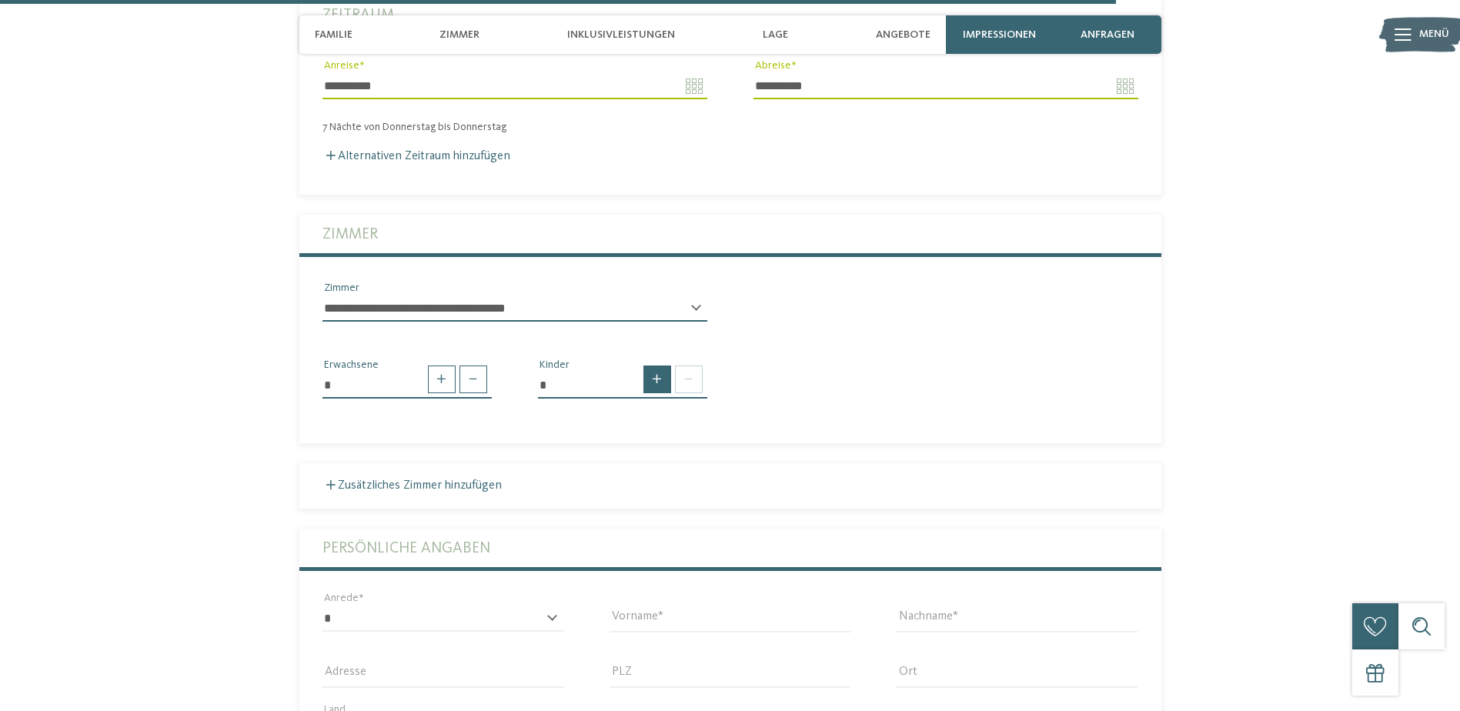
click at [664, 366] on span at bounding box center [657, 380] width 28 height 28
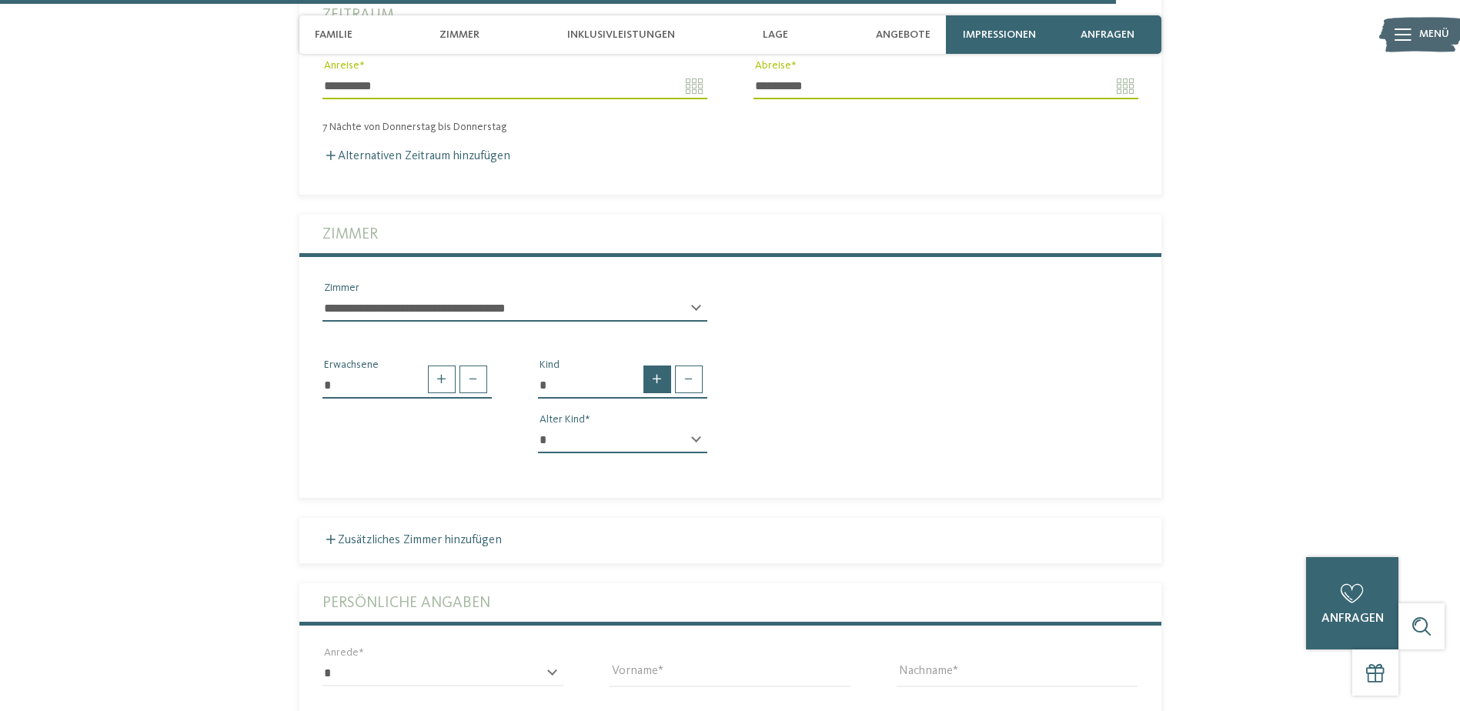
click at [663, 366] on span at bounding box center [657, 380] width 28 height 28
type input "*"
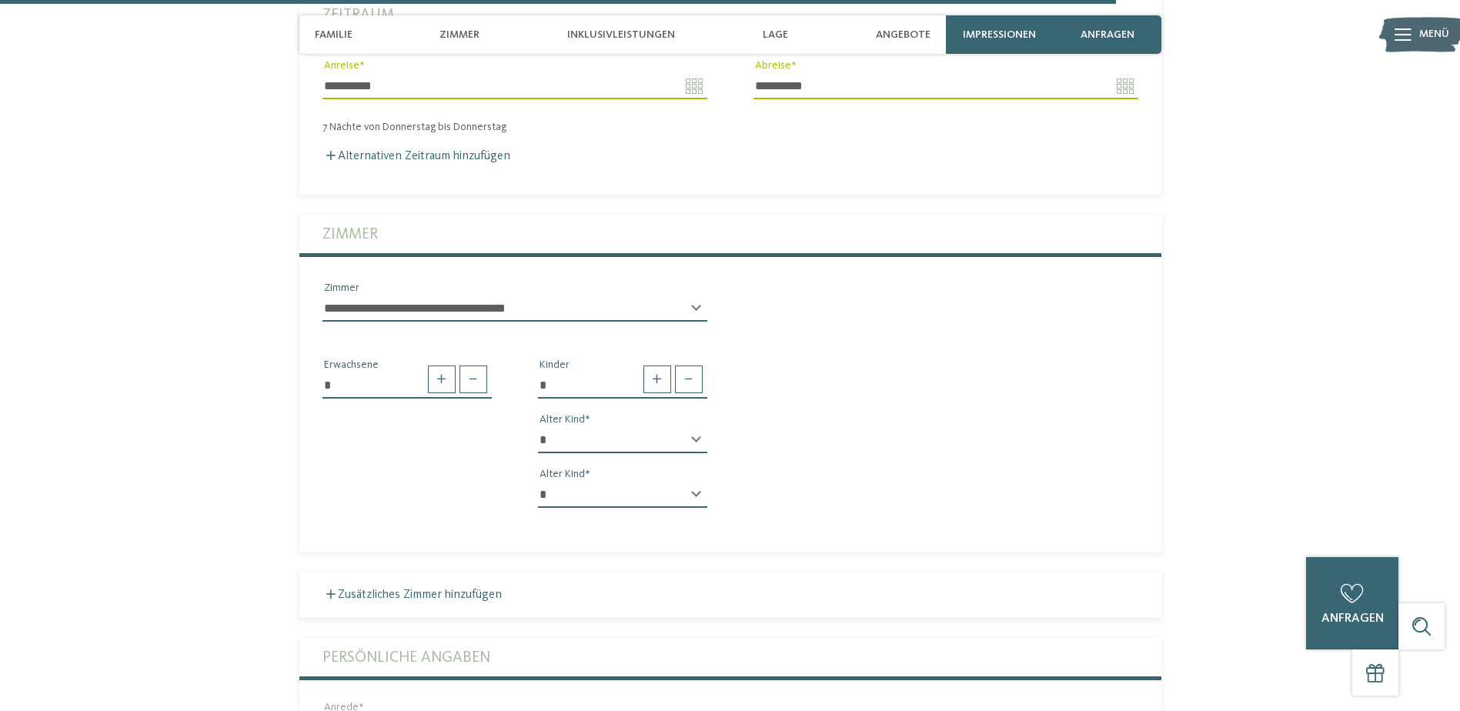
click at [690, 427] on select "* * * * * * * * * * * ** ** ** ** ** ** ** **" at bounding box center [622, 440] width 169 height 26
select select "**"
click at [538, 427] on select "* * * * * * * * * * * ** ** ** ** ** ** ** **" at bounding box center [622, 440] width 169 height 26
click at [696, 482] on select "* * * * * * * * * * * ** ** ** ** ** ** ** **" at bounding box center [622, 495] width 169 height 26
select select "*"
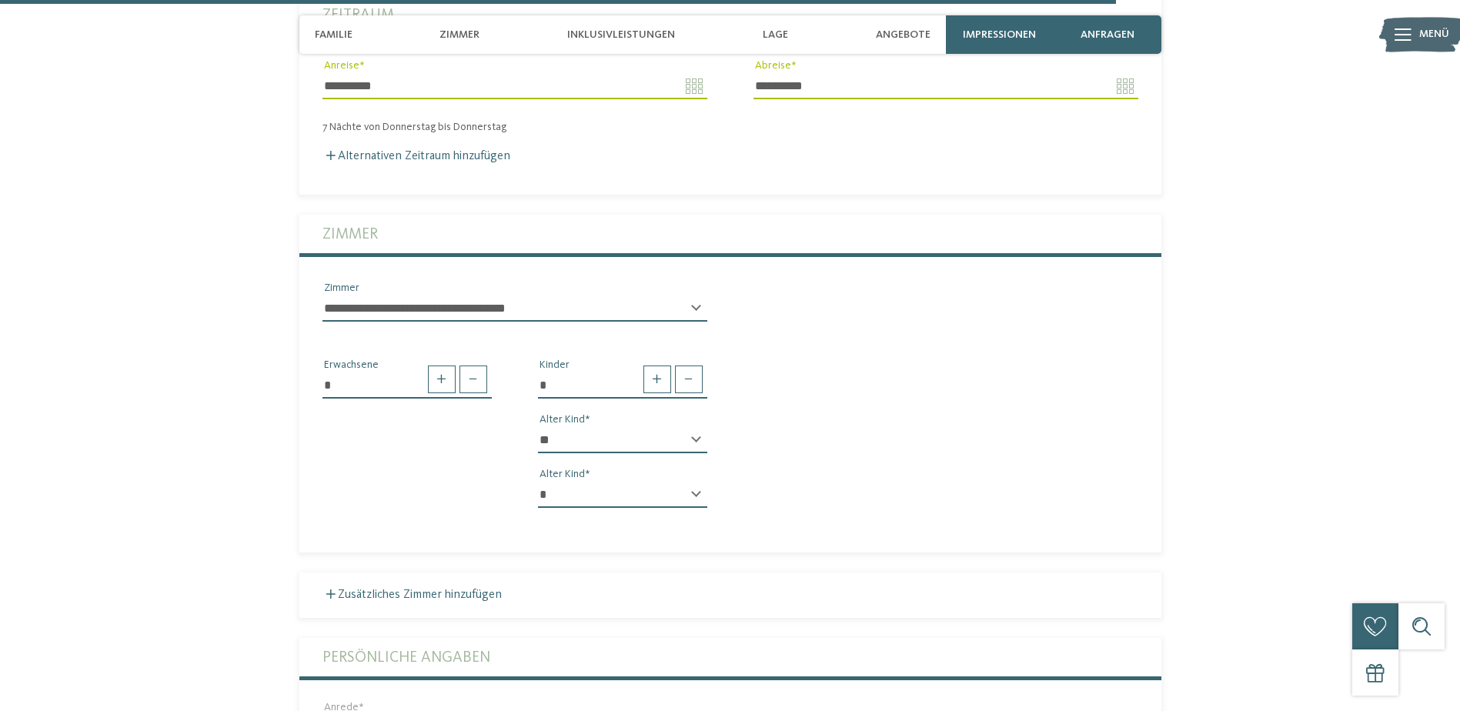
click at [538, 482] on select "* * * * * * * * * * * ** ** ** ** ** ** ** **" at bounding box center [622, 495] width 169 height 26
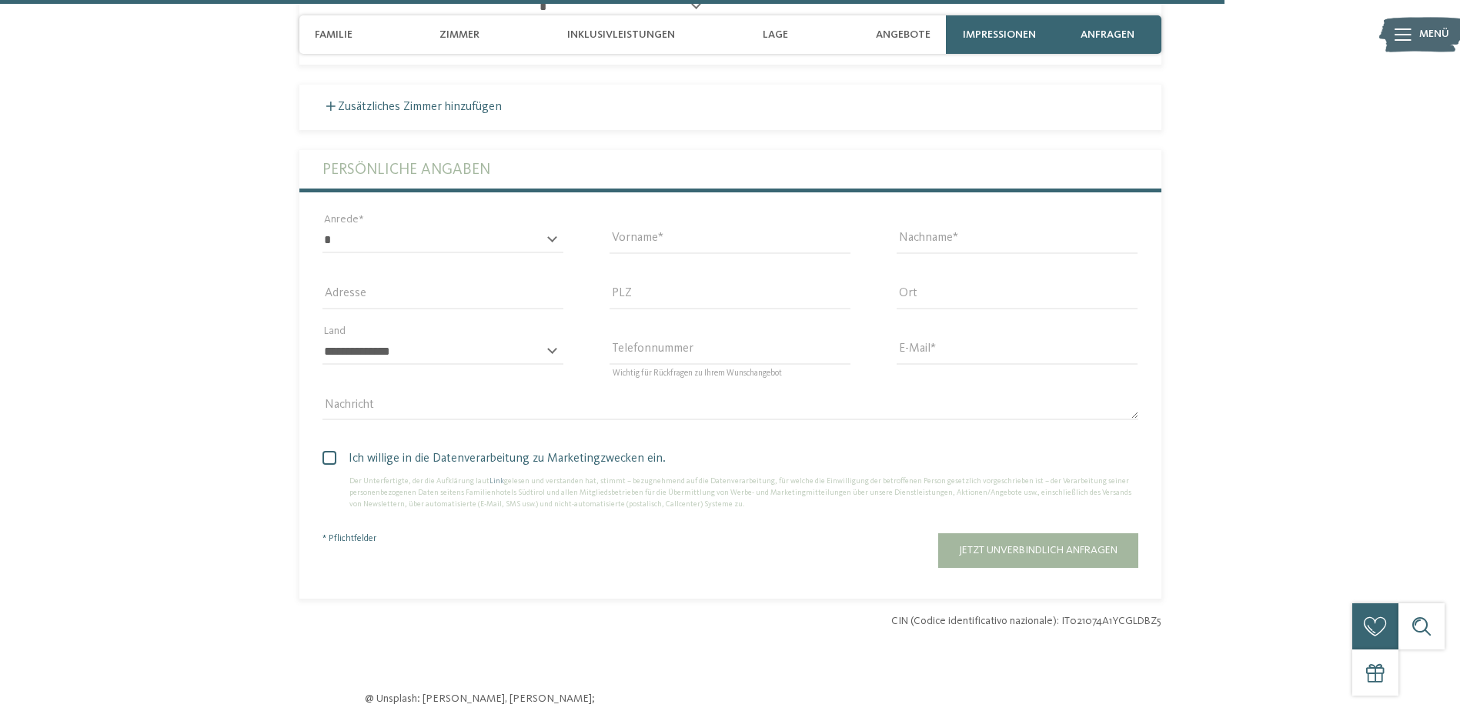
scroll to position [4279, 0]
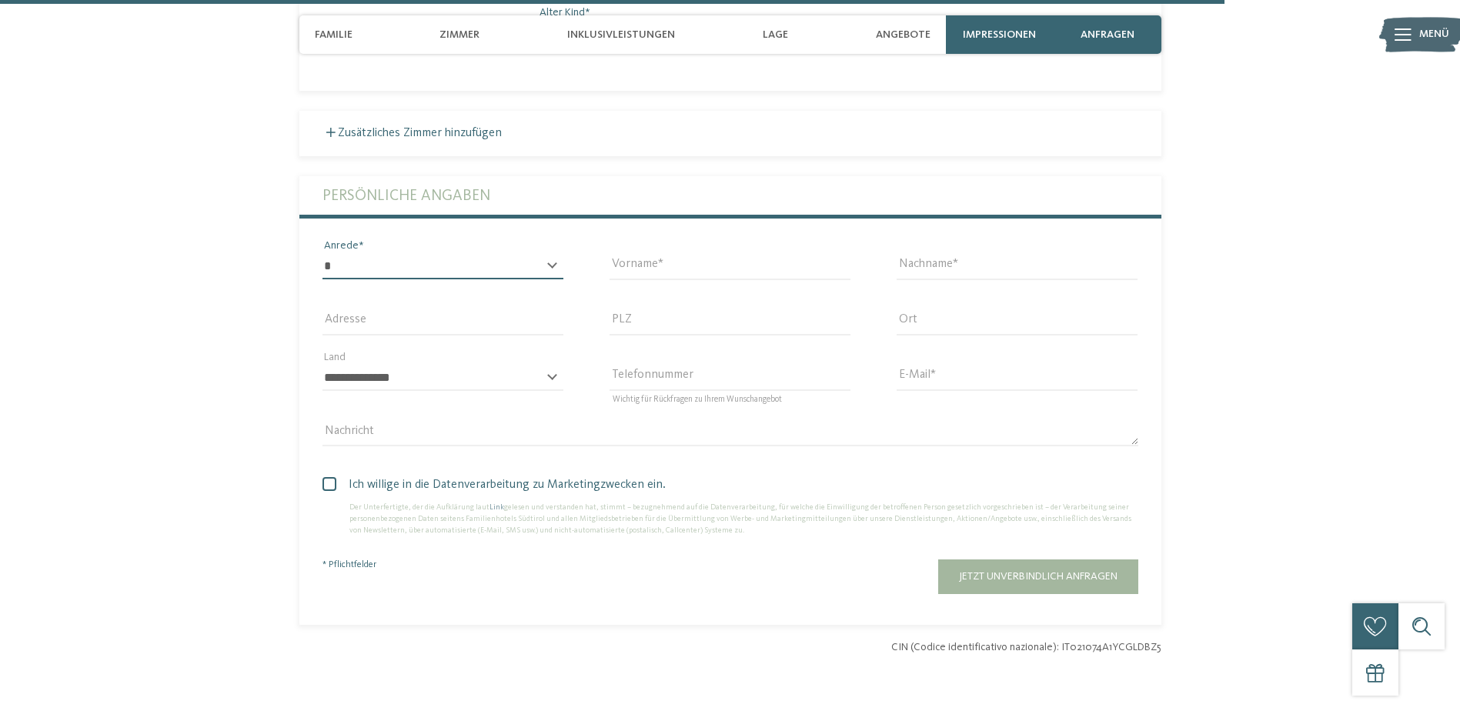
click at [504, 253] on select "* **** **** ******* ******" at bounding box center [442, 266] width 241 height 26
select select "*"
click at [322, 253] on select "* **** **** ******* ******" at bounding box center [442, 266] width 241 height 26
click at [683, 239] on div "Vorname" at bounding box center [729, 266] width 287 height 55
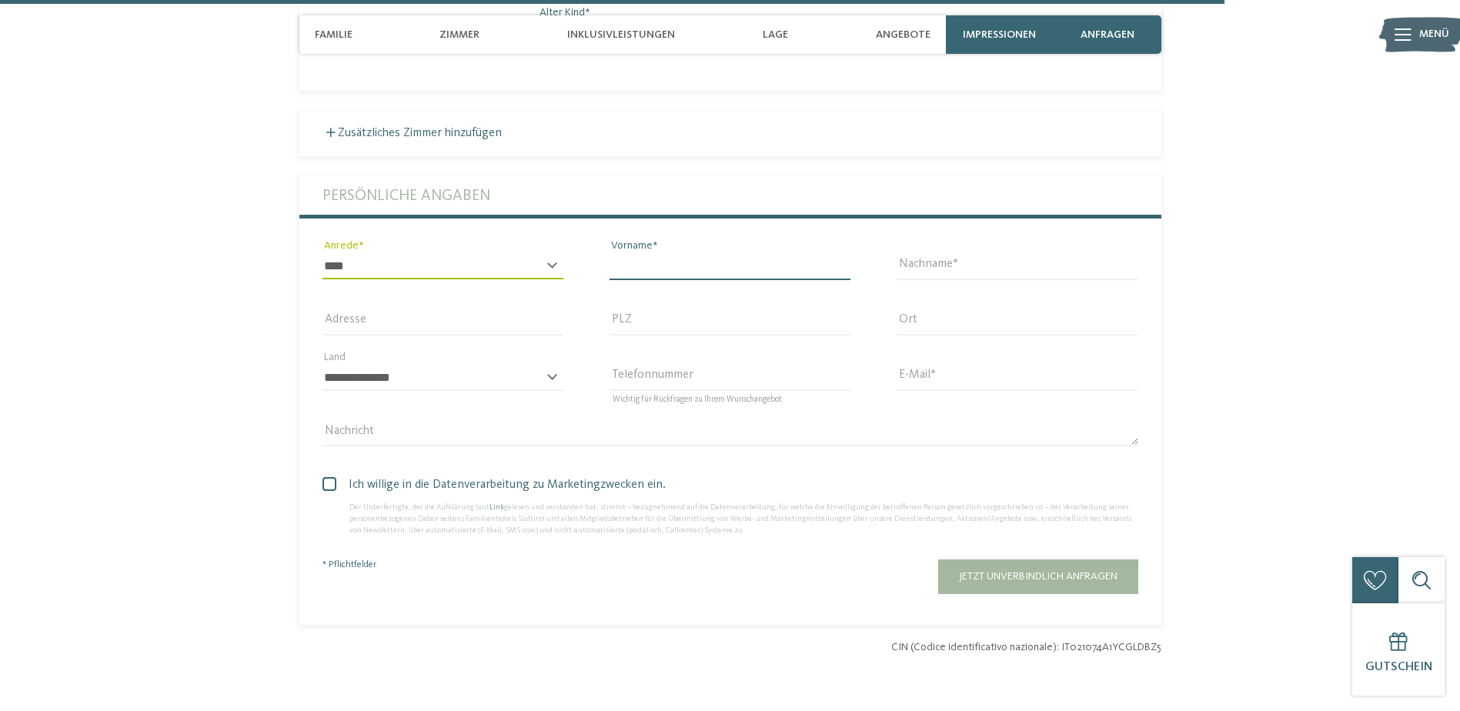
click at [683, 253] on input "Vorname" at bounding box center [730, 266] width 241 height 26
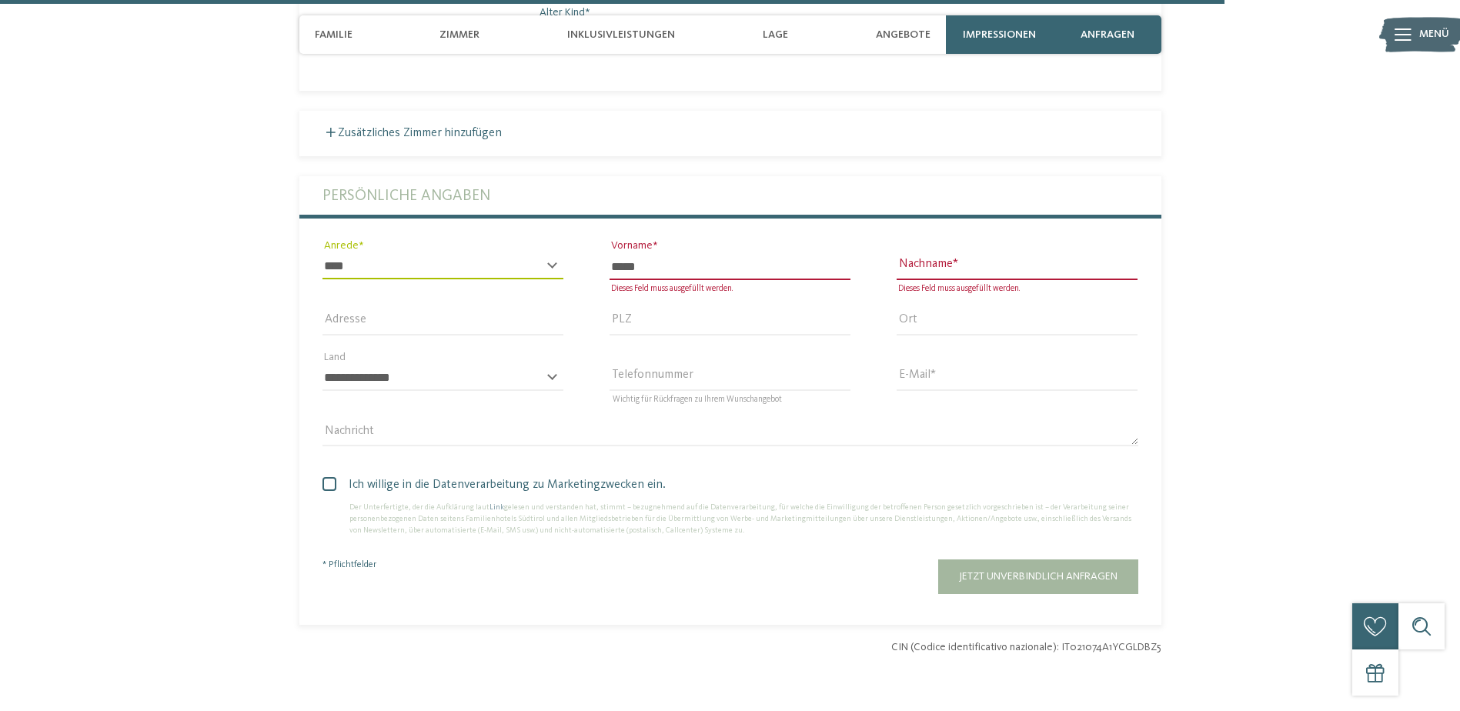
type input "*****"
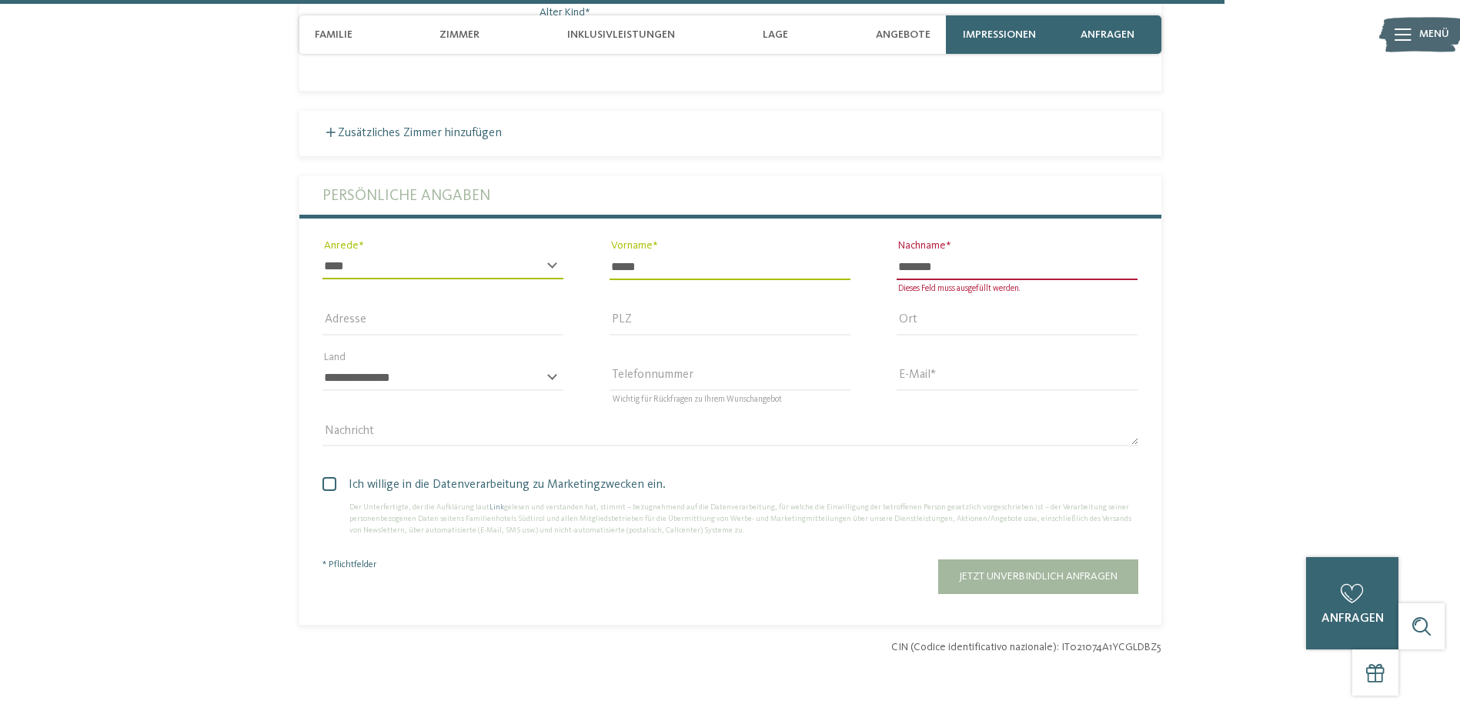
type input "*******"
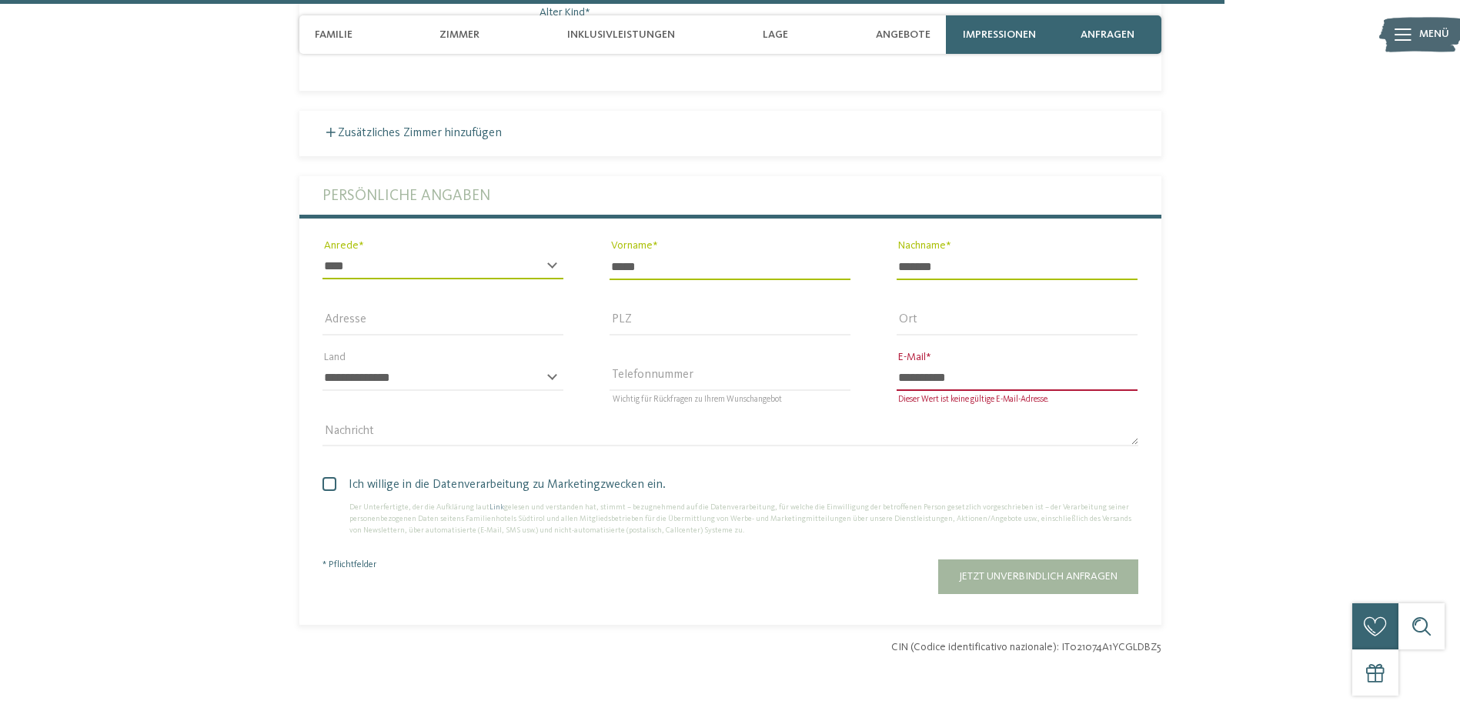
click at [990, 365] on input "**********" at bounding box center [1017, 378] width 241 height 26
click at [1020, 365] on input "**********" at bounding box center [1017, 378] width 241 height 26
type input "**********"
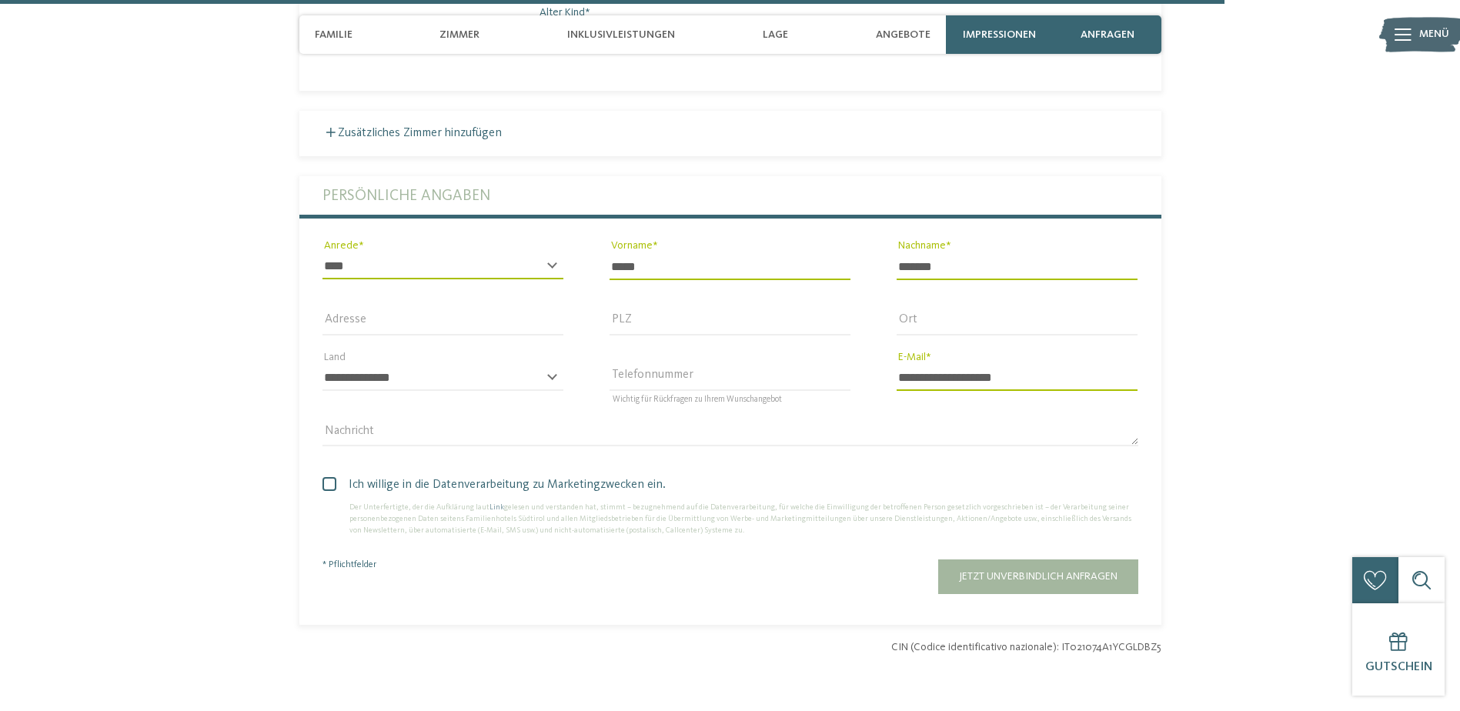
click at [336, 476] on span "Ich willige in die Datenverarbeitung zu Marketingzwecken ein." at bounding box center [736, 485] width 804 height 18
click at [1007, 571] on span "Jetzt unverbindlich anfragen" at bounding box center [1038, 576] width 159 height 11
